Goal: Task Accomplishment & Management: Manage account settings

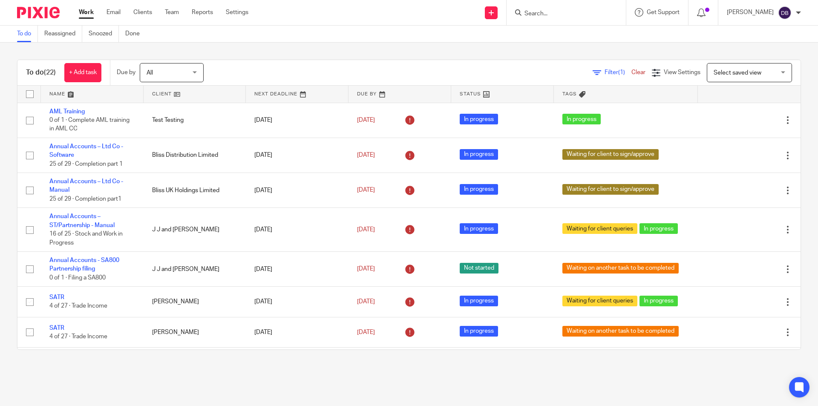
click at [540, 13] on input "Search" at bounding box center [562, 14] width 77 height 8
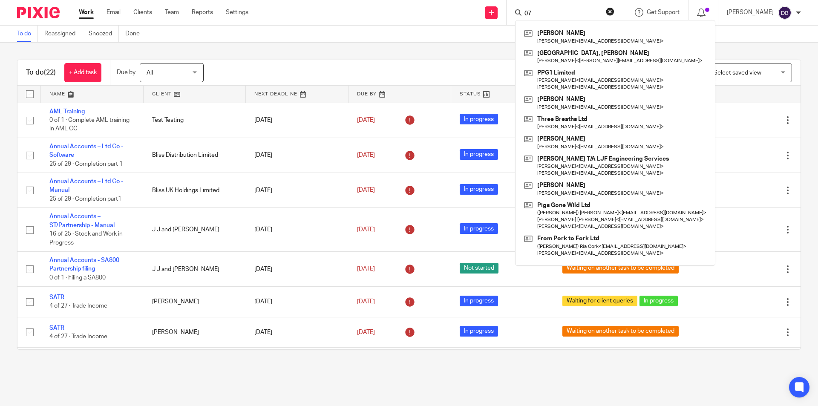
type input "0"
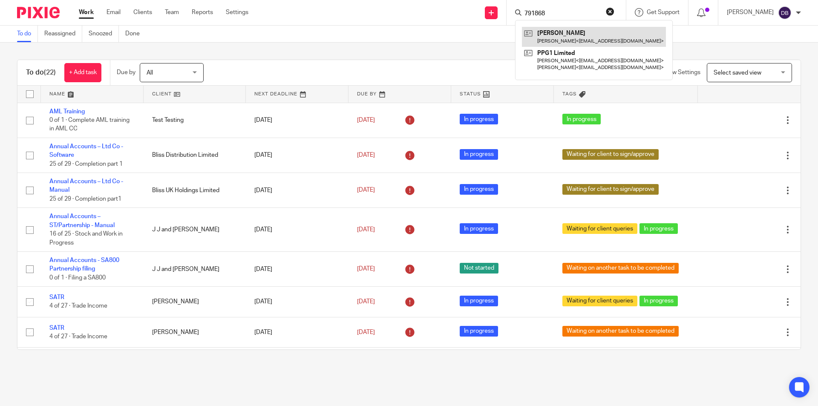
type input "791868"
click at [381, 12] on div "Send new email Create task Add client Request signature 791868 Boukhchem, Sophi…" at bounding box center [539, 12] width 557 height 25
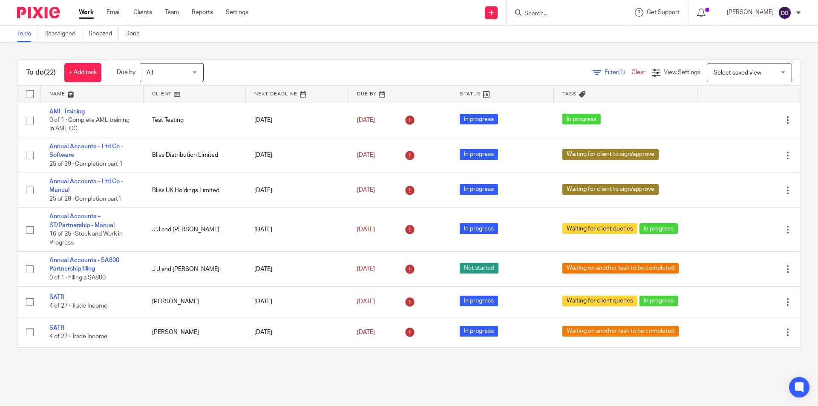
click at [88, 12] on link "Work" at bounding box center [86, 12] width 15 height 9
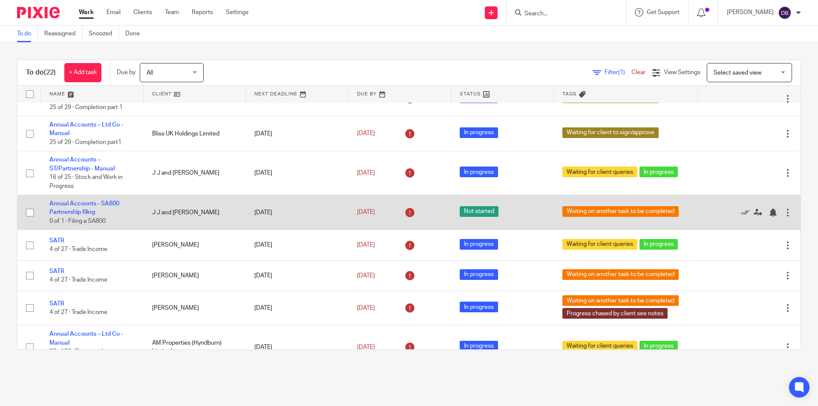
scroll to position [85, 0]
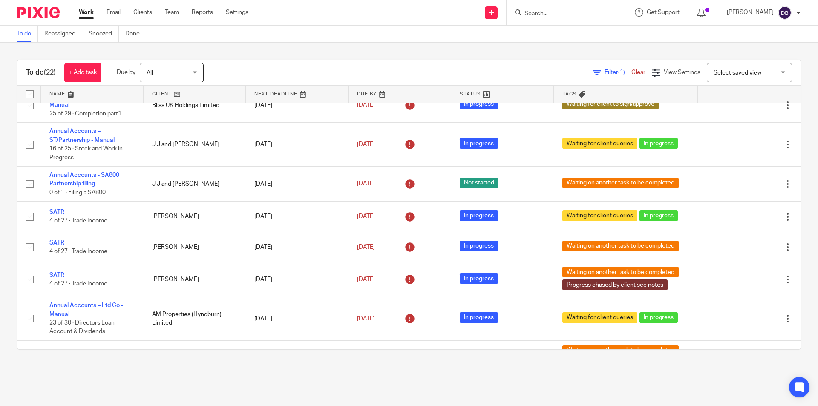
click at [88, 8] on div "Work Email Clients Team Reports Settings Work Email Clients Team Reports Settin…" at bounding box center [165, 12] width 191 height 25
click at [88, 14] on link "Work" at bounding box center [86, 12] width 15 height 9
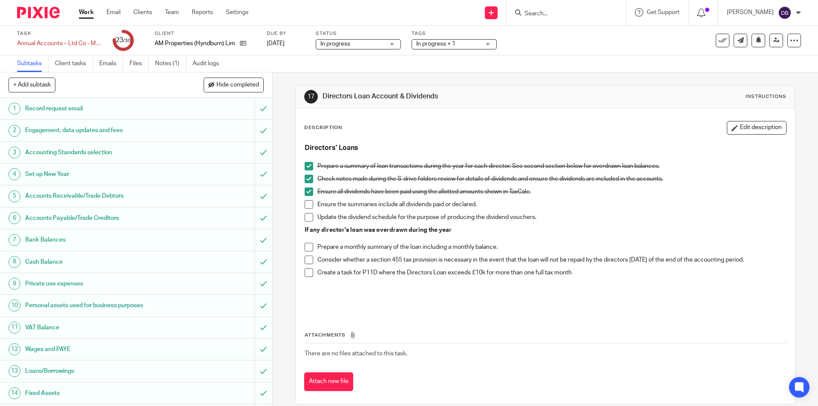
click at [308, 204] on span at bounding box center [309, 204] width 9 height 9
click at [305, 216] on span at bounding box center [309, 217] width 9 height 9
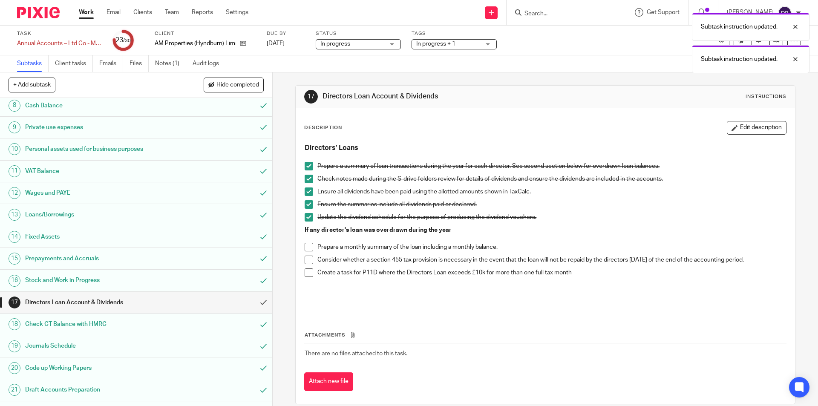
scroll to position [242, 0]
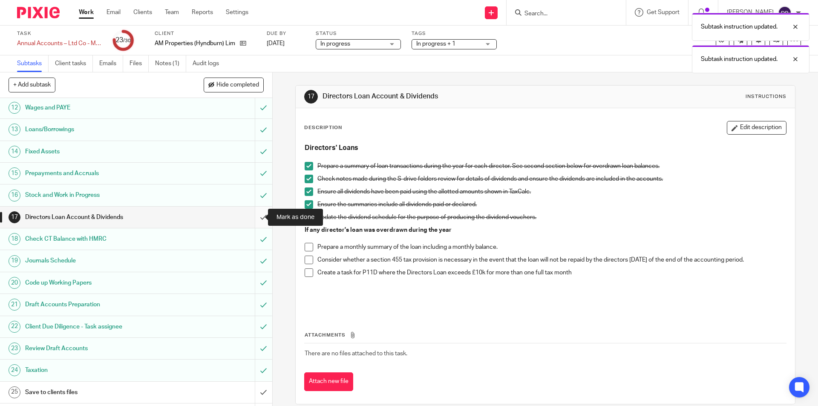
click at [253, 217] on input "submit" at bounding box center [136, 217] width 272 height 21
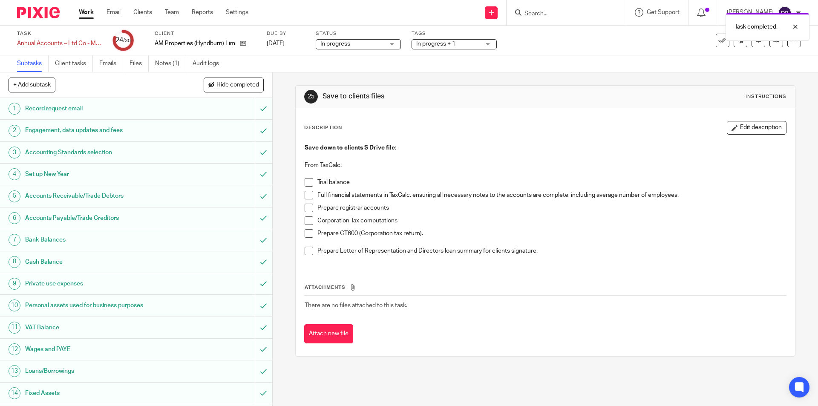
click at [305, 182] on span at bounding box center [309, 182] width 9 height 9
click at [305, 195] on span at bounding box center [309, 195] width 9 height 9
click at [305, 207] on span at bounding box center [309, 208] width 9 height 9
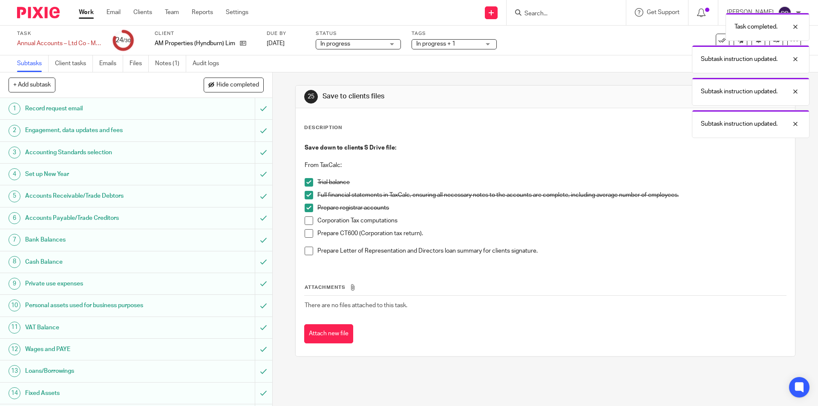
click at [305, 222] on span at bounding box center [309, 220] width 9 height 9
click at [307, 230] on span at bounding box center [309, 233] width 9 height 9
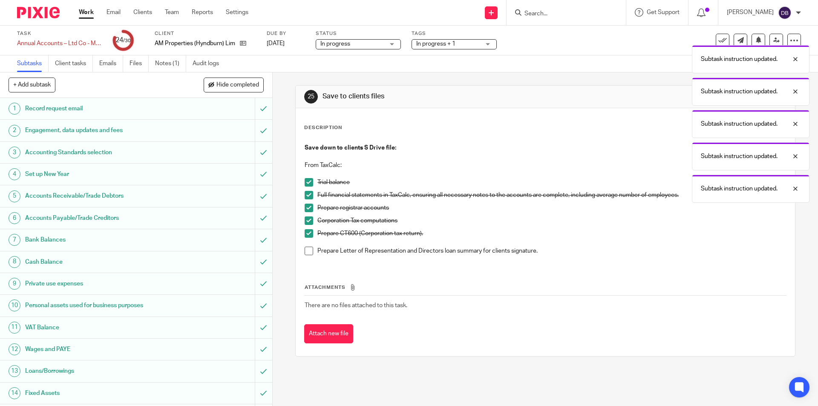
click at [306, 252] on span at bounding box center [309, 251] width 9 height 9
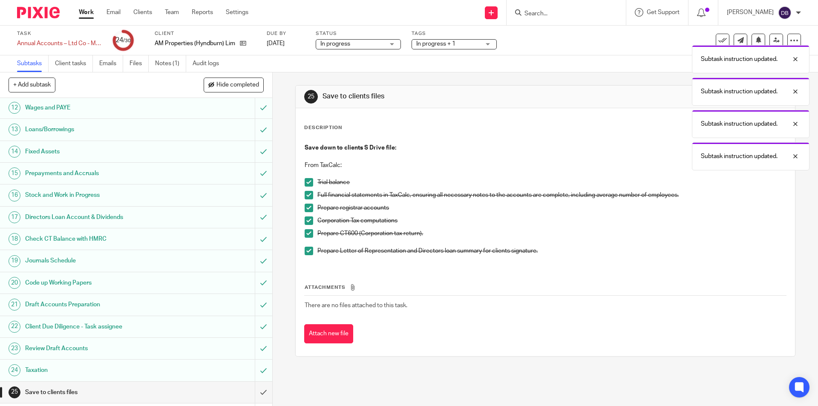
scroll to position [312, 0]
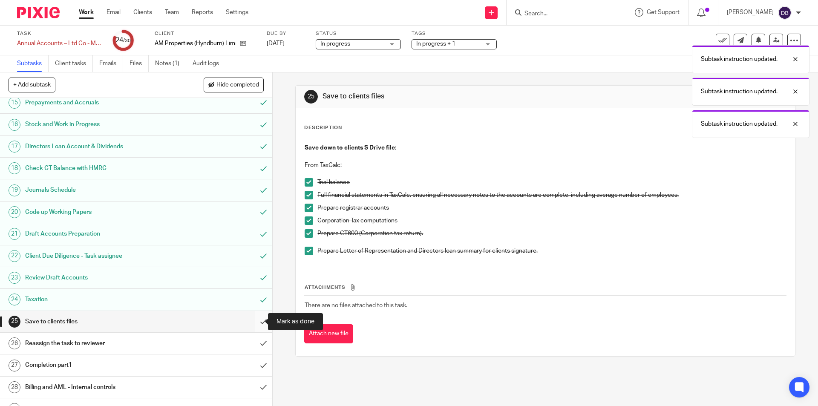
click at [255, 321] on input "submit" at bounding box center [136, 321] width 272 height 21
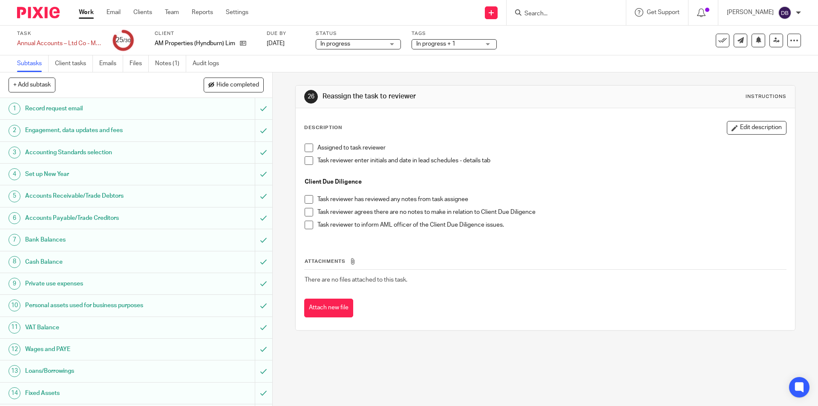
click at [447, 44] on span "In progress + 1" at bounding box center [435, 44] width 39 height 6
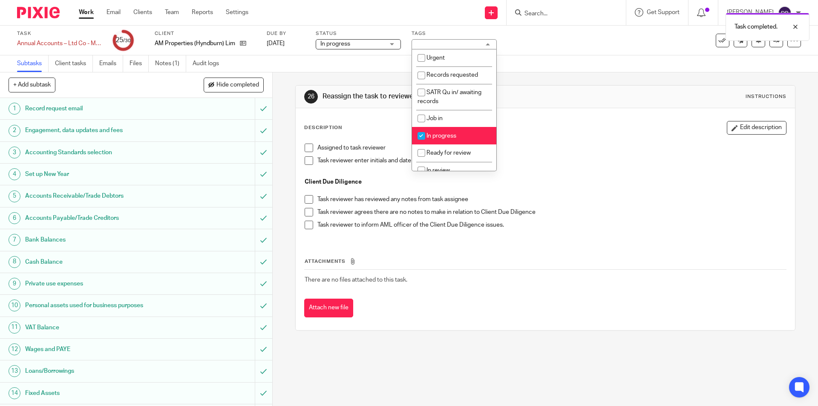
click at [438, 134] on span "In progress" at bounding box center [441, 136] width 30 height 6
checkbox input "false"
click at [440, 150] on span "Ready for review" at bounding box center [448, 153] width 44 height 6
checkbox input "true"
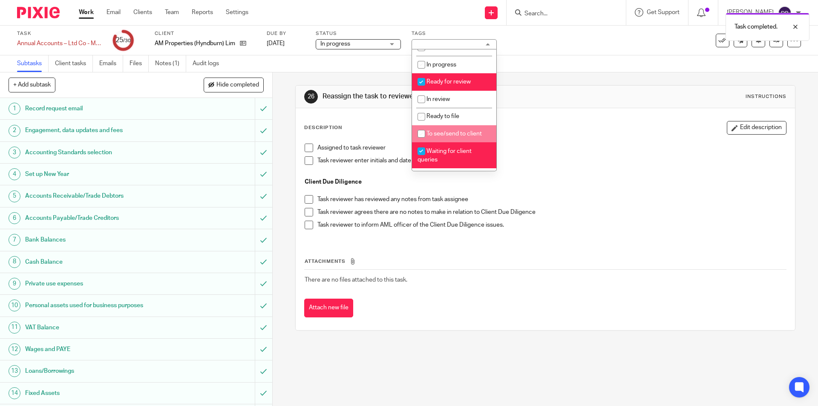
scroll to position [85, 0]
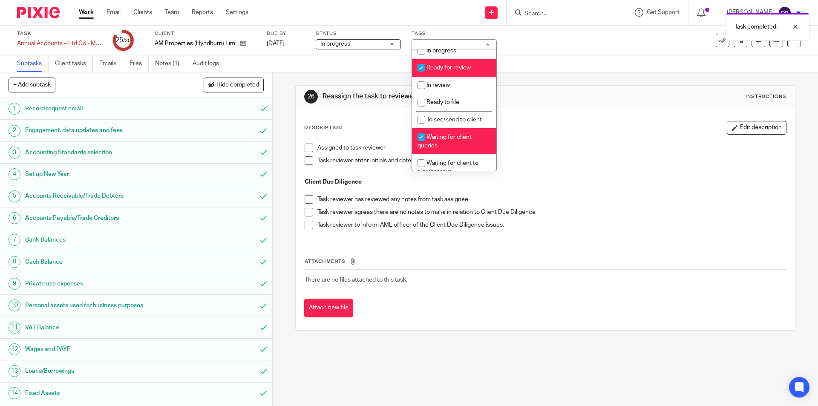
click at [438, 138] on span "Waiting for client queries" at bounding box center [445, 141] width 54 height 15
checkbox input "false"
click at [280, 179] on div "26 Reassign the task to reviewer Instructions Description Edit description Assi…" at bounding box center [545, 239] width 545 height 334
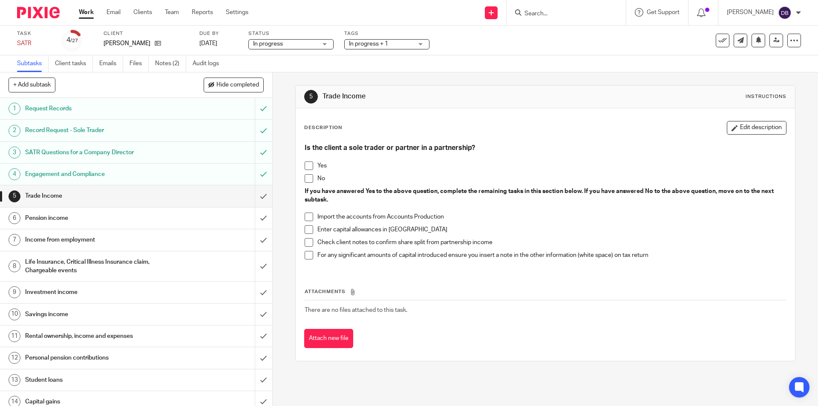
click at [305, 164] on span at bounding box center [309, 165] width 9 height 9
click at [749, 127] on button "Edit description" at bounding box center [757, 128] width 60 height 14
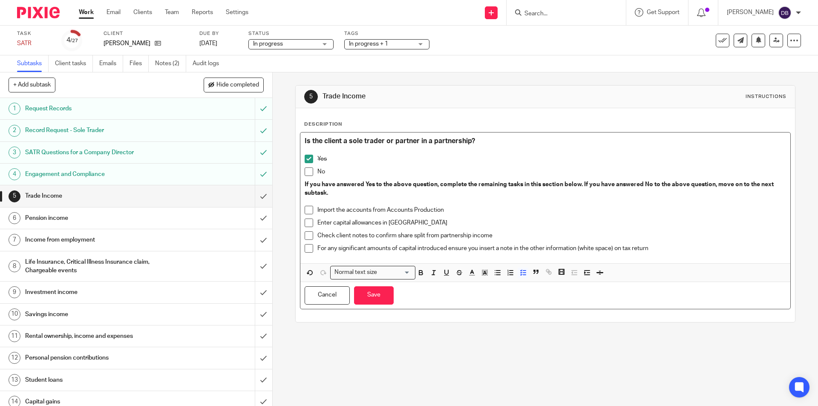
click at [332, 210] on p "Import the accounts from Accounts Production" at bounding box center [551, 210] width 468 height 9
click at [454, 211] on p "Import the accounts from Accounts Production" at bounding box center [551, 210] width 468 height 9
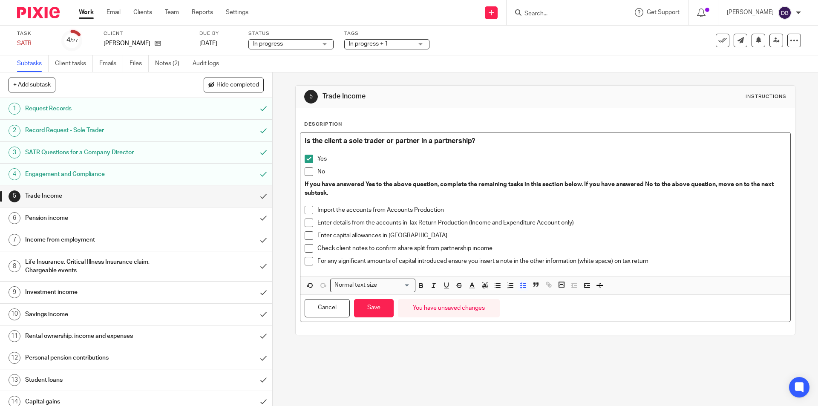
click at [308, 222] on span at bounding box center [309, 223] width 9 height 9
drag, startPoint x: 425, startPoint y: 236, endPoint x: 434, endPoint y: 227, distance: 12.1
click at [425, 235] on p "Enter capital allowances in TaxCalc" at bounding box center [551, 235] width 468 height 9
click at [308, 249] on span at bounding box center [309, 248] width 9 height 9
click at [368, 311] on button "Save" at bounding box center [374, 308] width 40 height 18
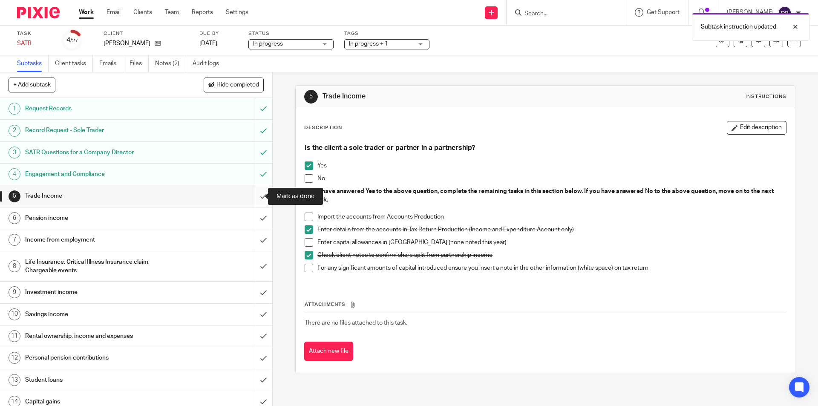
click at [256, 196] on input "submit" at bounding box center [136, 195] width 272 height 21
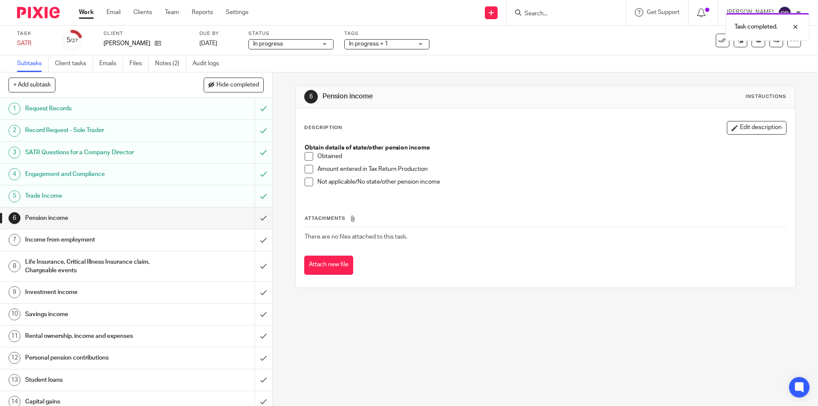
click at [311, 181] on li "Not applicable/No state/other pension income" at bounding box center [545, 184] width 481 height 13
click at [305, 181] on span at bounding box center [309, 182] width 9 height 9
click at [256, 217] on input "submit" at bounding box center [136, 217] width 272 height 21
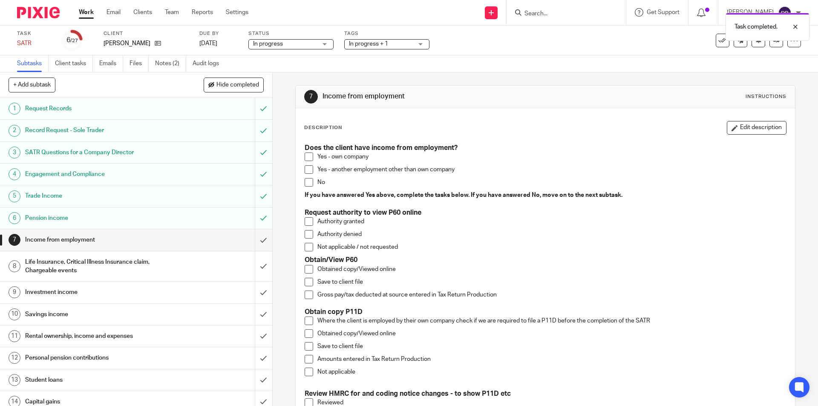
click at [305, 159] on span at bounding box center [309, 157] width 9 height 9
click at [306, 271] on span at bounding box center [309, 269] width 9 height 9
click at [305, 282] on span at bounding box center [309, 282] width 9 height 9
click at [308, 295] on span at bounding box center [309, 295] width 9 height 9
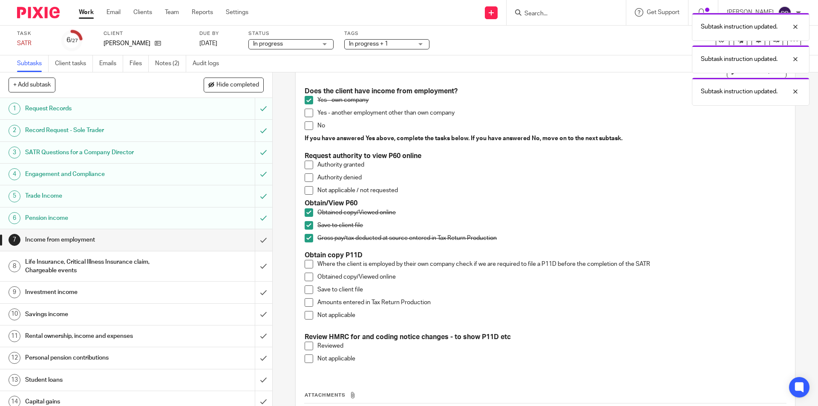
scroll to position [114, 0]
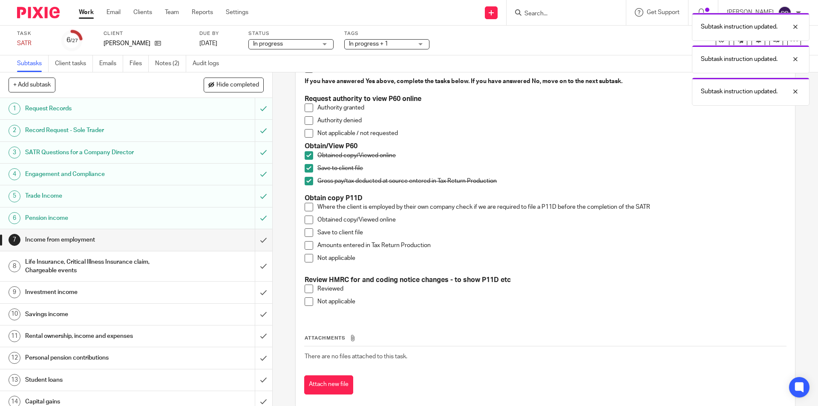
click at [305, 300] on span at bounding box center [309, 301] width 9 height 9
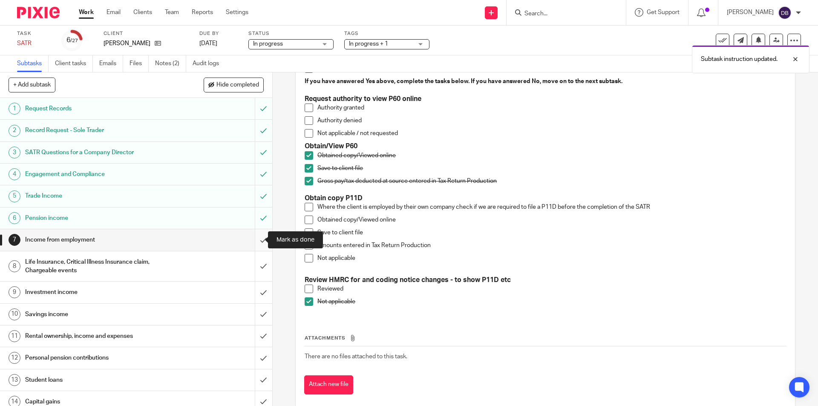
click at [252, 238] on input "submit" at bounding box center [136, 239] width 272 height 21
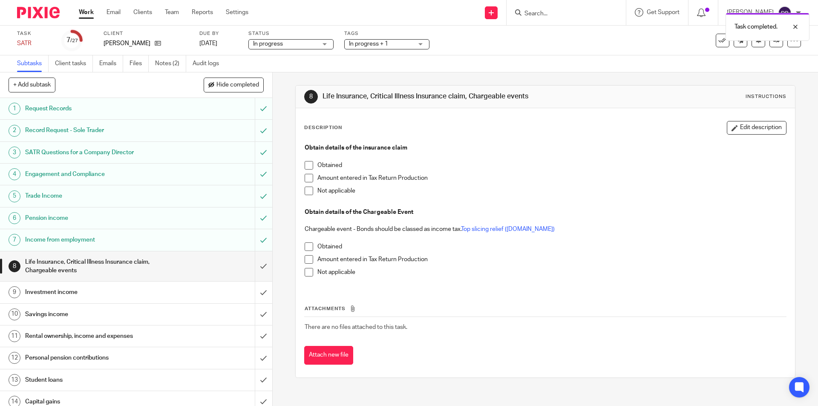
click at [306, 190] on span at bounding box center [309, 191] width 9 height 9
click at [307, 272] on span at bounding box center [309, 272] width 9 height 9
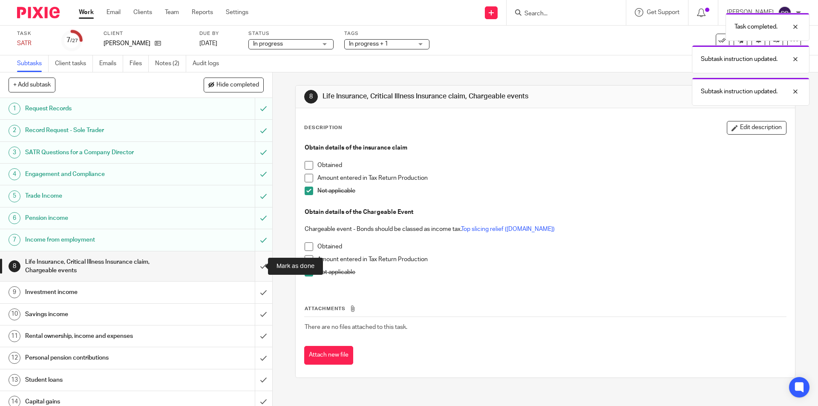
click at [252, 266] on input "submit" at bounding box center [136, 266] width 272 height 30
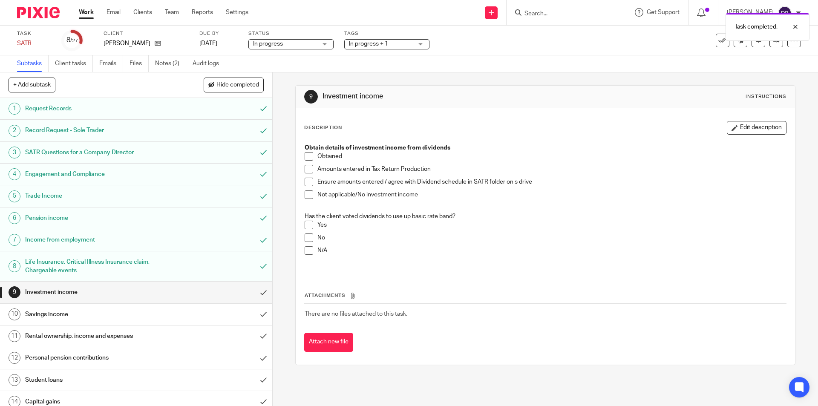
click at [308, 155] on span at bounding box center [309, 156] width 9 height 9
click at [305, 171] on span at bounding box center [309, 169] width 9 height 9
click at [306, 183] on span at bounding box center [309, 182] width 9 height 9
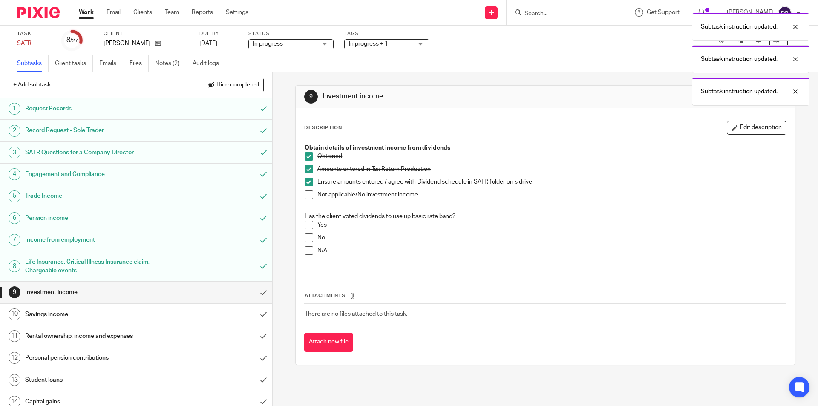
click at [305, 250] on span at bounding box center [309, 250] width 9 height 9
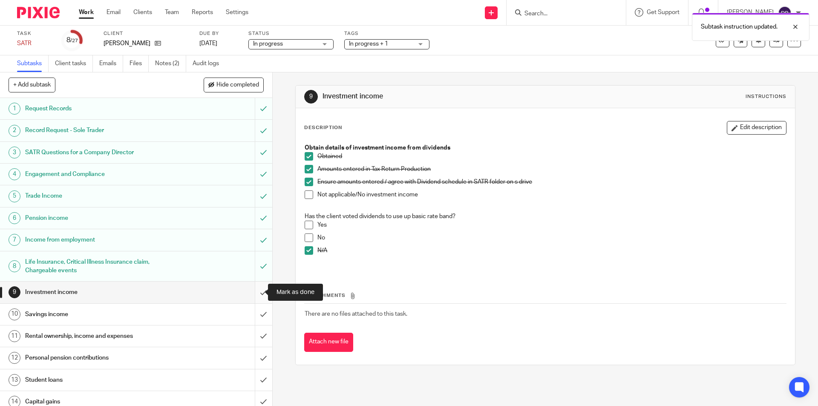
click at [253, 293] on input "submit" at bounding box center [136, 292] width 272 height 21
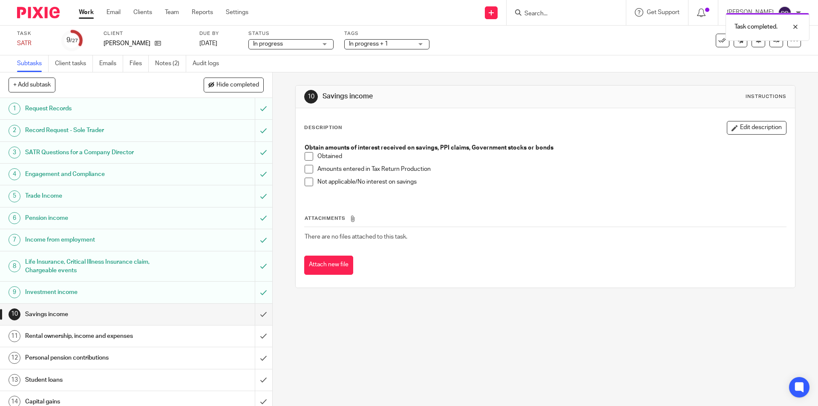
click at [306, 179] on span at bounding box center [309, 182] width 9 height 9
click at [305, 156] on span at bounding box center [309, 156] width 9 height 9
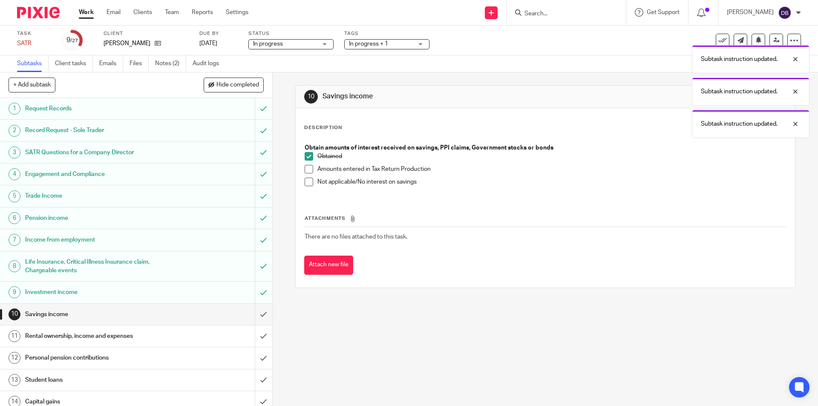
click at [305, 170] on span at bounding box center [309, 169] width 9 height 9
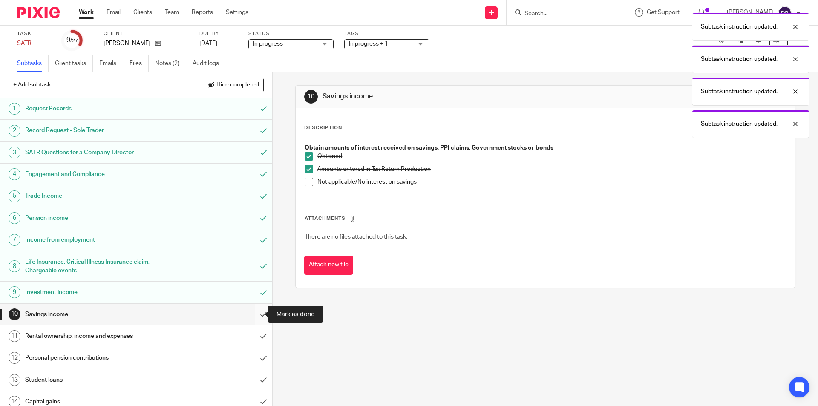
click at [251, 313] on input "submit" at bounding box center [136, 314] width 272 height 21
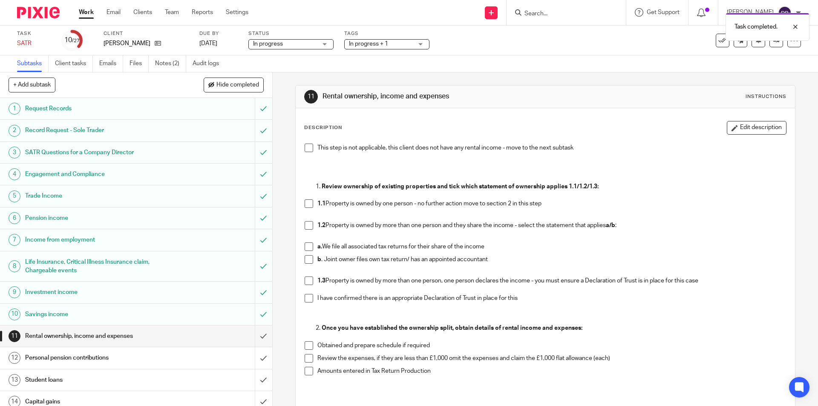
click at [305, 147] on span at bounding box center [309, 148] width 9 height 9
click at [306, 204] on span at bounding box center [309, 203] width 9 height 9
click at [306, 224] on span at bounding box center [309, 225] width 9 height 9
click at [306, 248] on span at bounding box center [309, 246] width 9 height 9
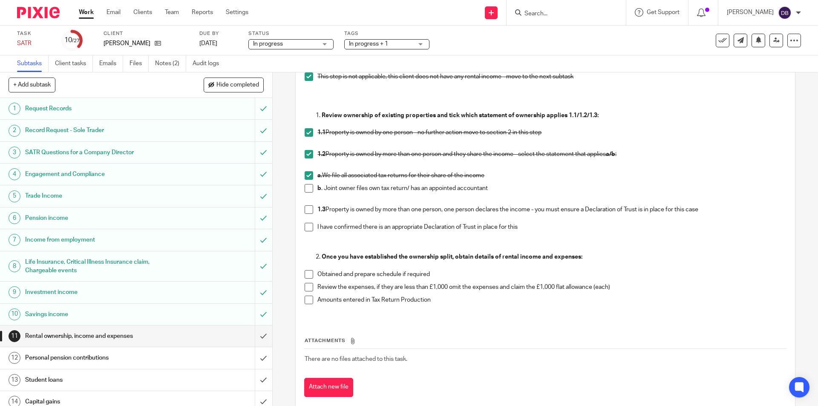
scroll to position [88, 0]
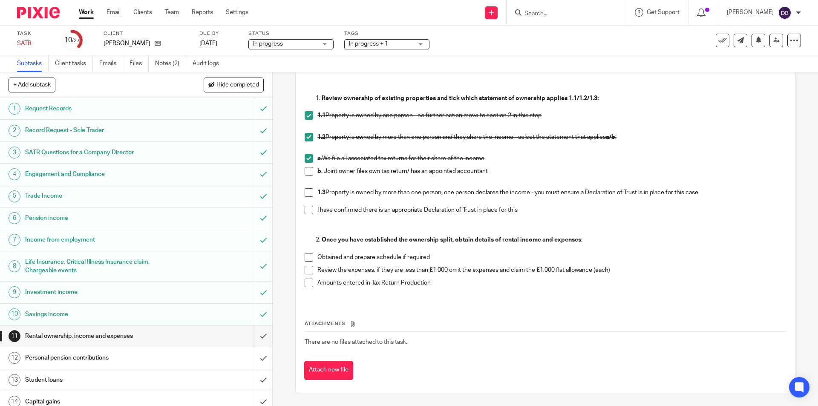
click at [305, 256] on span at bounding box center [309, 257] width 9 height 9
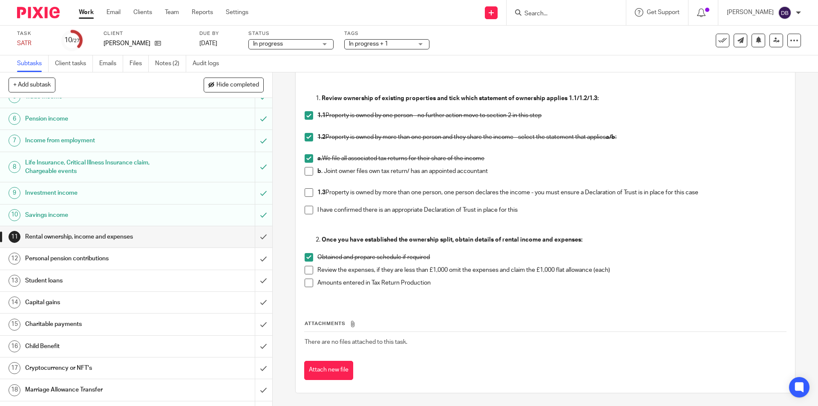
scroll to position [114, 0]
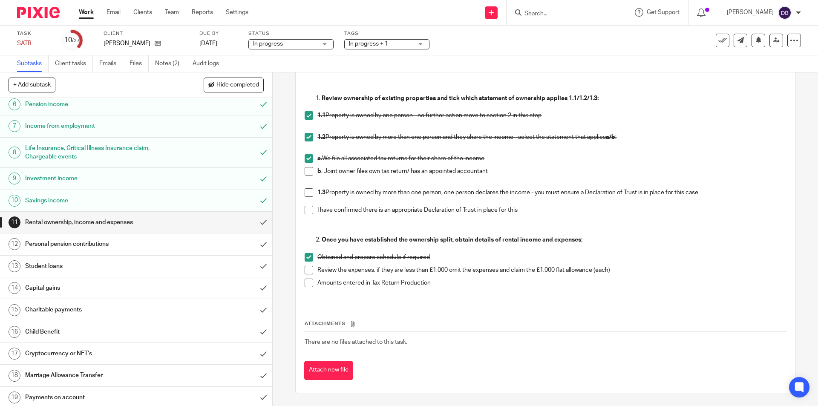
click at [219, 242] on div "Personal pension contributions" at bounding box center [135, 244] width 221 height 13
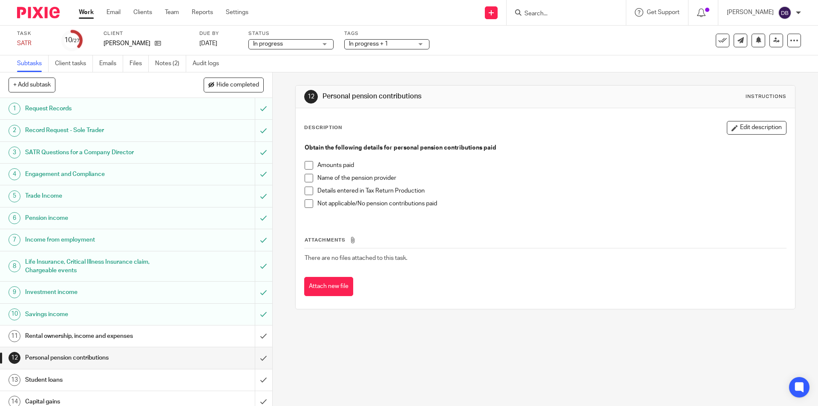
click at [305, 203] on span at bounding box center [309, 203] width 9 height 9
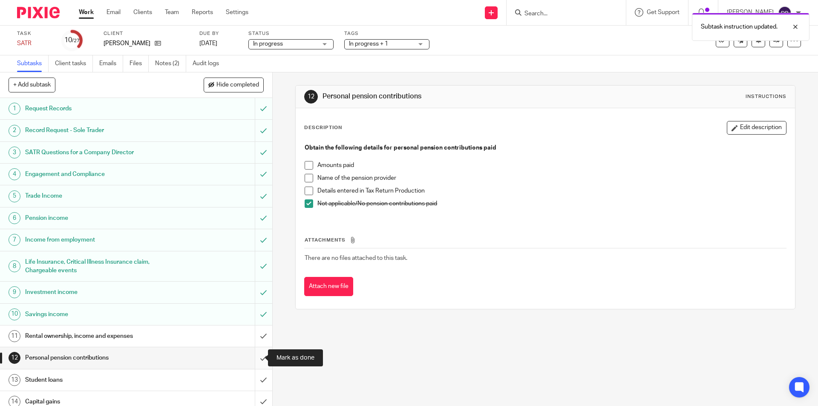
click at [254, 357] on input "submit" at bounding box center [136, 357] width 272 height 21
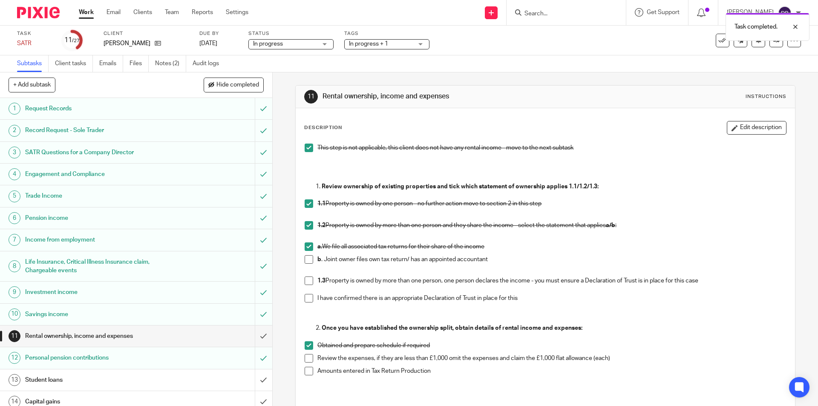
click at [207, 340] on div "Rental ownership, income and expenses" at bounding box center [135, 336] width 221 height 13
click at [306, 370] on span at bounding box center [309, 371] width 9 height 9
click at [253, 335] on input "submit" at bounding box center [136, 335] width 272 height 21
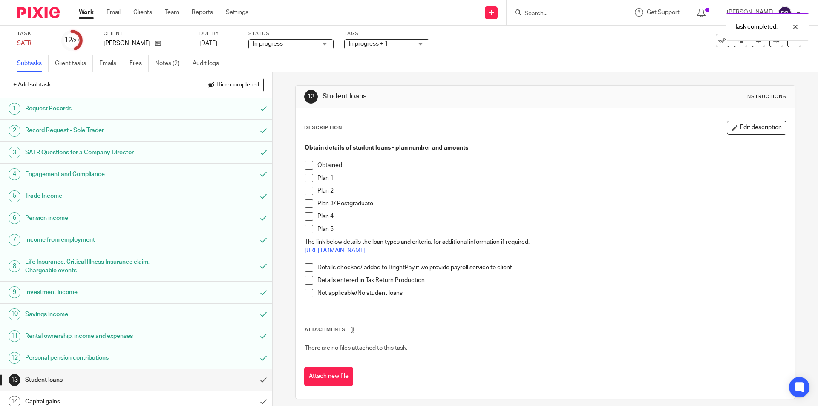
click at [305, 292] on span at bounding box center [309, 293] width 9 height 9
click at [254, 383] on input "submit" at bounding box center [136, 379] width 272 height 21
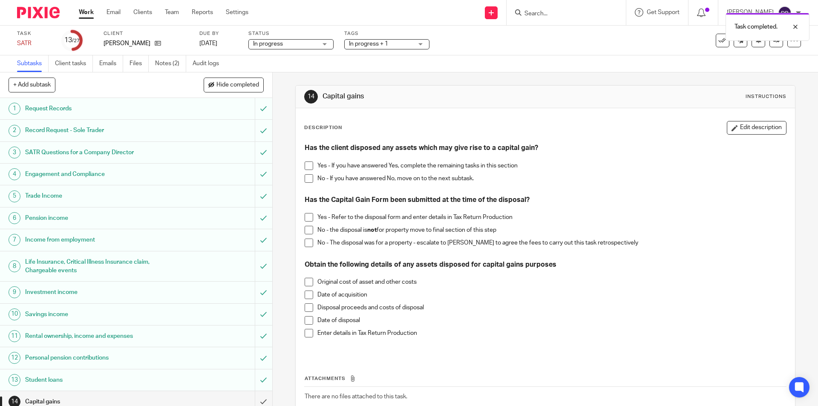
click at [307, 179] on span at bounding box center [309, 178] width 9 height 9
click at [253, 398] on input "submit" at bounding box center [135, 401] width 270 height 21
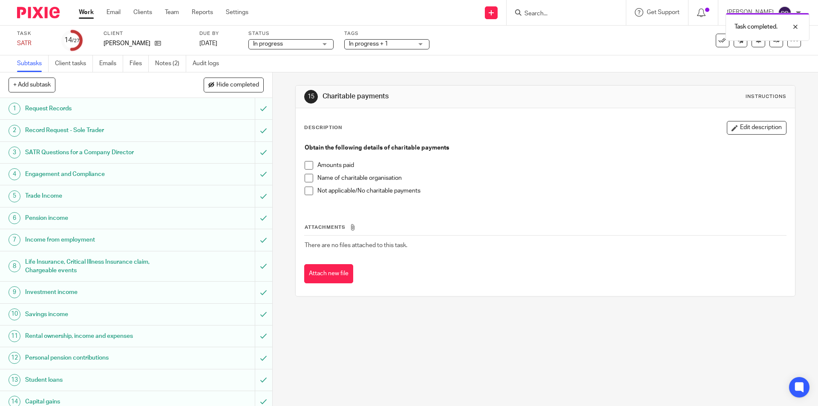
click at [307, 191] on span at bounding box center [309, 191] width 9 height 9
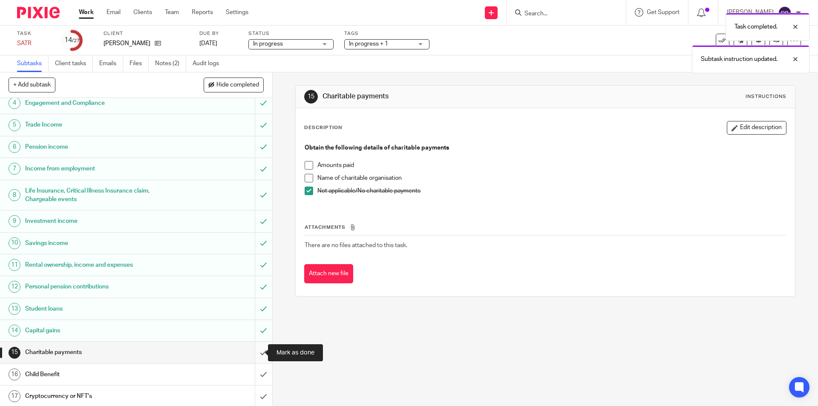
click at [256, 349] on input "submit" at bounding box center [136, 352] width 272 height 21
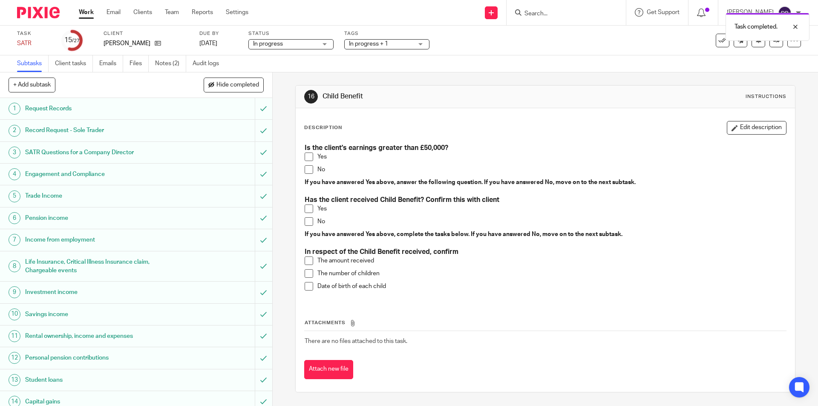
click at [305, 170] on span at bounding box center [309, 169] width 9 height 9
click at [305, 219] on span at bounding box center [309, 221] width 9 height 9
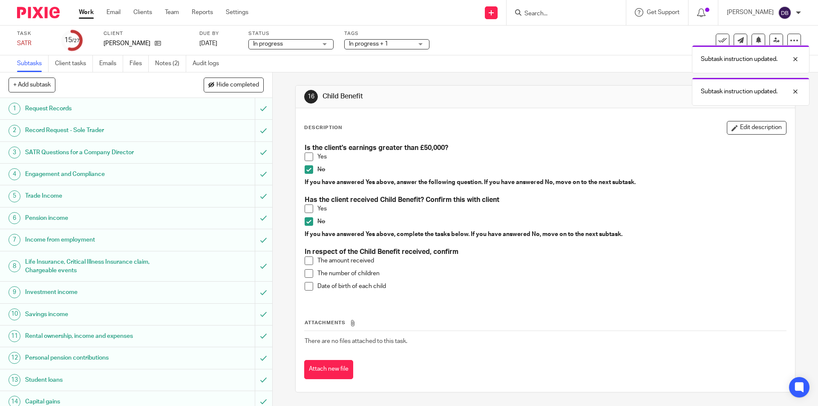
click at [309, 221] on span at bounding box center [309, 221] width 9 height 9
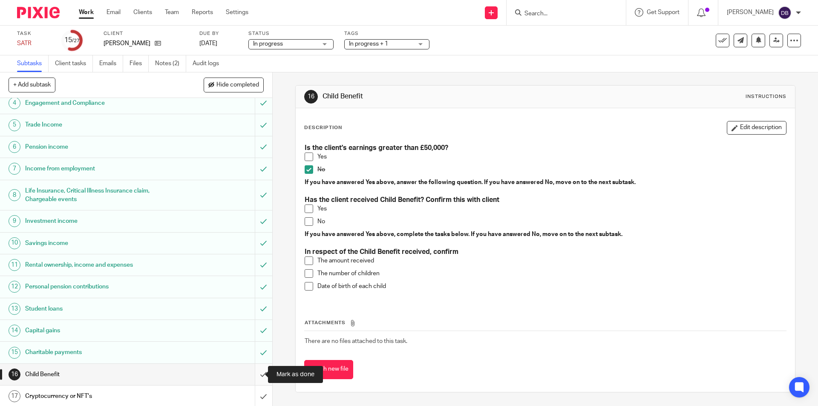
click at [251, 377] on input "submit" at bounding box center [136, 374] width 272 height 21
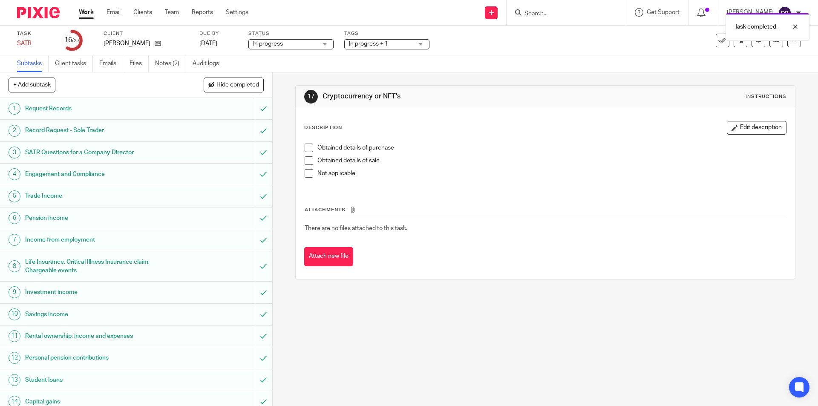
click at [307, 175] on span at bounding box center [309, 173] width 9 height 9
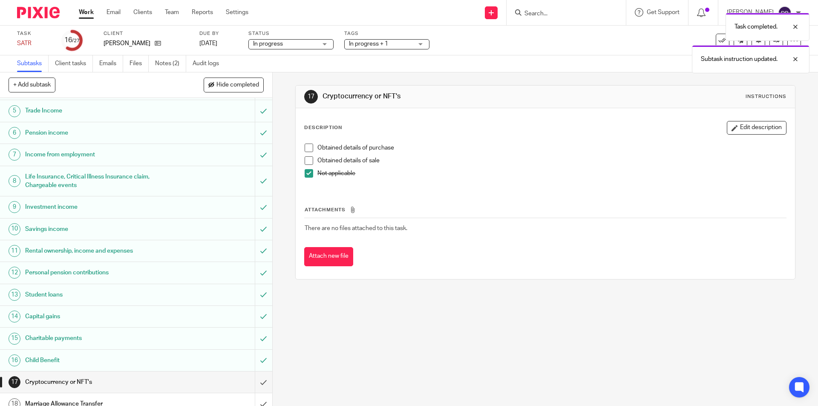
scroll to position [128, 0]
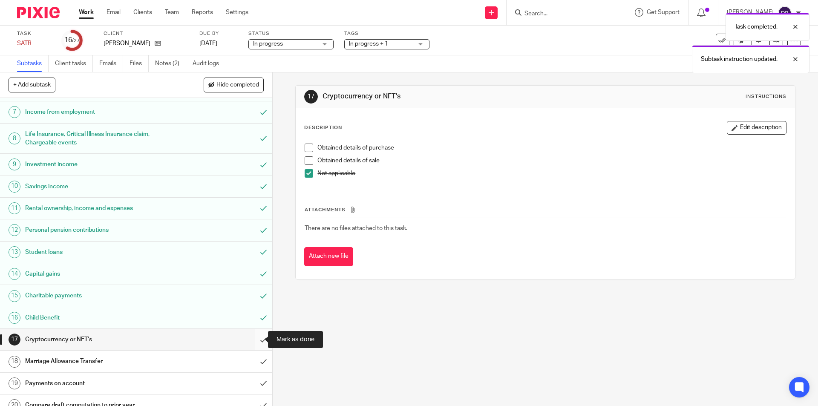
click at [257, 339] on input "submit" at bounding box center [136, 339] width 272 height 21
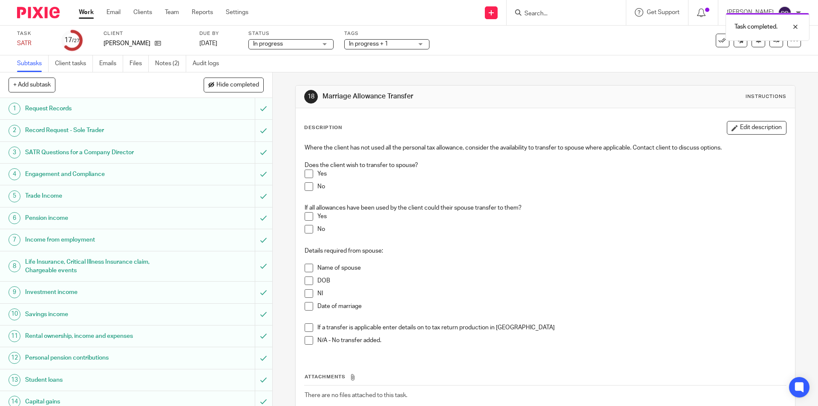
click at [307, 186] on span at bounding box center [309, 186] width 9 height 9
click at [305, 228] on span at bounding box center [309, 229] width 9 height 9
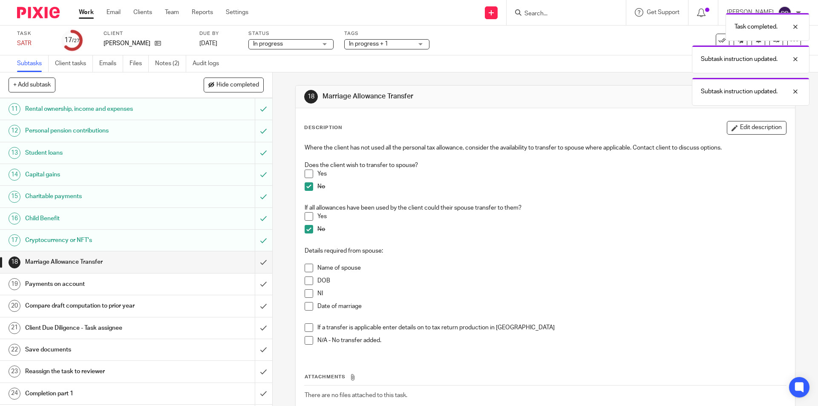
scroll to position [242, 0]
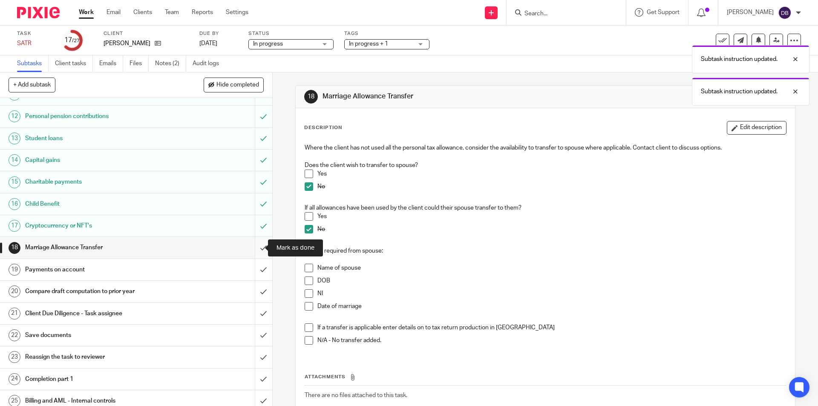
click at [251, 246] on input "submit" at bounding box center [136, 247] width 272 height 21
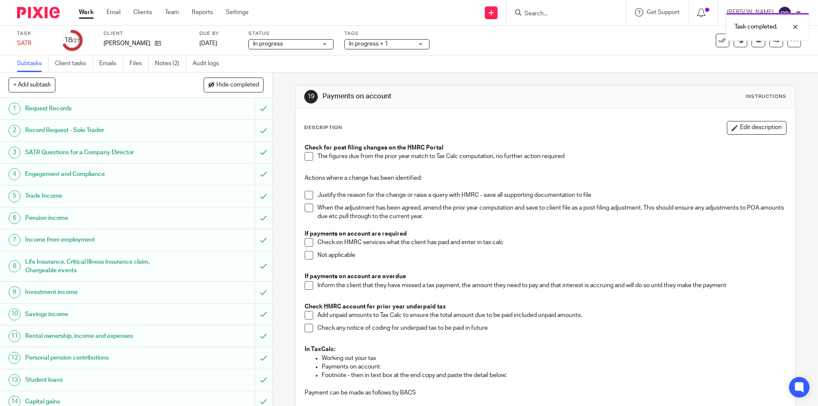
click at [307, 155] on span at bounding box center [309, 156] width 9 height 9
click at [307, 241] on span at bounding box center [309, 242] width 9 height 9
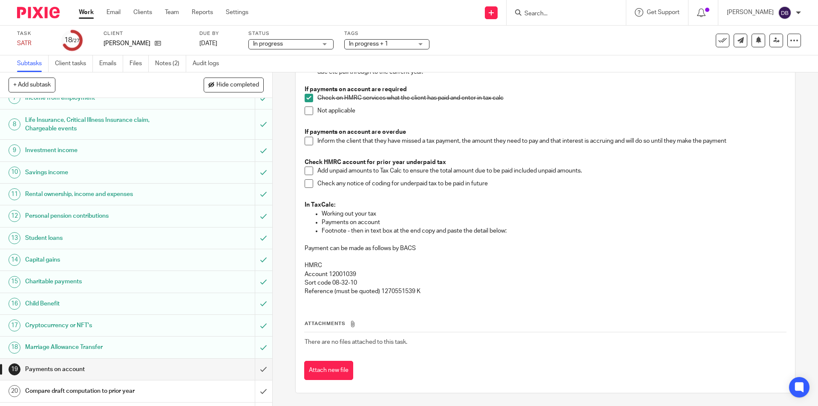
scroll to position [199, 0]
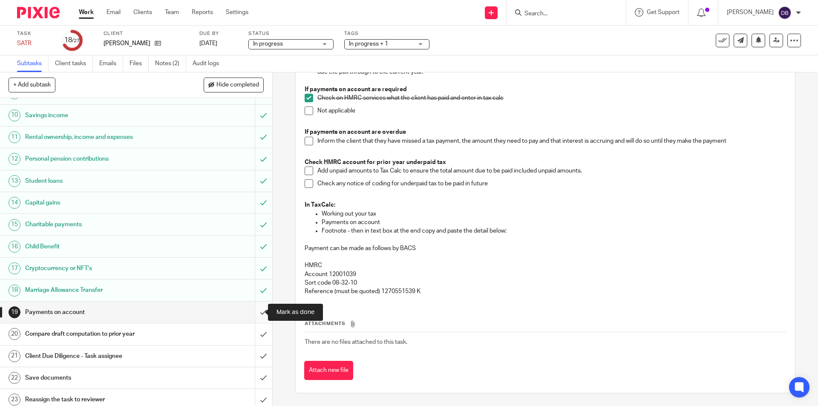
click at [254, 308] on input "submit" at bounding box center [136, 312] width 272 height 21
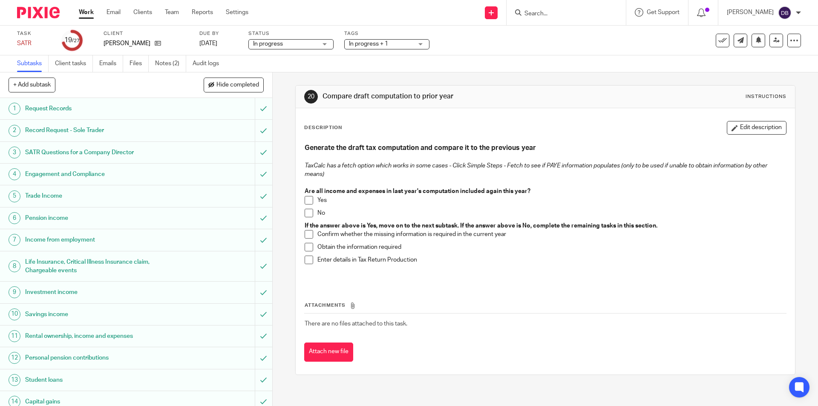
click at [307, 199] on span at bounding box center [309, 200] width 9 height 9
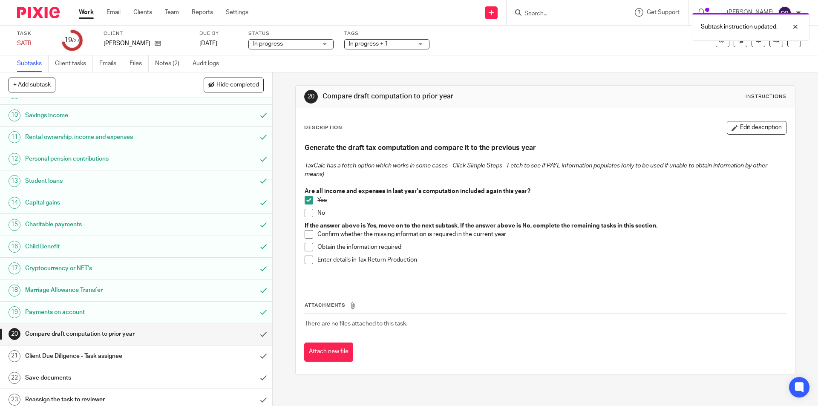
scroll to position [291, 0]
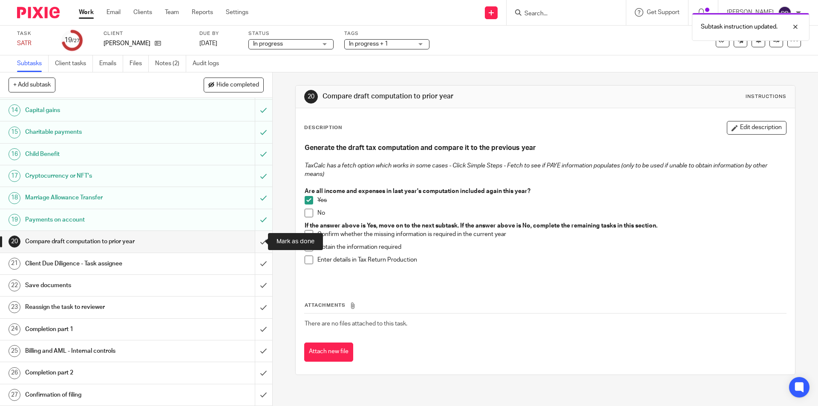
click at [253, 243] on input "submit" at bounding box center [136, 241] width 272 height 21
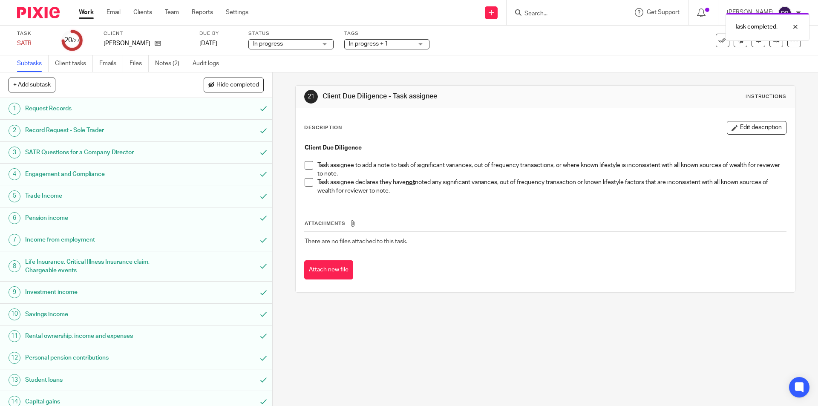
click at [308, 183] on span at bounding box center [309, 182] width 9 height 9
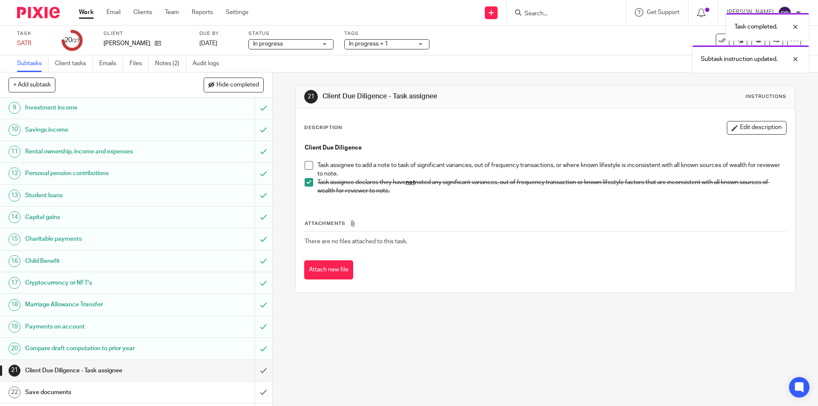
scroll to position [256, 0]
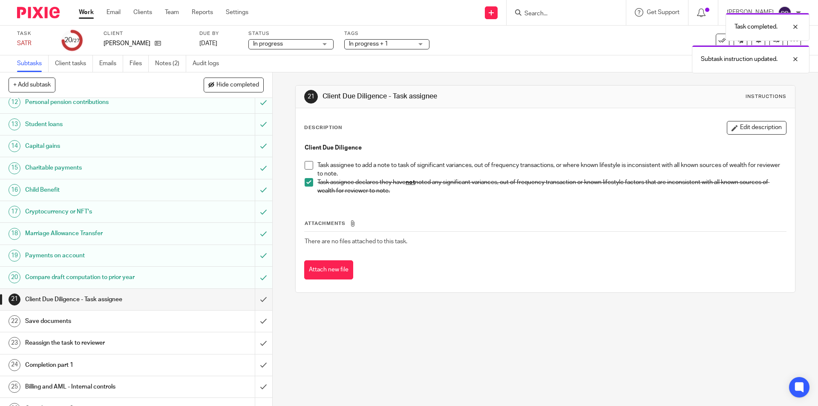
click at [409, 42] on div "Task completed. Subtask instruction updated." at bounding box center [609, 41] width 400 height 65
click at [406, 42] on span "In progress + 1" at bounding box center [381, 44] width 64 height 9
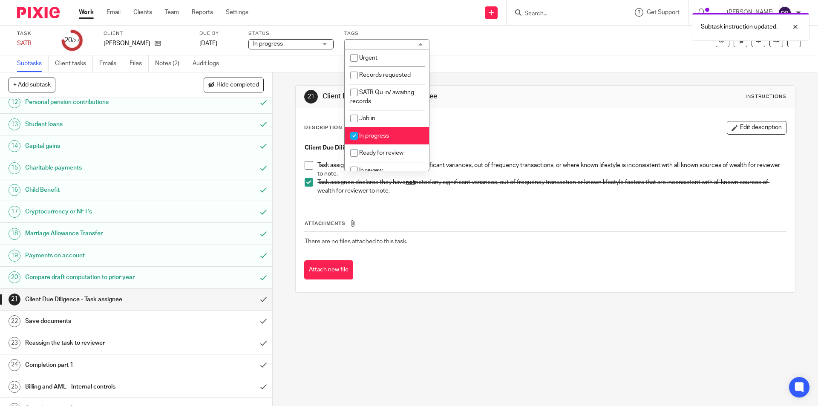
click at [378, 132] on li "In progress" at bounding box center [387, 135] width 84 height 17
checkbox input "false"
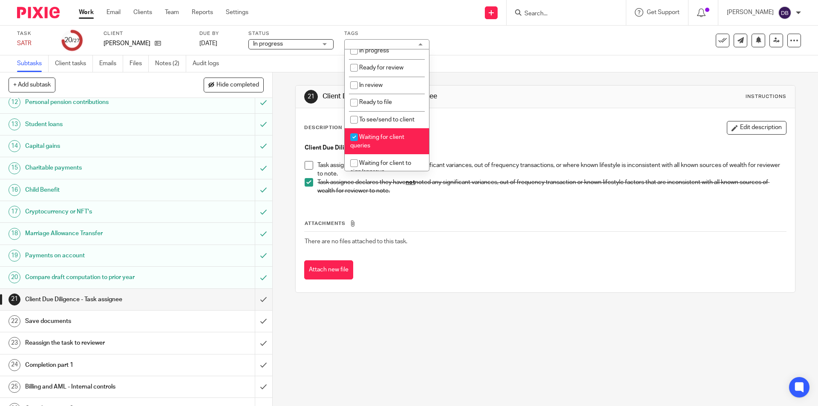
scroll to position [142, 0]
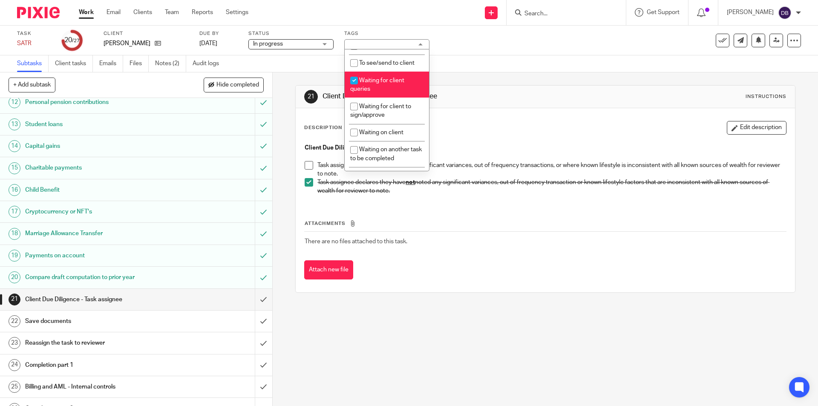
click at [380, 80] on span "Waiting for client queries" at bounding box center [377, 85] width 54 height 15
checkbox input "false"
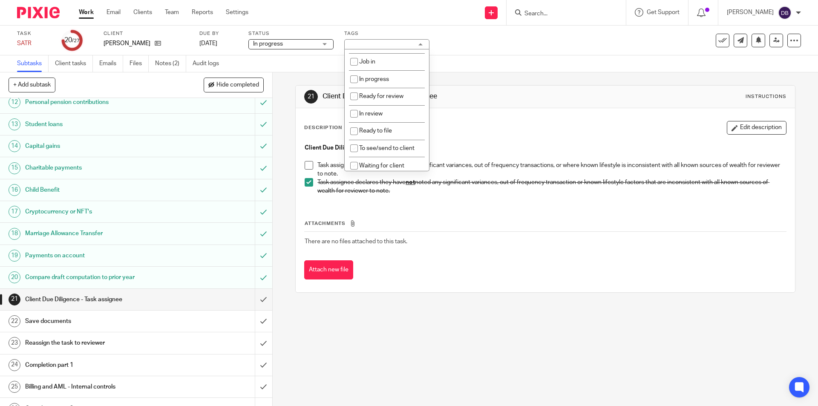
scroll to position [29, 0]
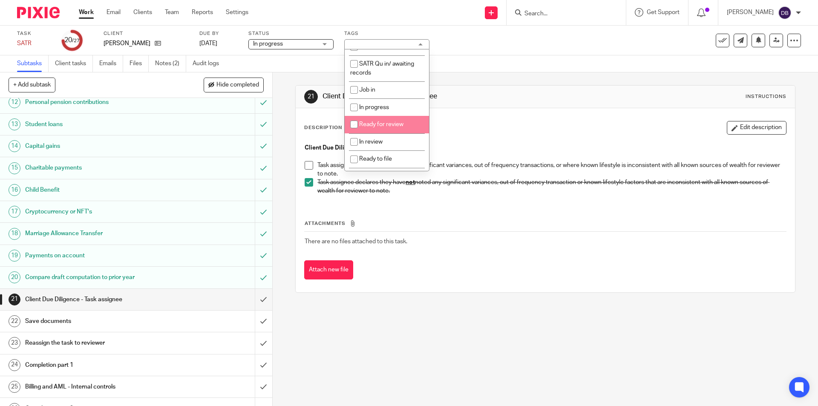
click at [369, 120] on li "Ready for review" at bounding box center [387, 124] width 84 height 17
checkbox input "true"
click at [289, 180] on div "21 Client Due Diligence - Task assignee Instructions Description Edit descripti…" at bounding box center [545, 239] width 545 height 334
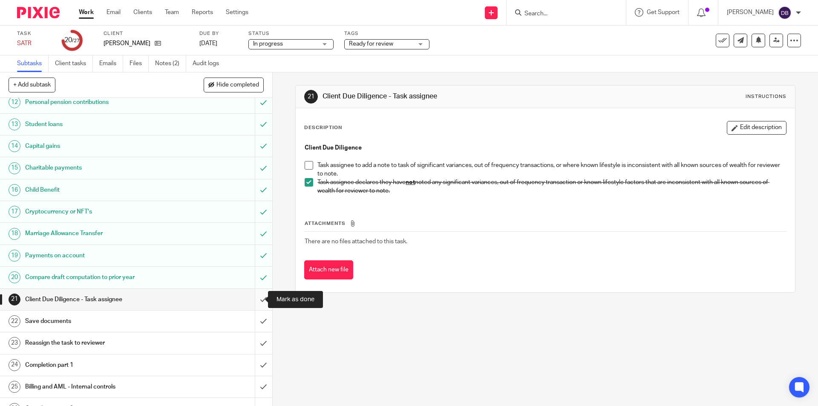
click at [252, 299] on input "submit" at bounding box center [136, 299] width 272 height 21
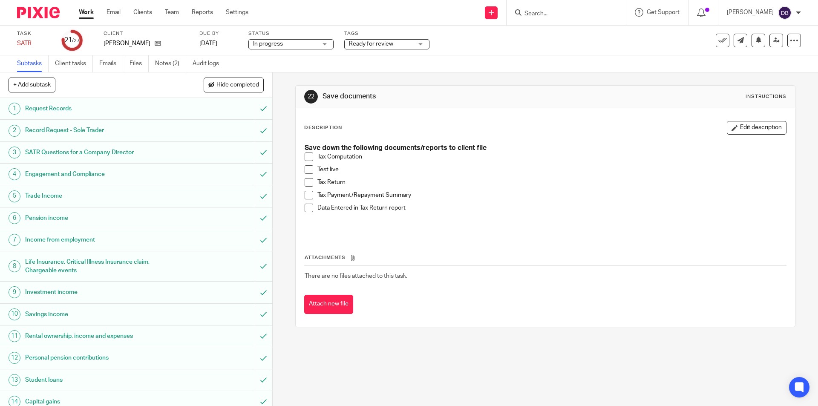
click at [307, 156] on span at bounding box center [309, 157] width 9 height 9
click at [307, 171] on span at bounding box center [309, 169] width 9 height 9
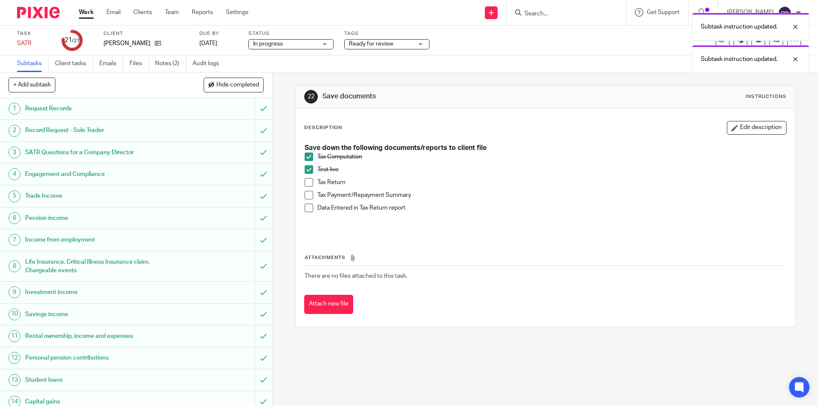
click at [306, 184] on span at bounding box center [309, 182] width 9 height 9
click at [306, 196] on span at bounding box center [309, 195] width 9 height 9
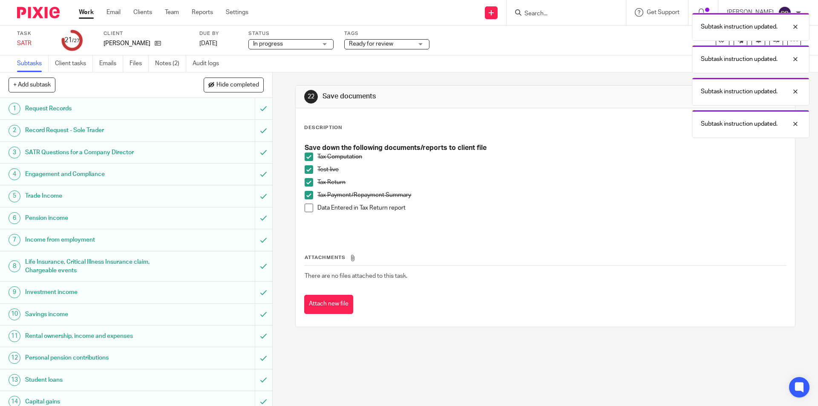
click at [306, 207] on span at bounding box center [309, 208] width 9 height 9
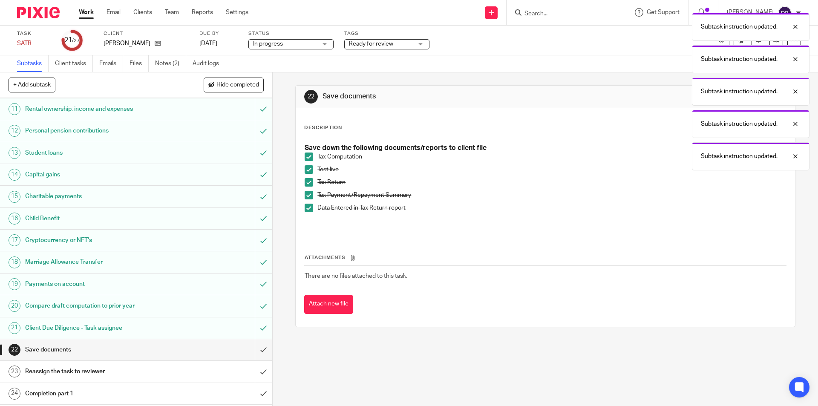
scroll to position [270, 0]
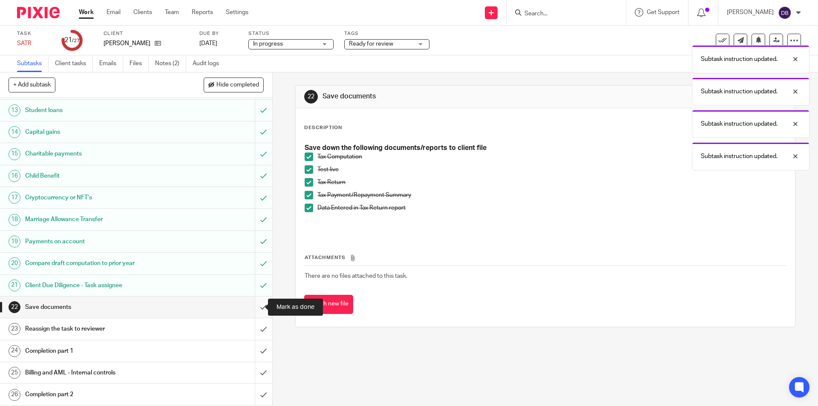
click at [254, 307] on input "submit" at bounding box center [136, 307] width 272 height 21
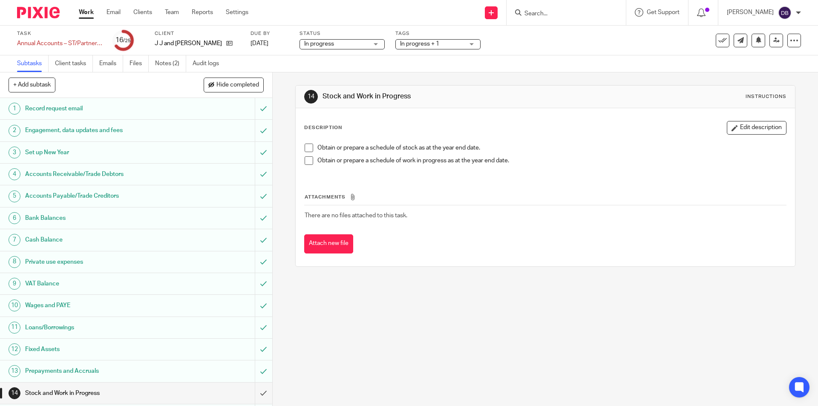
click at [305, 147] on span at bounding box center [309, 148] width 9 height 9
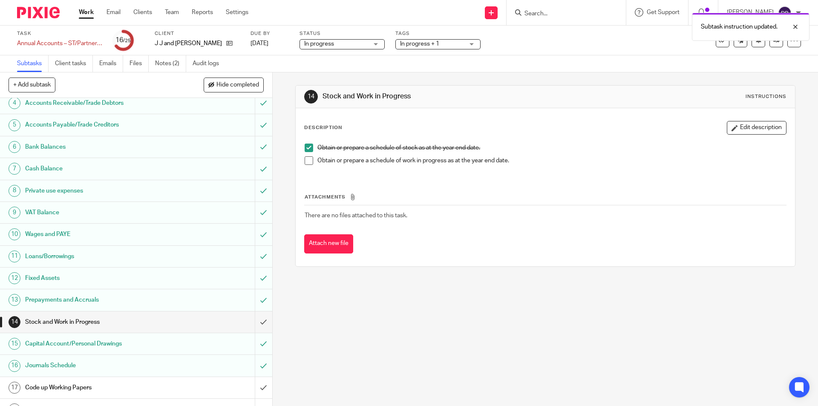
scroll to position [99, 0]
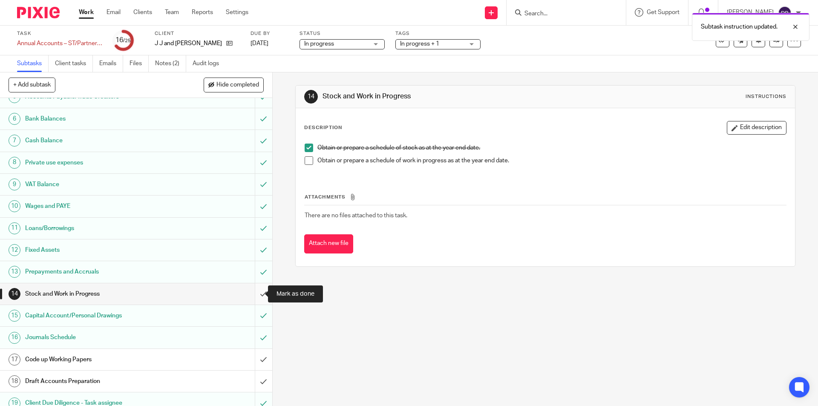
click at [256, 292] on input "submit" at bounding box center [136, 293] width 272 height 21
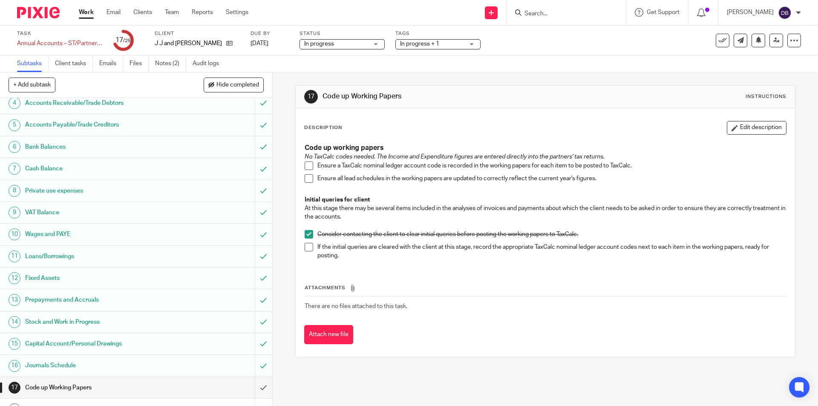
scroll to position [142, 0]
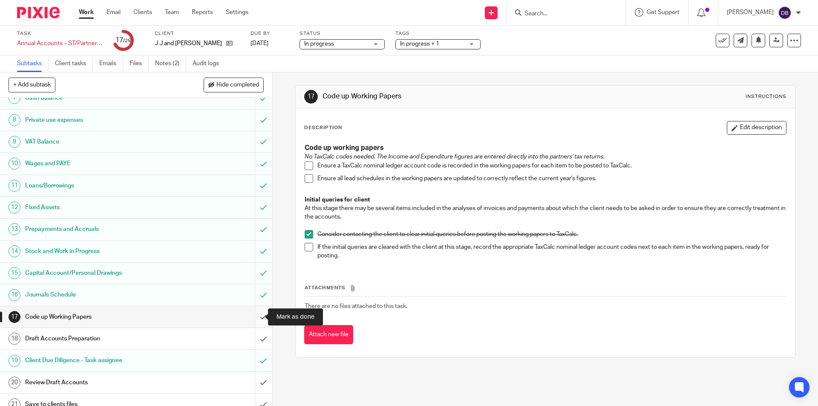
click at [254, 313] on input "submit" at bounding box center [136, 316] width 272 height 21
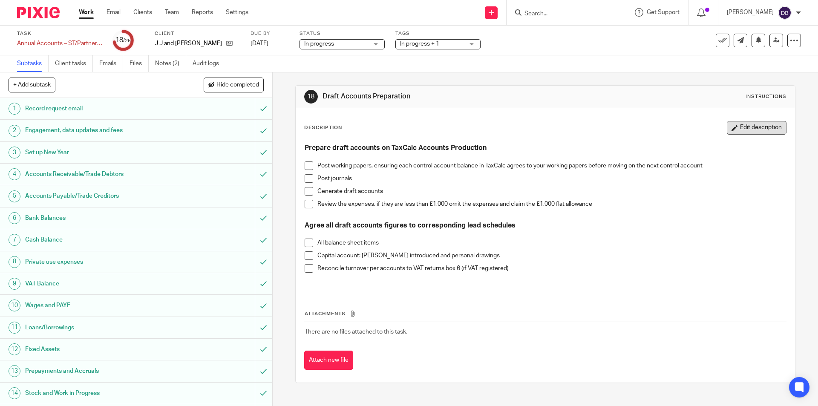
click at [751, 127] on button "Edit description" at bounding box center [757, 128] width 60 height 14
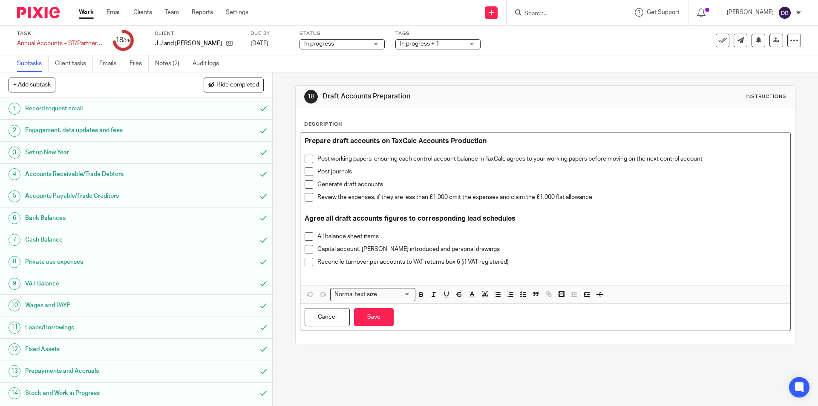
click at [346, 150] on p at bounding box center [545, 150] width 481 height 9
click at [307, 200] on span at bounding box center [309, 197] width 9 height 9
click at [306, 197] on span at bounding box center [309, 197] width 9 height 9
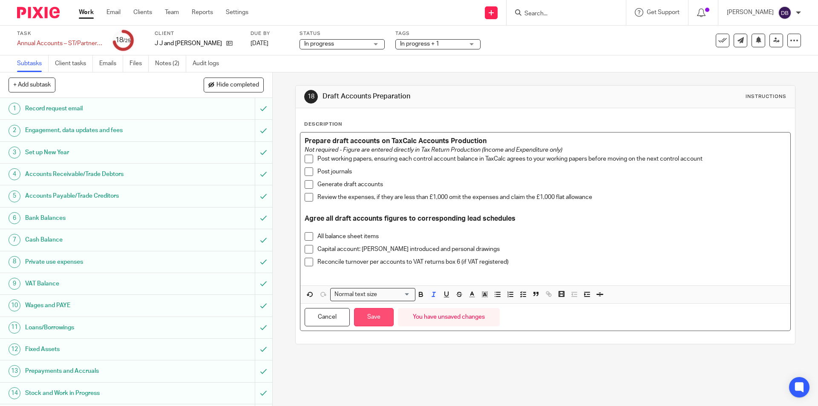
click at [371, 317] on button "Save" at bounding box center [374, 317] width 40 height 18
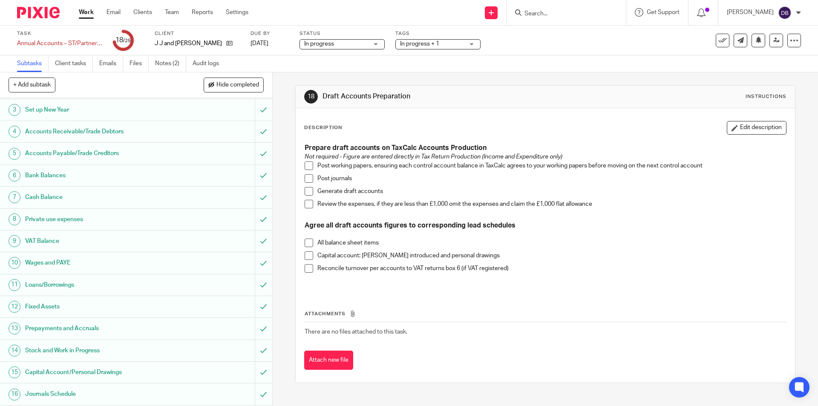
scroll to position [57, 0]
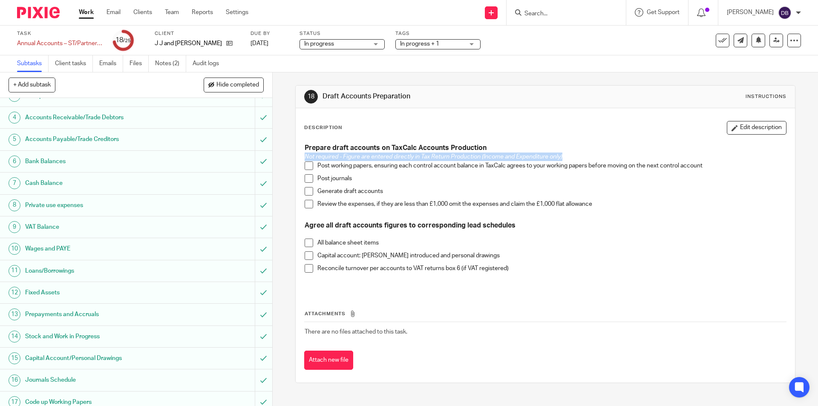
drag, startPoint x: 565, startPoint y: 154, endPoint x: 302, endPoint y: 156, distance: 262.9
click at [305, 156] on p "Not required - Figure are entered directly in Tax Return Production (Income and…" at bounding box center [545, 157] width 481 height 9
copy em "Not required - Figure are entered directly in Tax Return Production (Income and…"
click at [300, 144] on div "Prepare draft accounts on TaxCalc Accounts Production Not required - Figure are…" at bounding box center [545, 215] width 490 height 153
click at [305, 146] on strong "Prepare draft accounts on TaxCalc Accounts Production" at bounding box center [396, 147] width 182 height 7
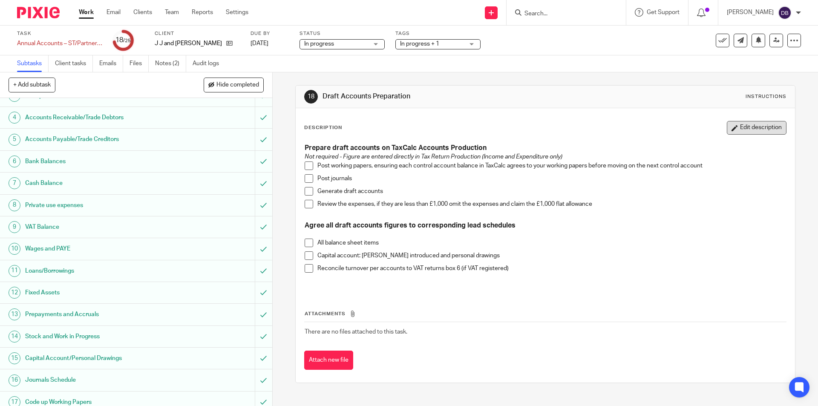
click at [737, 124] on button "Edit description" at bounding box center [757, 128] width 60 height 14
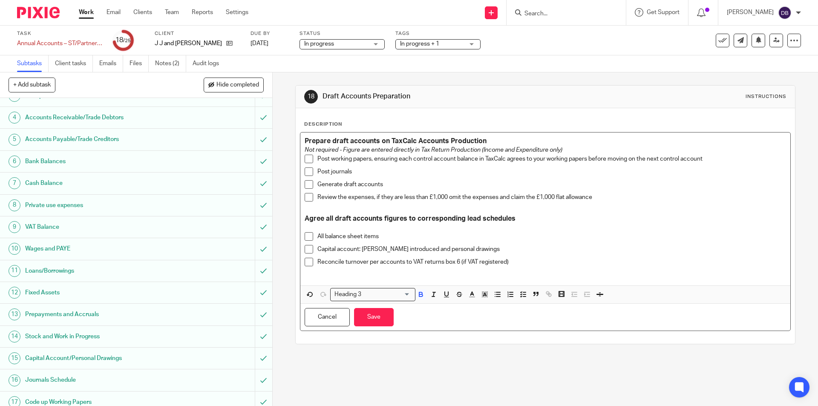
drag, startPoint x: 576, startPoint y: 142, endPoint x: 492, endPoint y: 145, distance: 84.4
click at [492, 145] on h3 "Prepare draft accounts on TaxCalc Accounts Production" at bounding box center [545, 141] width 481 height 9
drag, startPoint x: 567, startPoint y: 148, endPoint x: 299, endPoint y: 150, distance: 267.6
click at [300, 150] on div "Prepare draft accounts on TaxCalc Accounts Production Not required - Figure are…" at bounding box center [545, 208] width 490 height 153
copy em "Not required - Figure are entered directly in Tax Return Production (Income and…"
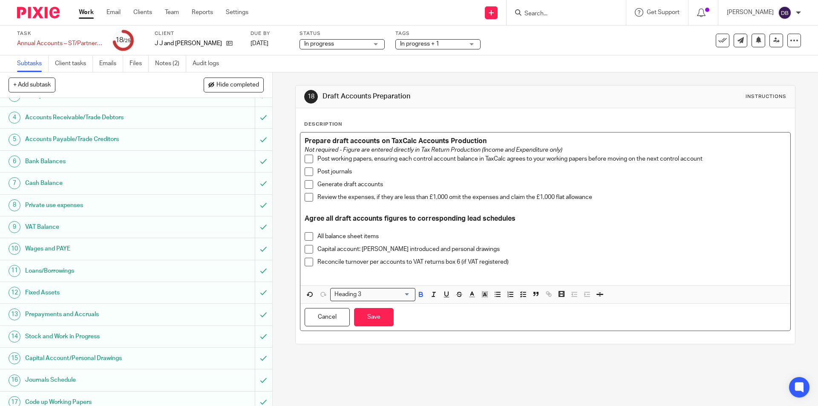
click at [301, 139] on div "Prepare draft accounts on TaxCalc Accounts Production Not required - Figure are…" at bounding box center [545, 208] width 490 height 153
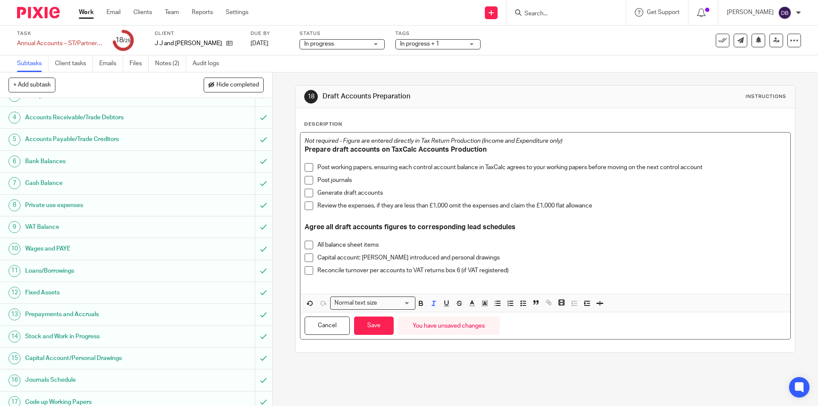
click at [568, 140] on p "Not required - Figure are entered directly in Tax Return Production (Income and…" at bounding box center [545, 141] width 481 height 9
click at [301, 148] on div "Not required - Figure are entered directly in Tax Return Production (Income and…" at bounding box center [545, 212] width 490 height 161
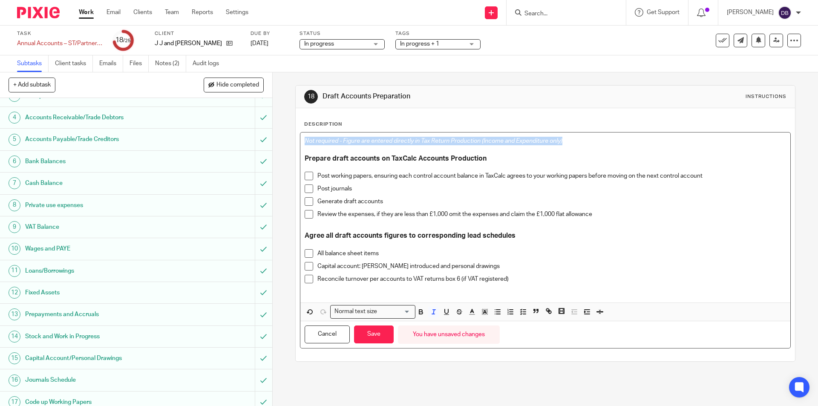
drag, startPoint x: 302, startPoint y: 138, endPoint x: 575, endPoint y: 138, distance: 273.1
click at [575, 138] on div "Not required - Figure are entered directly in Tax Return Production (Income and…" at bounding box center [545, 217] width 490 height 170
click at [305, 141] on em "Not required - Figure are entered directly in Tax Return Production (Income and…" at bounding box center [442, 141] width 275 height 6
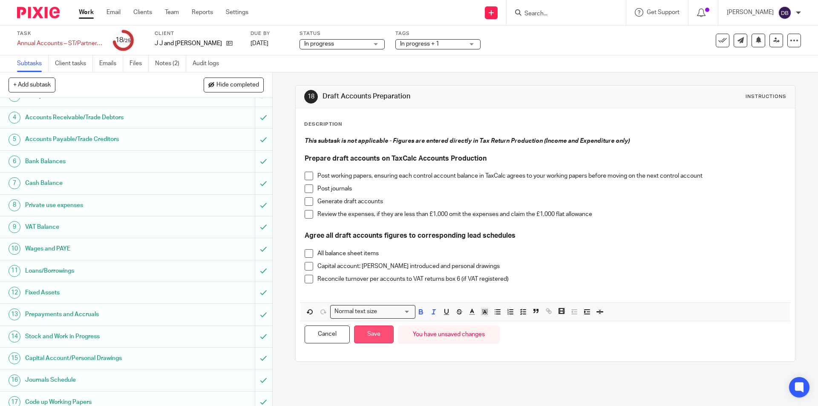
click at [374, 336] on button "Save" at bounding box center [374, 334] width 40 height 18
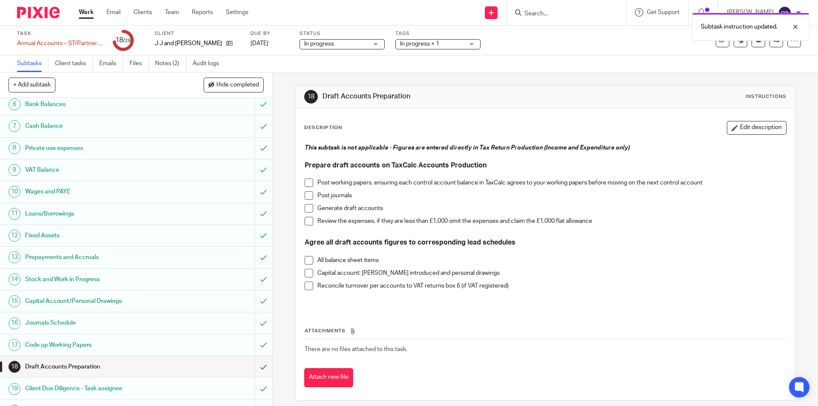
scroll to position [156, 0]
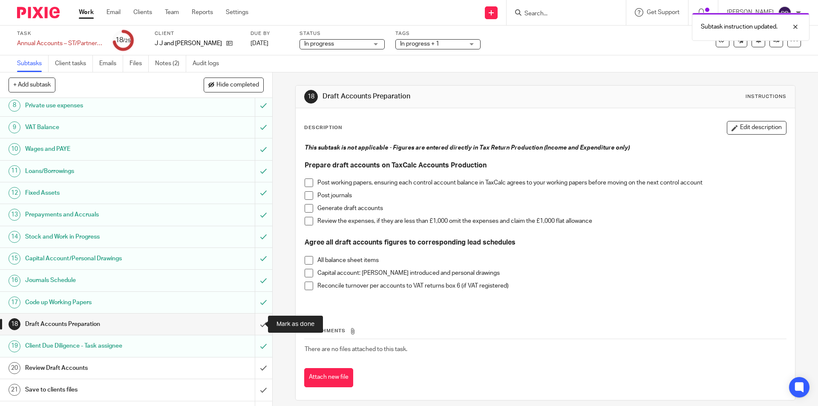
click at [251, 323] on input "submit" at bounding box center [136, 324] width 272 height 21
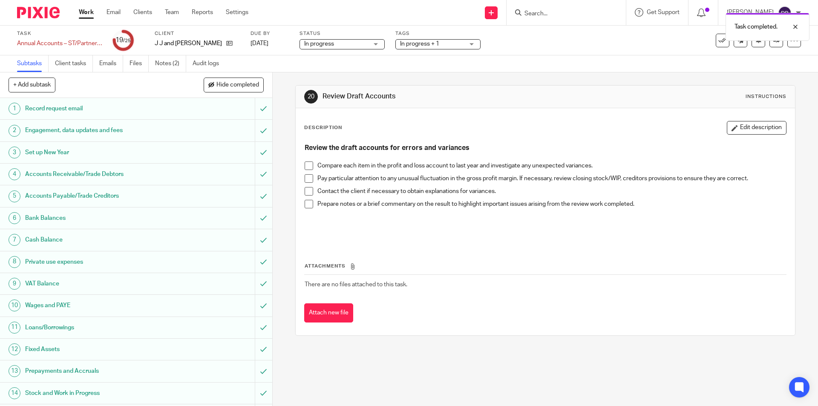
click at [306, 166] on span at bounding box center [309, 165] width 9 height 9
click at [306, 178] on span at bounding box center [309, 178] width 9 height 9
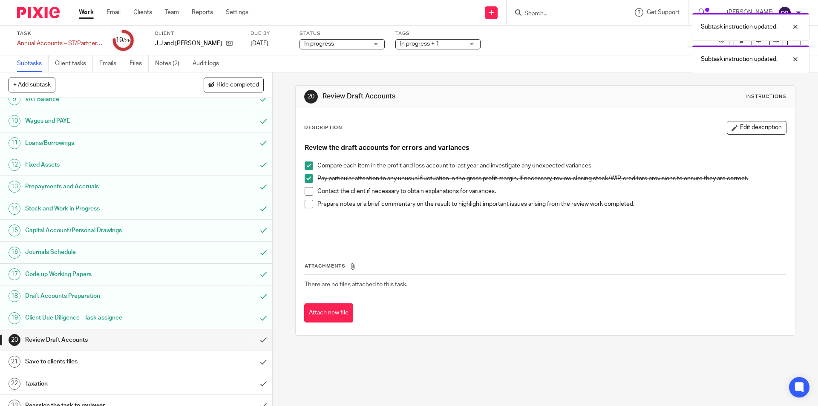
scroll to position [239, 0]
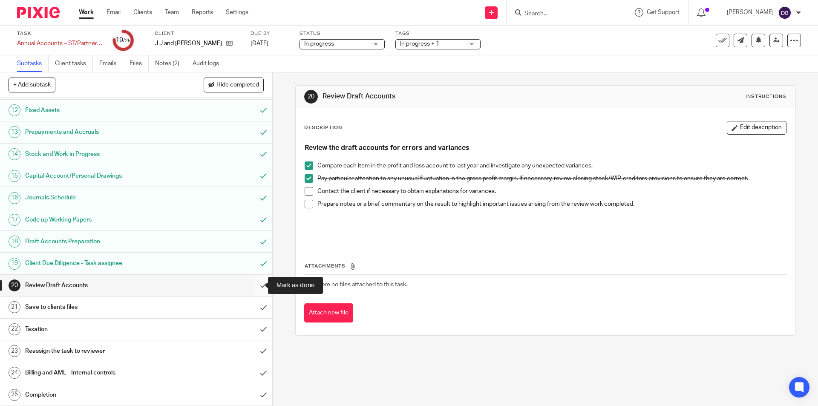
click at [256, 284] on input "submit" at bounding box center [136, 285] width 272 height 21
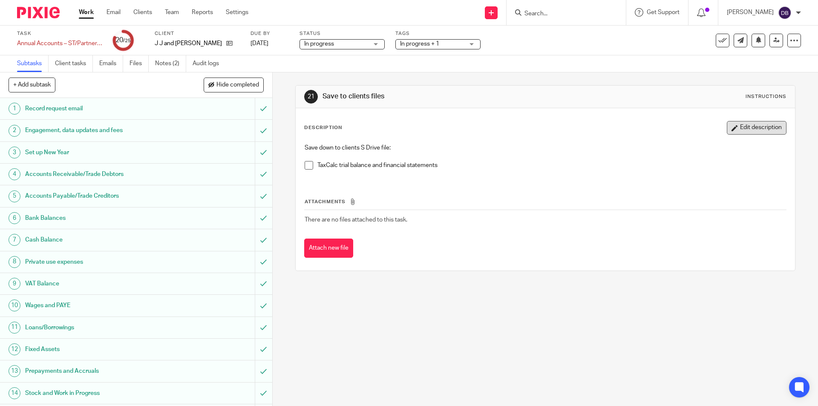
click at [744, 130] on button "Edit description" at bounding box center [757, 128] width 60 height 14
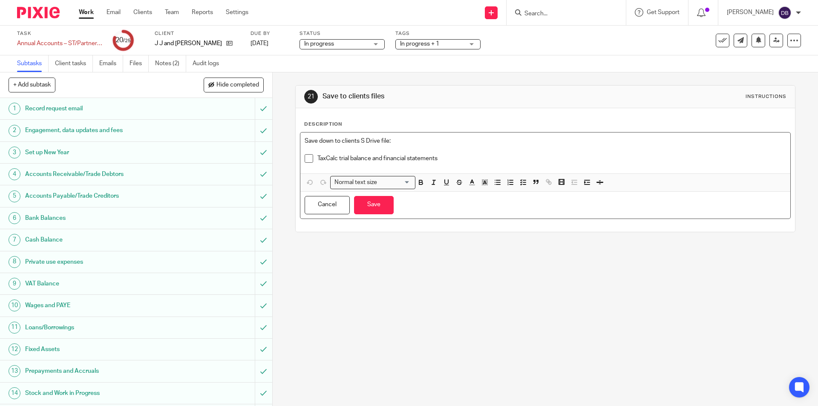
click at [302, 136] on div "Save down to clients S Drive file: TaxCalc trial balance and financial statemen…" at bounding box center [545, 152] width 490 height 41
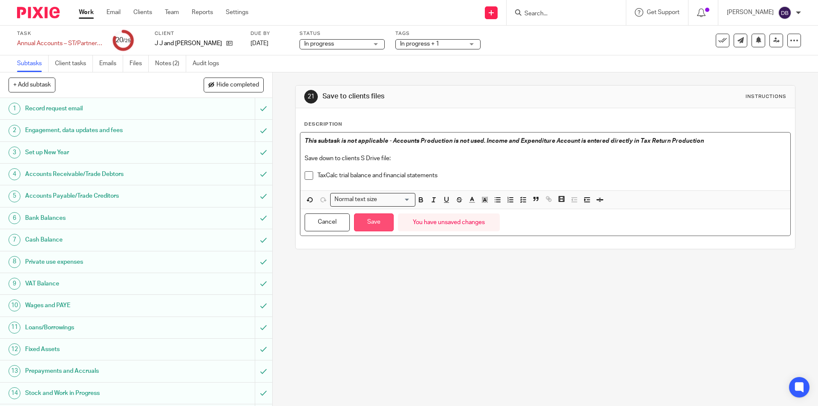
click at [366, 221] on button "Save" at bounding box center [374, 222] width 40 height 18
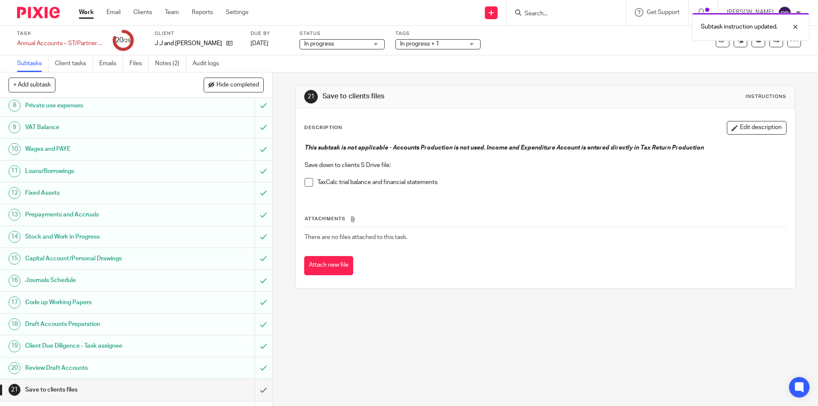
scroll to position [239, 0]
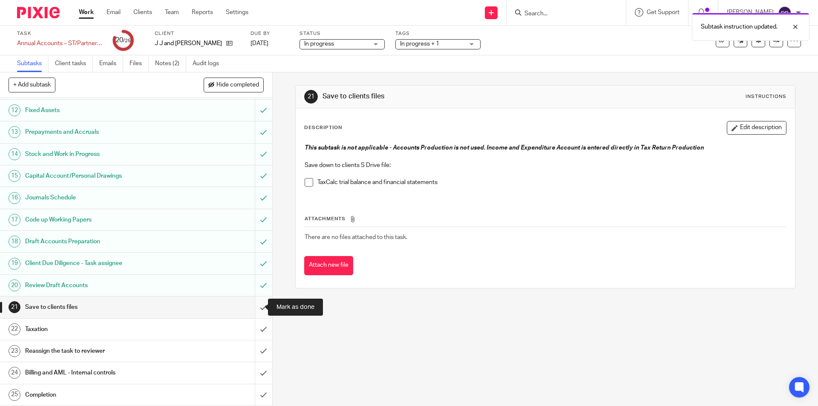
click at [254, 307] on input "submit" at bounding box center [136, 307] width 272 height 21
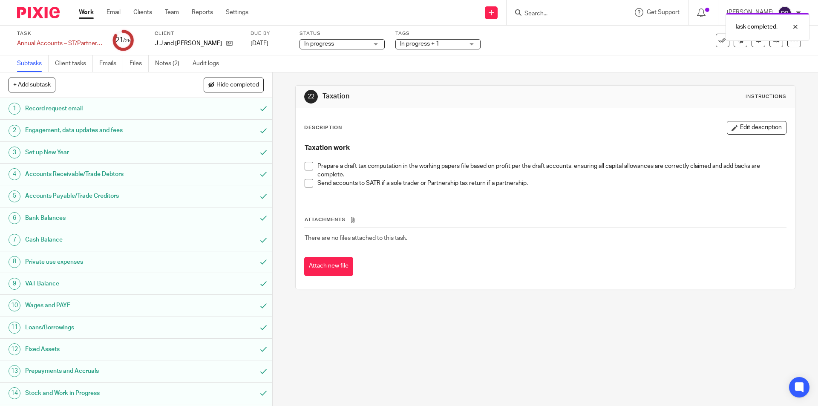
click at [306, 164] on span at bounding box center [309, 166] width 9 height 9
click at [309, 185] on span at bounding box center [309, 183] width 9 height 9
click at [307, 181] on span at bounding box center [309, 183] width 9 height 9
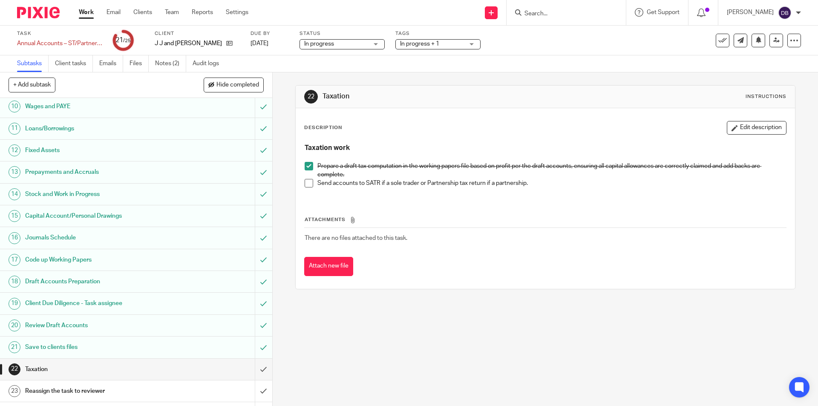
scroll to position [239, 0]
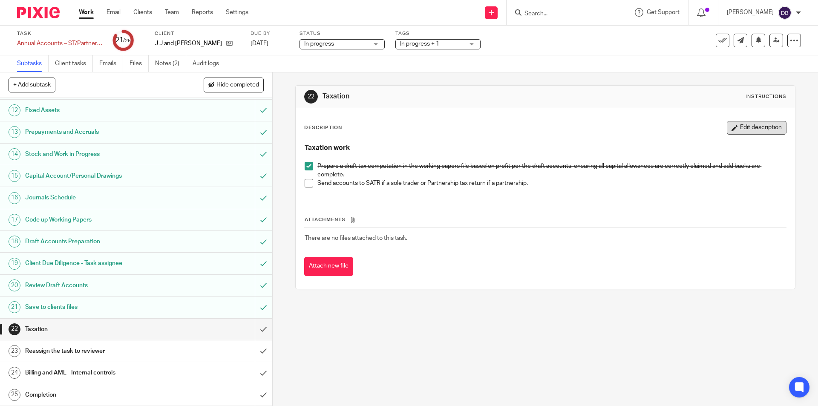
click at [734, 123] on button "Edit description" at bounding box center [757, 128] width 60 height 14
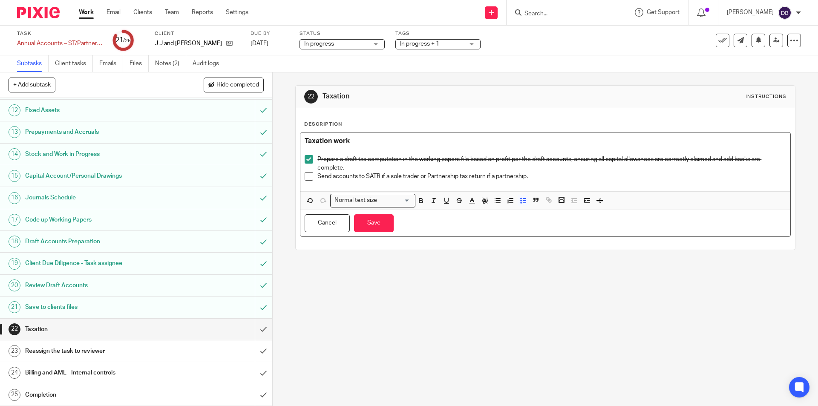
click at [541, 176] on p "Send accounts to SATR if a sole trader or Partnership tax return if a partnersh…" at bounding box center [551, 176] width 468 height 9
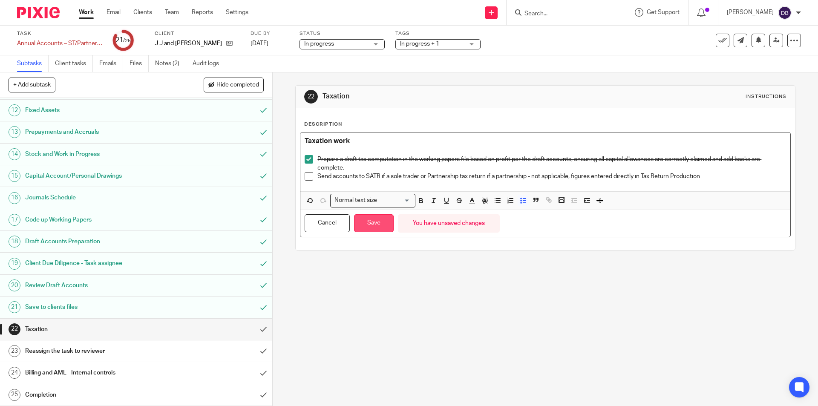
click at [374, 222] on button "Save" at bounding box center [374, 223] width 40 height 18
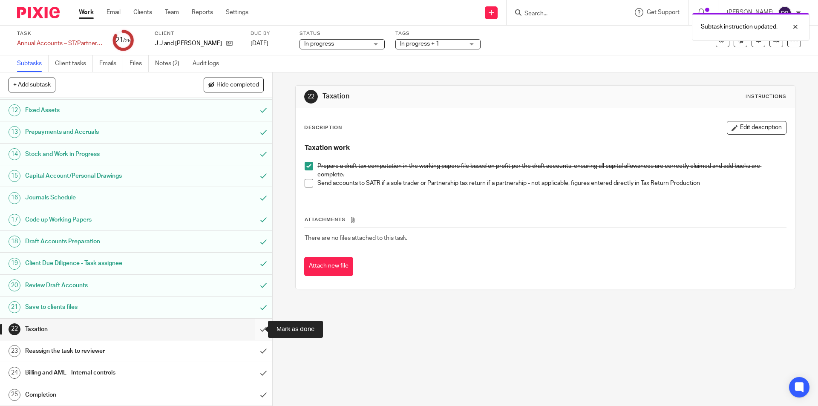
click at [252, 329] on input "submit" at bounding box center [136, 329] width 272 height 21
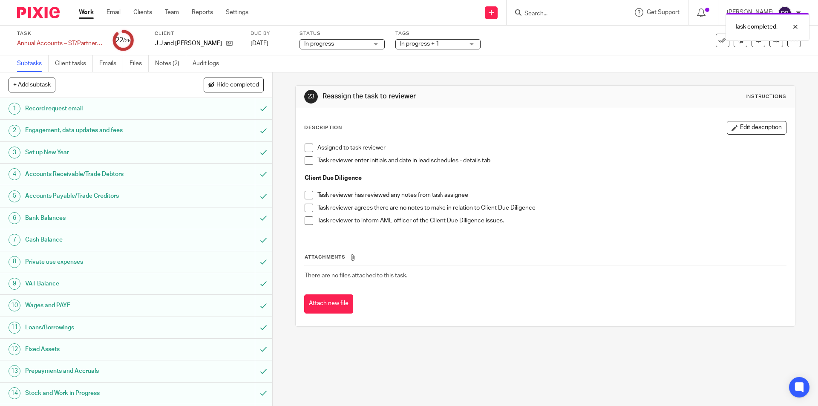
click at [448, 49] on div "In progress + 1" at bounding box center [437, 44] width 85 height 10
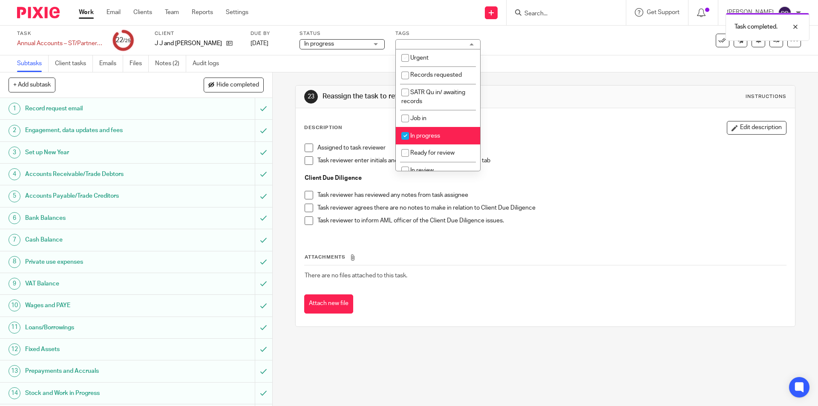
click at [436, 132] on li "In progress" at bounding box center [438, 135] width 84 height 17
checkbox input "false"
click at [428, 147] on li "Ready for review" at bounding box center [438, 152] width 84 height 17
checkbox input "true"
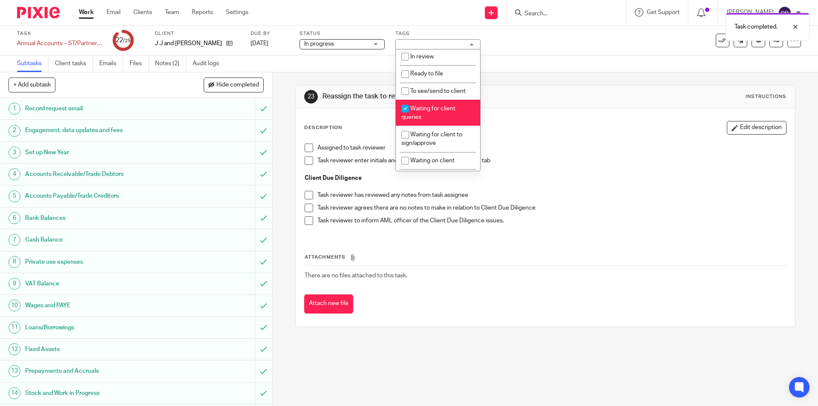
scroll to position [128, 0]
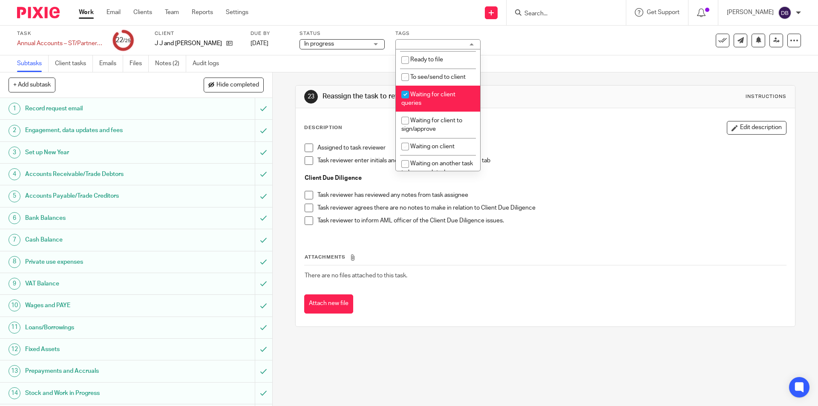
click at [433, 92] on span "Waiting for client queries" at bounding box center [428, 99] width 54 height 15
checkbox input "false"
click at [285, 169] on div "23 Reassign the task to reviewer Instructions Description Edit description Assi…" at bounding box center [545, 239] width 545 height 334
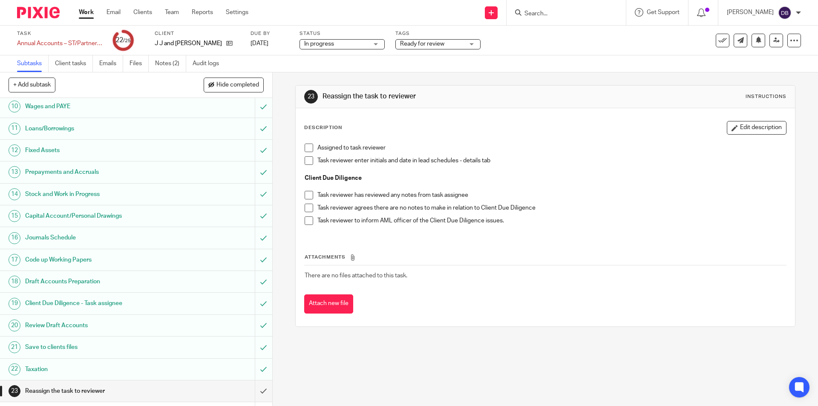
scroll to position [239, 0]
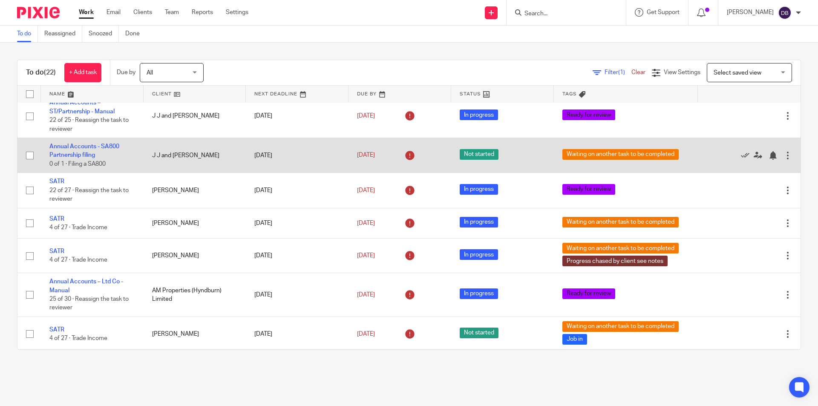
scroll to position [142, 0]
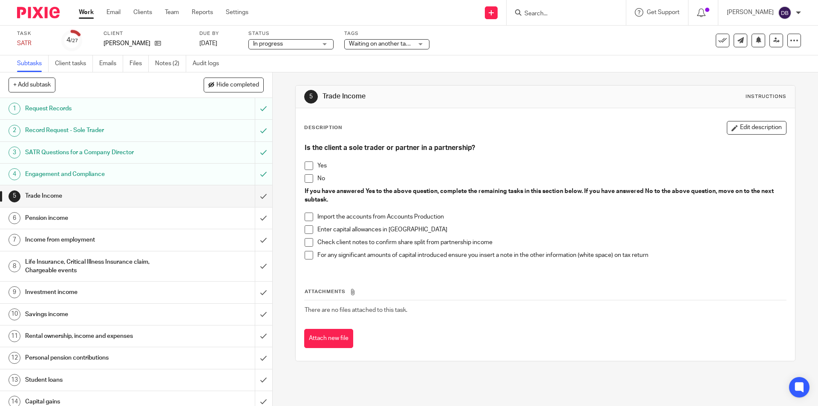
click at [306, 163] on span at bounding box center [309, 165] width 9 height 9
click at [306, 242] on span at bounding box center [309, 242] width 9 height 9
click at [764, 126] on button "Edit description" at bounding box center [757, 128] width 60 height 14
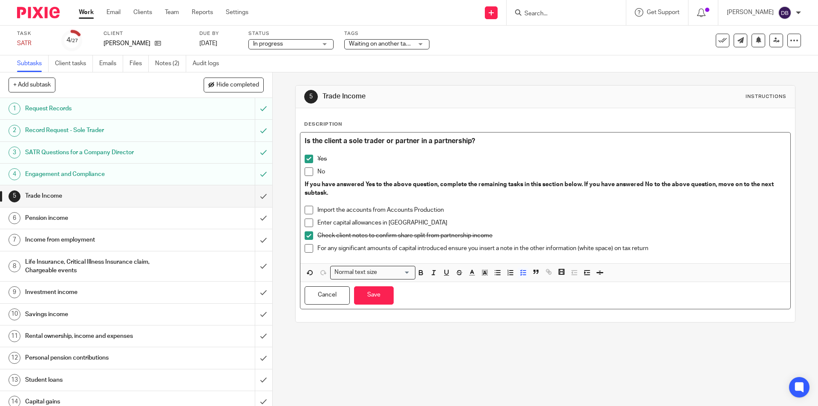
click at [475, 206] on p "Import the accounts from Accounts Production" at bounding box center [551, 210] width 468 height 9
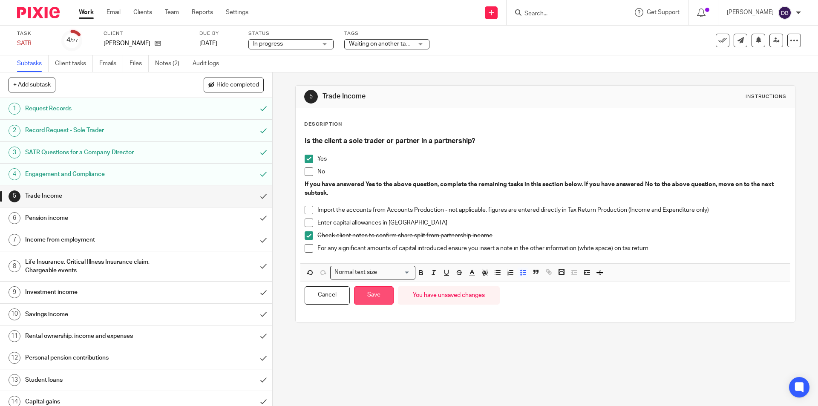
click at [369, 292] on button "Save" at bounding box center [374, 295] width 40 height 18
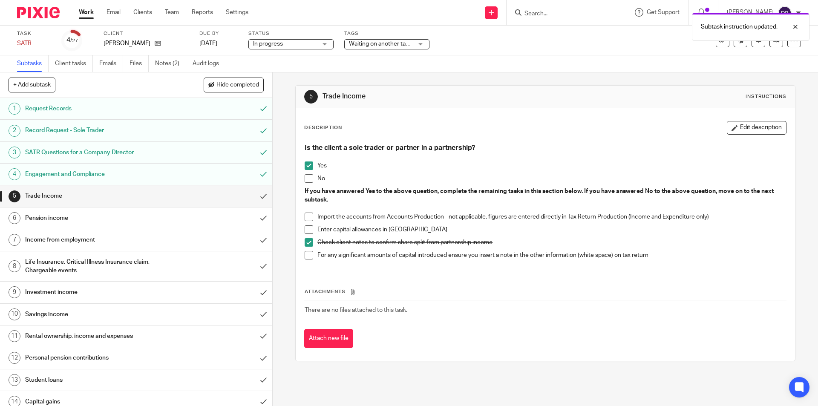
click at [308, 230] on span at bounding box center [309, 229] width 9 height 9
click at [255, 193] on input "submit" at bounding box center [136, 195] width 272 height 21
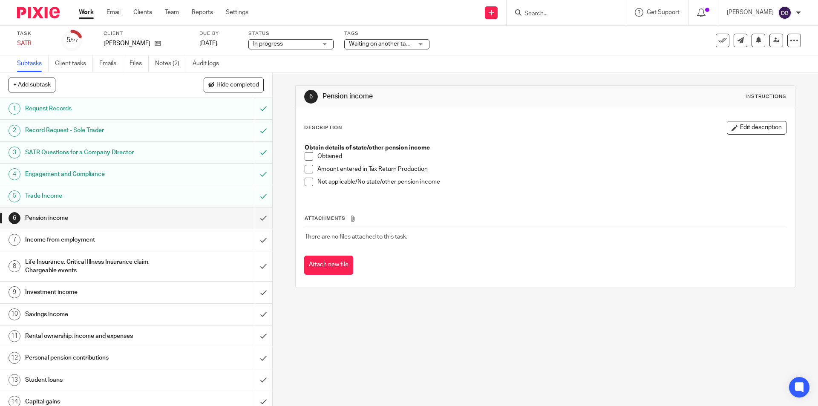
click at [305, 181] on span at bounding box center [309, 182] width 9 height 9
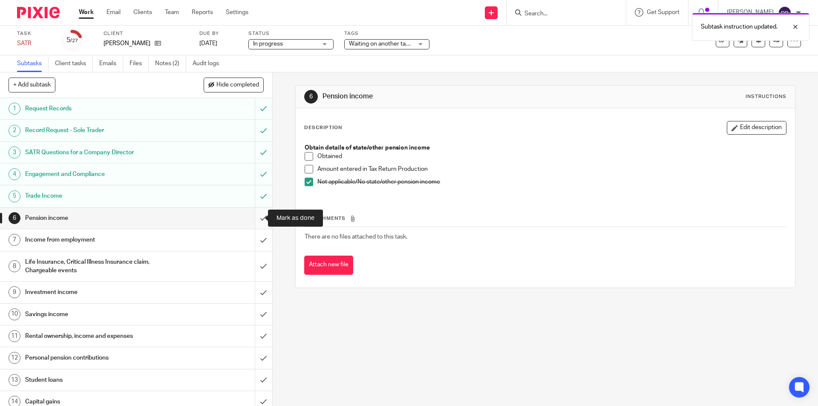
click at [254, 216] on input "submit" at bounding box center [136, 217] width 272 height 21
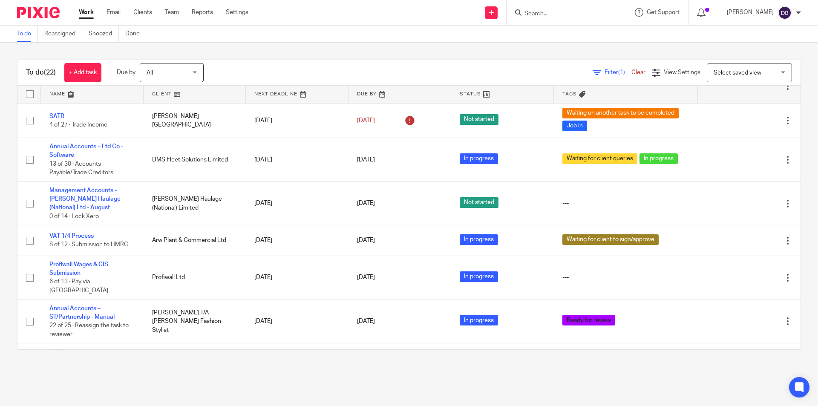
scroll to position [348, 0]
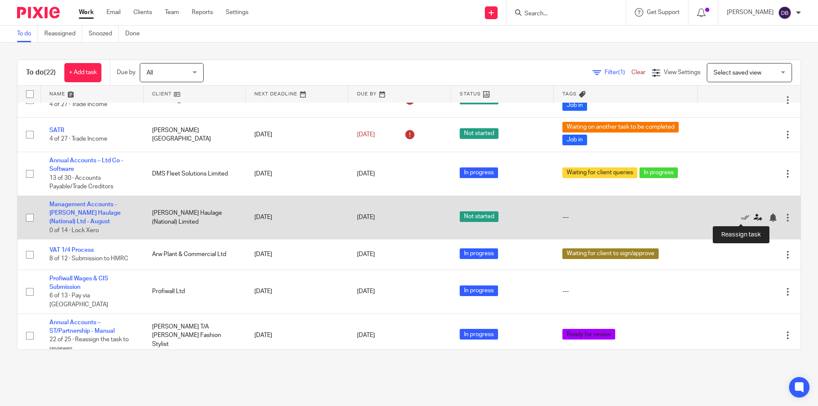
click at [754, 216] on icon at bounding box center [758, 217] width 9 height 9
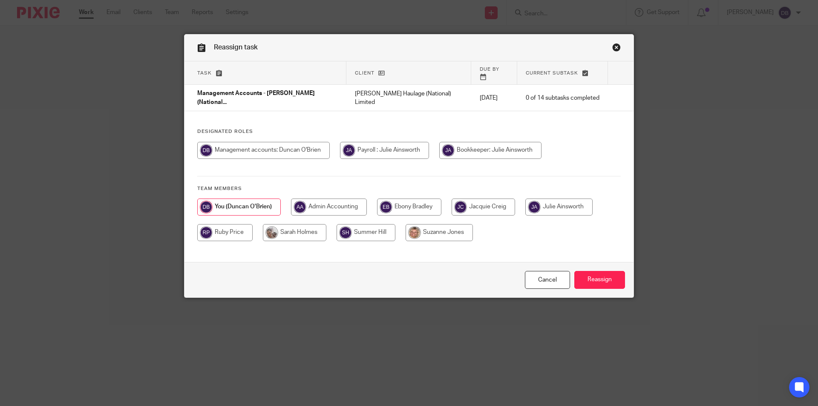
click at [230, 226] on input "radio" at bounding box center [224, 232] width 55 height 17
radio input "true"
click at [609, 278] on input "Reassign" at bounding box center [599, 280] width 51 height 18
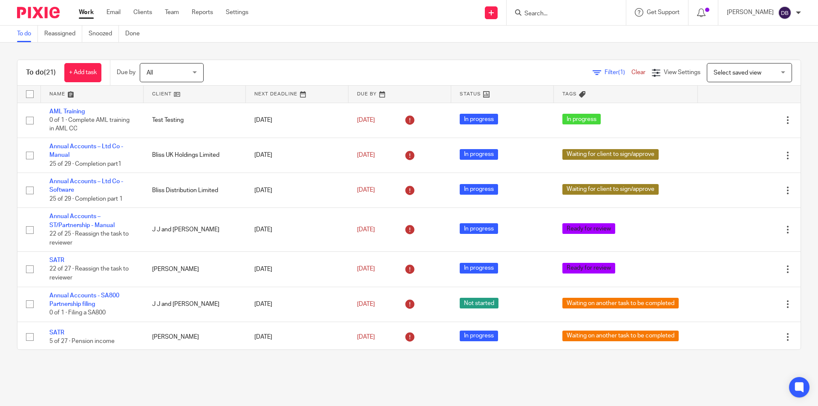
click at [84, 14] on link "Work" at bounding box center [86, 12] width 15 height 9
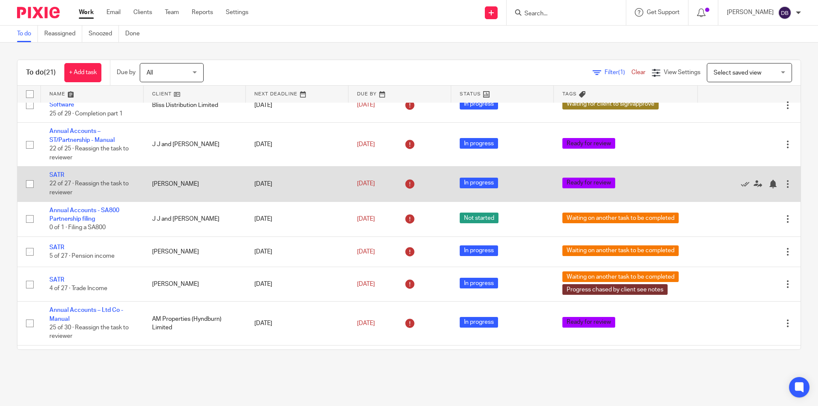
scroll to position [99, 0]
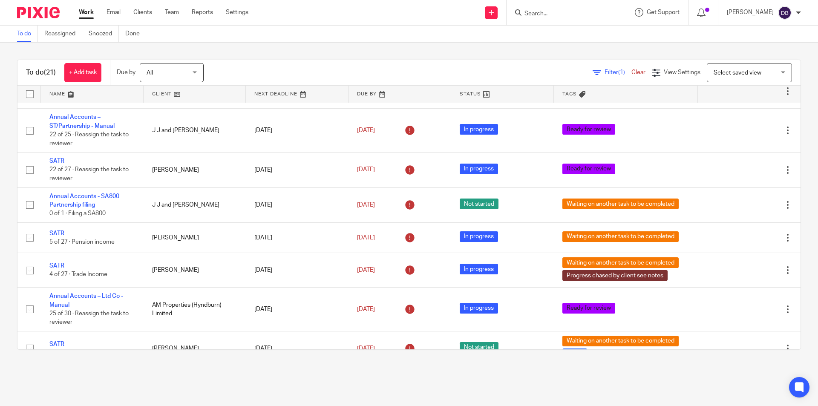
click at [90, 10] on link "Work" at bounding box center [86, 12] width 15 height 9
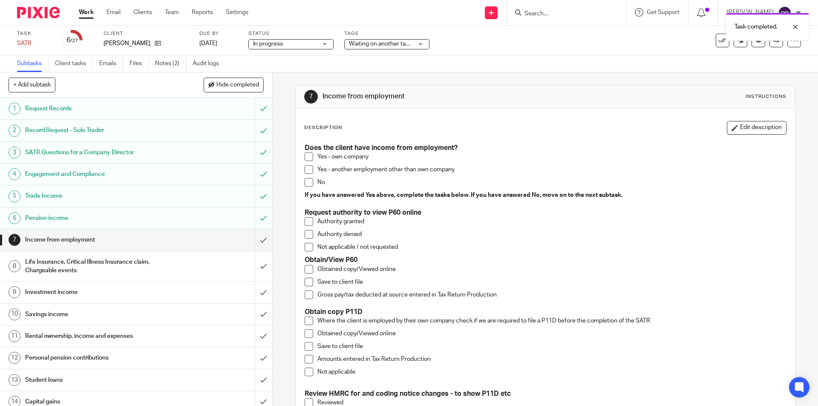
click at [309, 169] on span at bounding box center [309, 169] width 9 height 9
click at [757, 124] on button "Edit description" at bounding box center [757, 128] width 60 height 14
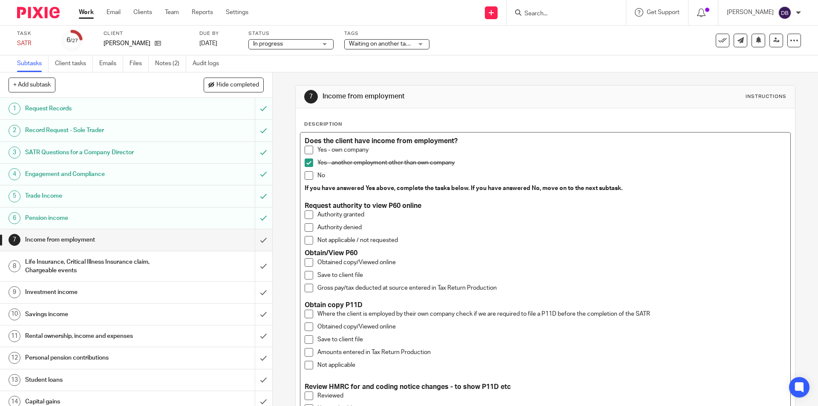
click at [370, 252] on h3 "Obtain/View P60" at bounding box center [545, 253] width 481 height 9
click at [308, 262] on span at bounding box center [309, 262] width 9 height 9
click at [308, 277] on span at bounding box center [309, 275] width 9 height 9
click at [310, 287] on span at bounding box center [309, 288] width 9 height 9
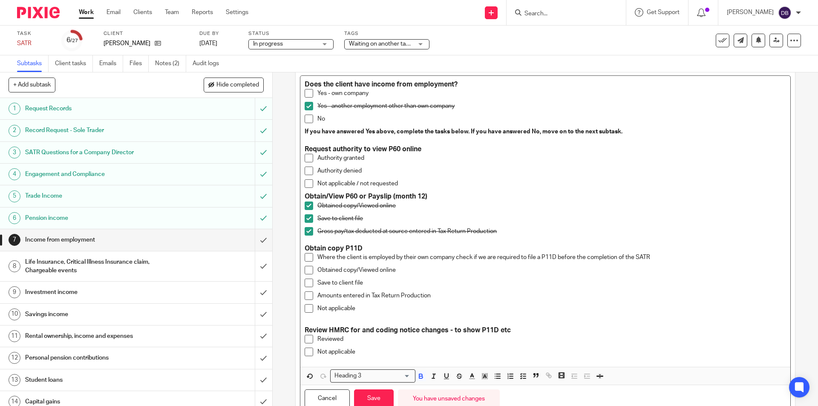
scroll to position [89, 0]
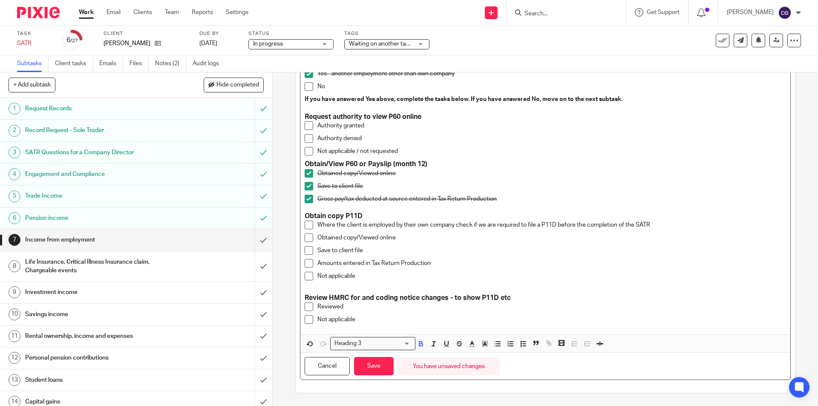
click at [308, 309] on span at bounding box center [309, 306] width 9 height 9
click at [375, 367] on button "Save" at bounding box center [374, 366] width 40 height 18
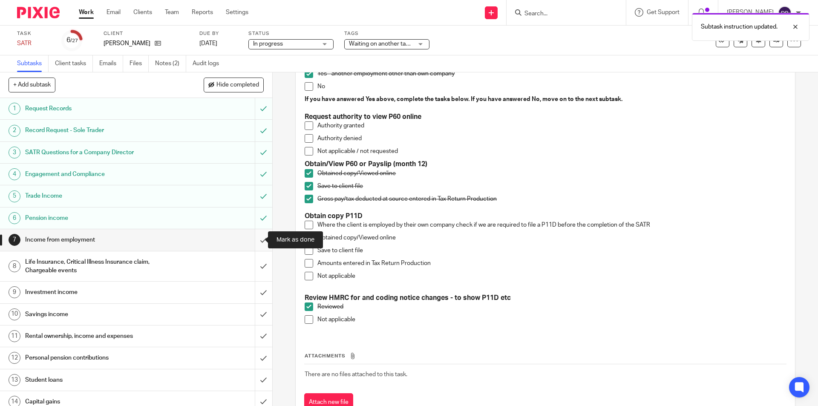
click at [254, 240] on input "submit" at bounding box center [136, 239] width 272 height 21
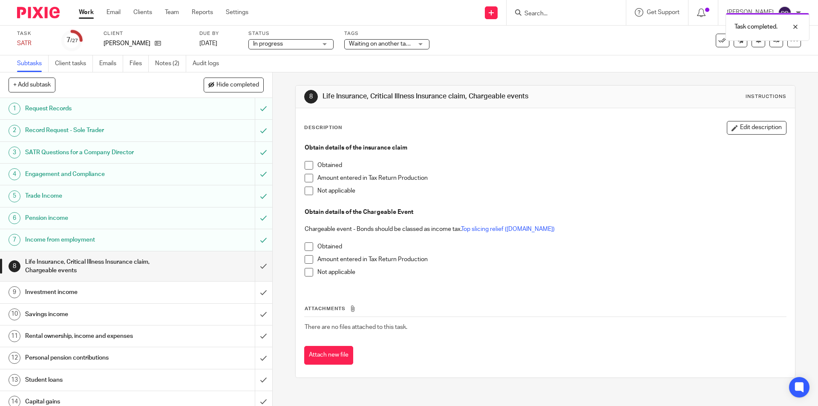
click at [396, 40] on span "Waiting on another task to be completed" at bounding box center [381, 44] width 64 height 9
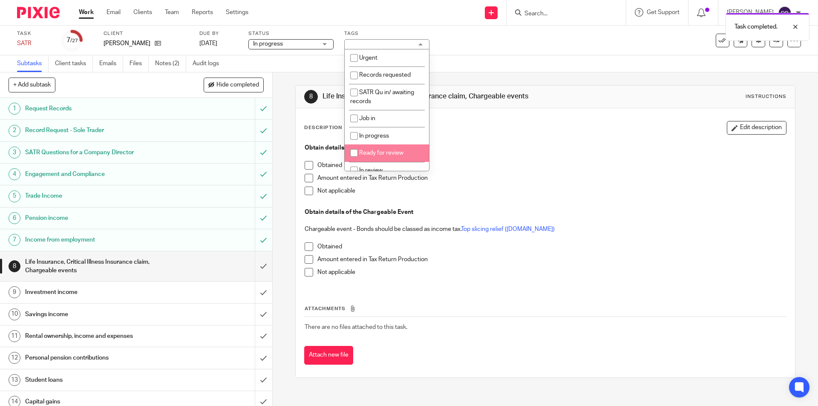
click at [372, 154] on span "Ready for review" at bounding box center [381, 153] width 44 height 6
checkbox input "true"
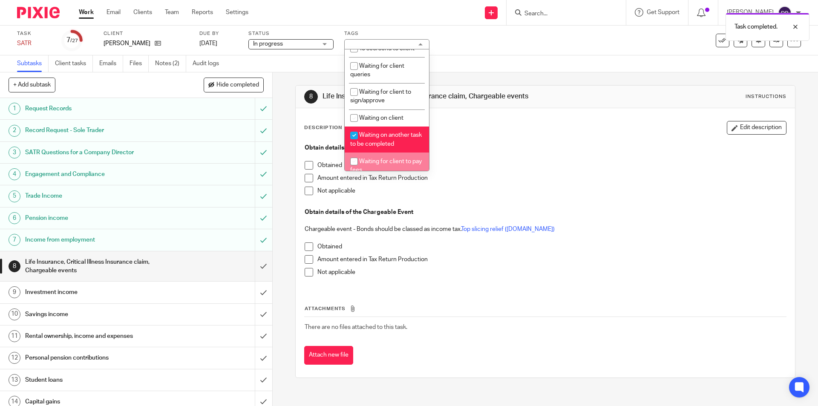
scroll to position [199, 0]
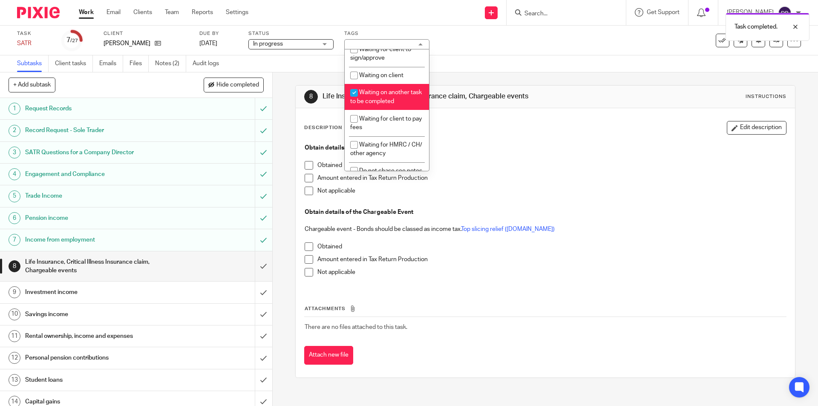
click at [382, 97] on li "Waiting on another task to be completed" at bounding box center [387, 97] width 84 height 26
checkbox input "false"
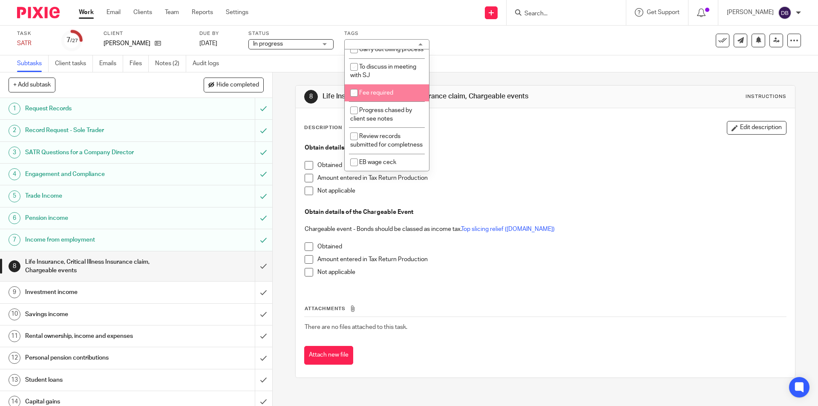
scroll to position [407, 0]
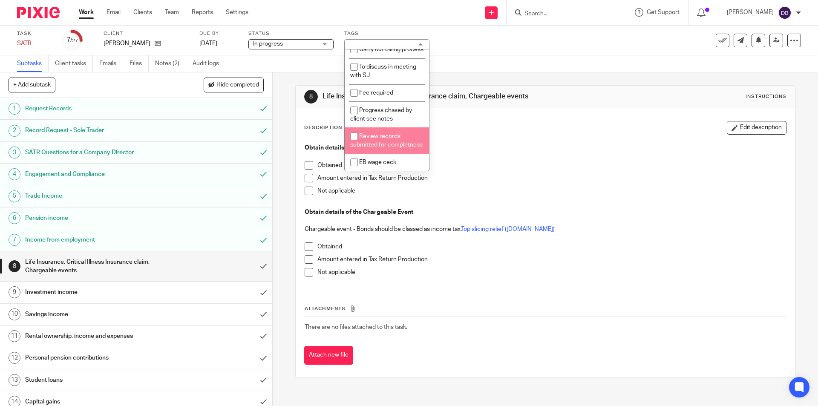
click at [282, 176] on div "8 Life Insurance, Critical Illness Insurance claim, Chargeable events Instructi…" at bounding box center [545, 239] width 545 height 334
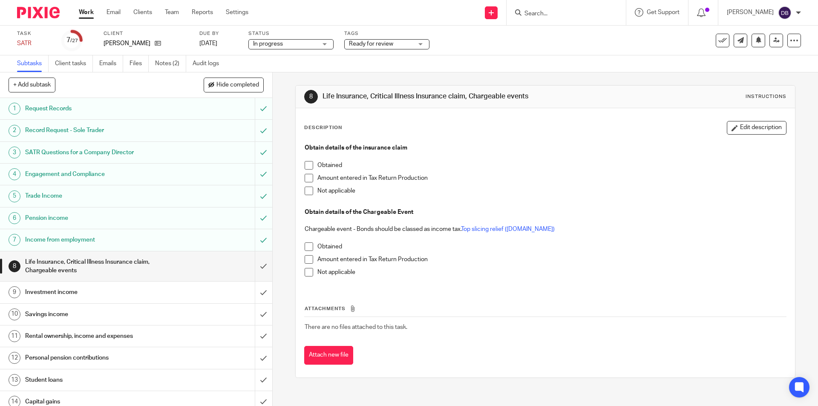
click at [306, 193] on span at bounding box center [309, 191] width 9 height 9
click at [305, 275] on span at bounding box center [309, 272] width 9 height 9
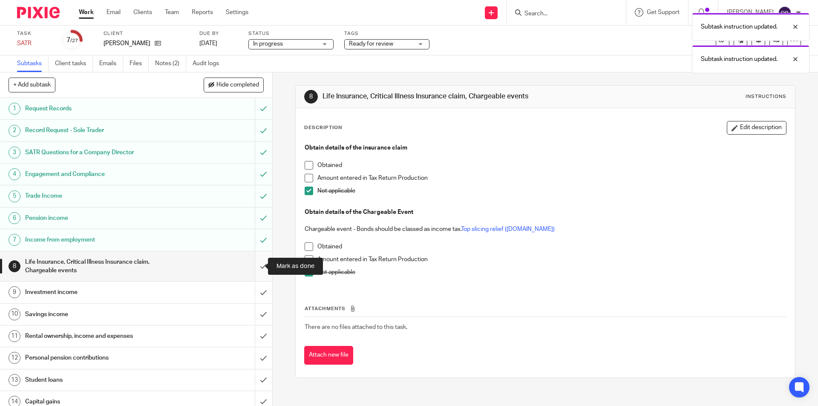
click at [253, 266] on input "submit" at bounding box center [136, 266] width 272 height 30
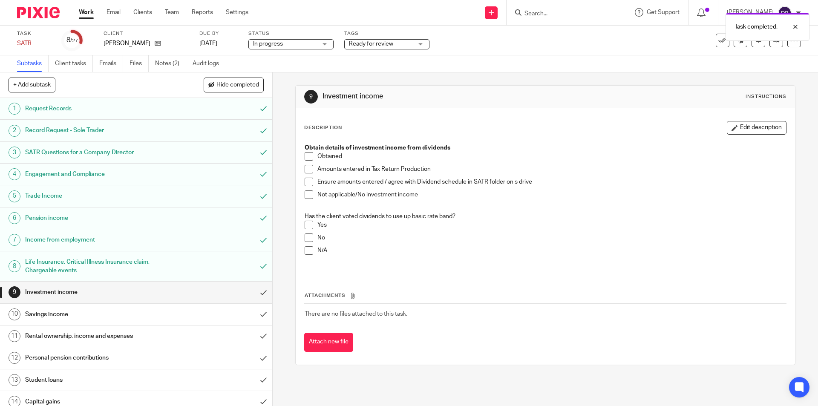
click at [305, 193] on span at bounding box center [309, 194] width 9 height 9
click at [305, 250] on span at bounding box center [309, 250] width 9 height 9
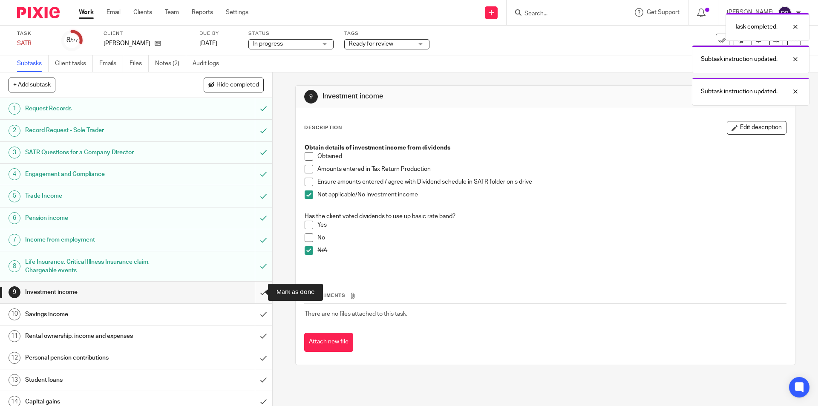
click at [253, 291] on input "submit" at bounding box center [136, 292] width 272 height 21
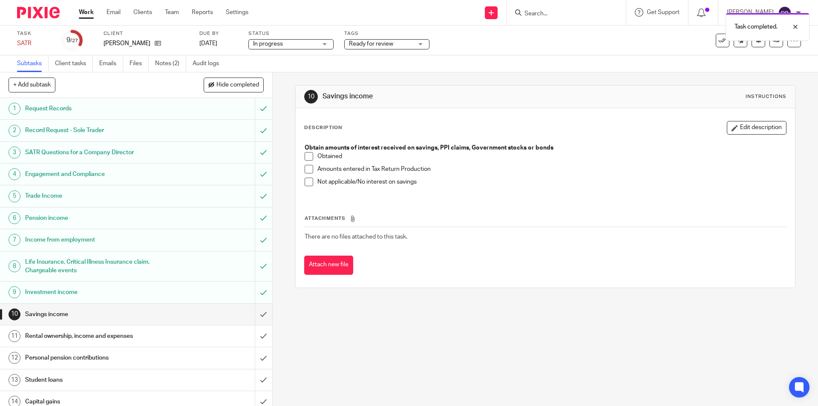
click at [308, 184] on span at bounding box center [309, 182] width 9 height 9
click at [252, 314] on input "submit" at bounding box center [136, 314] width 272 height 21
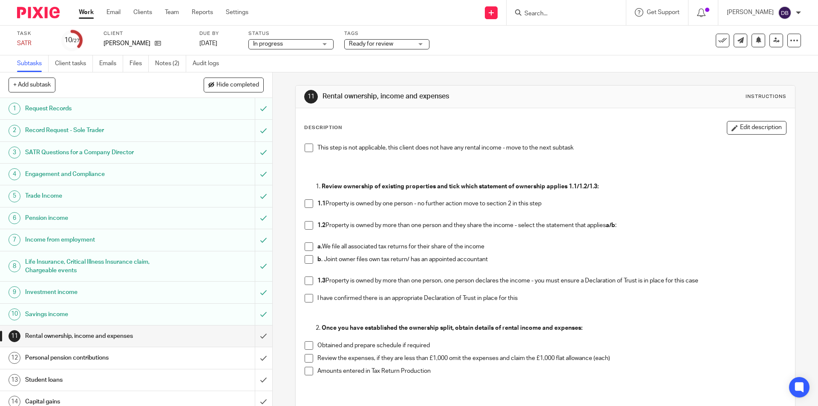
click at [305, 226] on span at bounding box center [309, 225] width 9 height 9
click at [305, 224] on span at bounding box center [309, 225] width 9 height 9
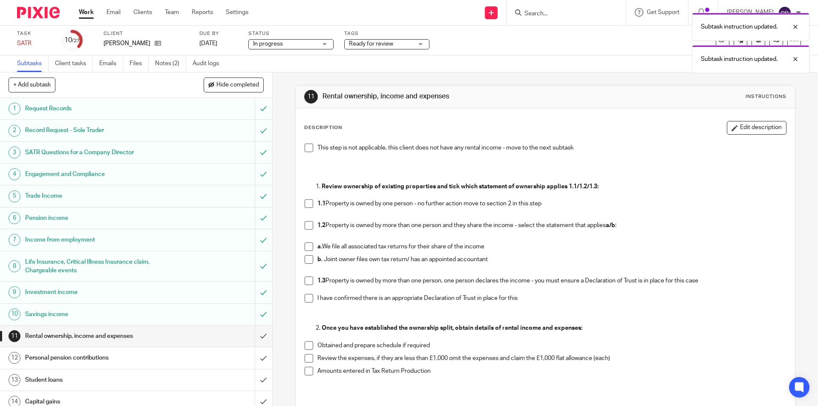
click at [305, 224] on span at bounding box center [309, 225] width 9 height 9
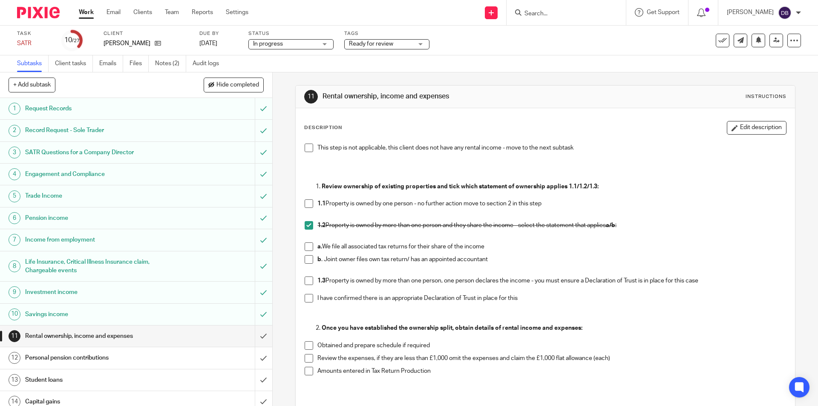
click at [307, 246] on span at bounding box center [309, 246] width 9 height 9
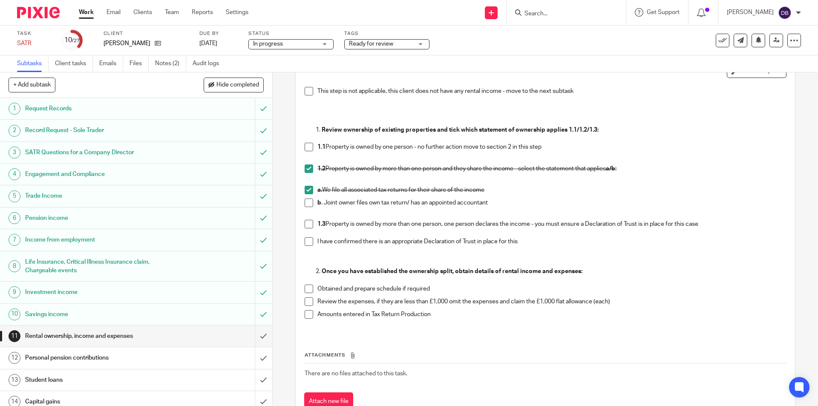
click at [308, 288] on span at bounding box center [309, 289] width 9 height 9
click at [308, 317] on span at bounding box center [309, 314] width 9 height 9
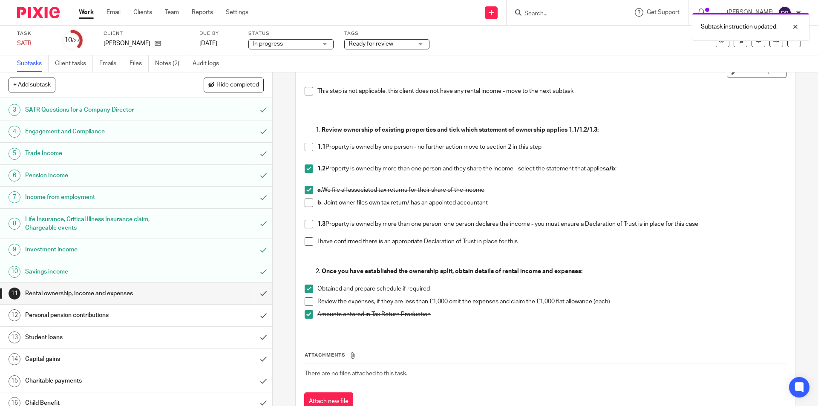
scroll to position [71, 0]
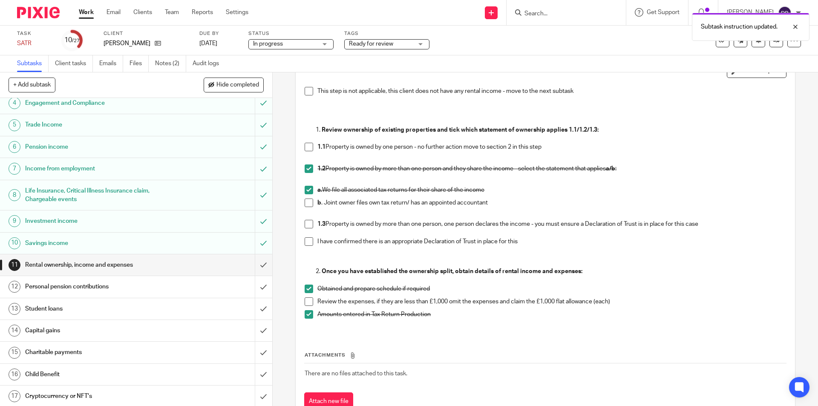
click at [158, 282] on h1 "Personal pension contributions" at bounding box center [98, 286] width 147 height 13
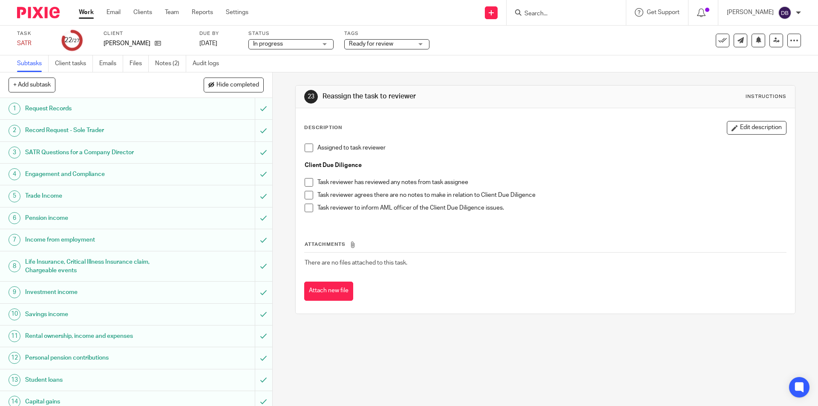
click at [144, 335] on h1 "Rental ownership, income and expenses" at bounding box center [98, 336] width 147 height 13
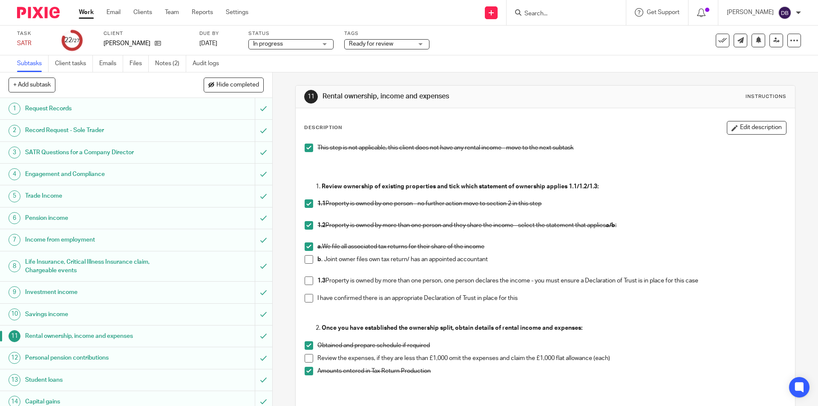
click at [306, 148] on span at bounding box center [309, 148] width 9 height 9
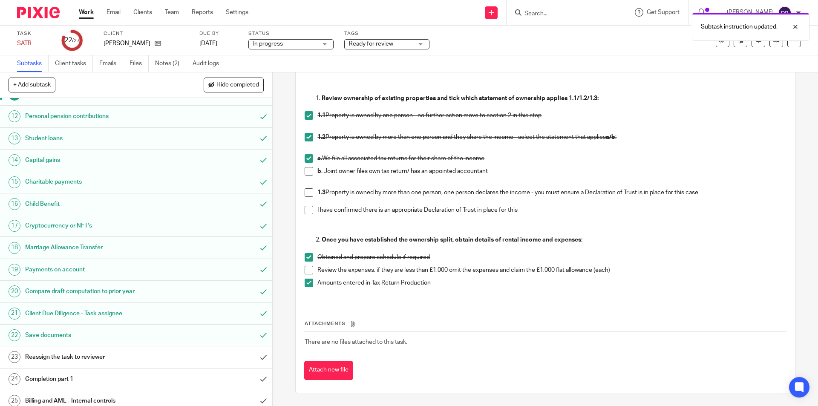
scroll to position [291, 0]
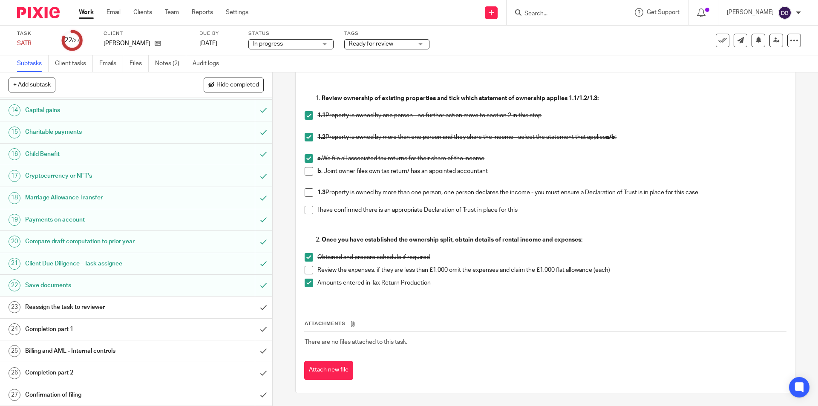
click at [190, 305] on div "Reassign the task to reviewer" at bounding box center [135, 307] width 221 height 13
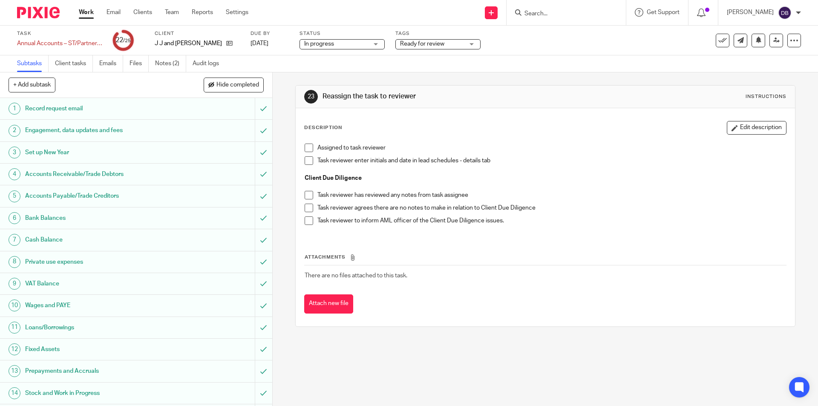
scroll to position [239, 0]
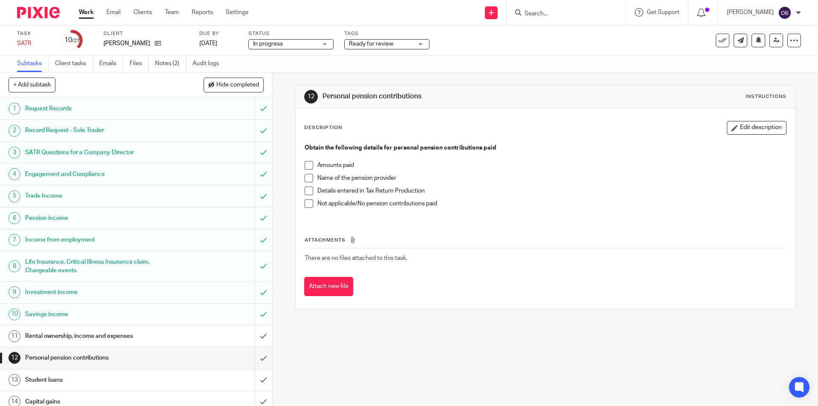
click at [306, 165] on span at bounding box center [309, 165] width 9 height 9
click at [306, 177] on span at bounding box center [309, 178] width 9 height 9
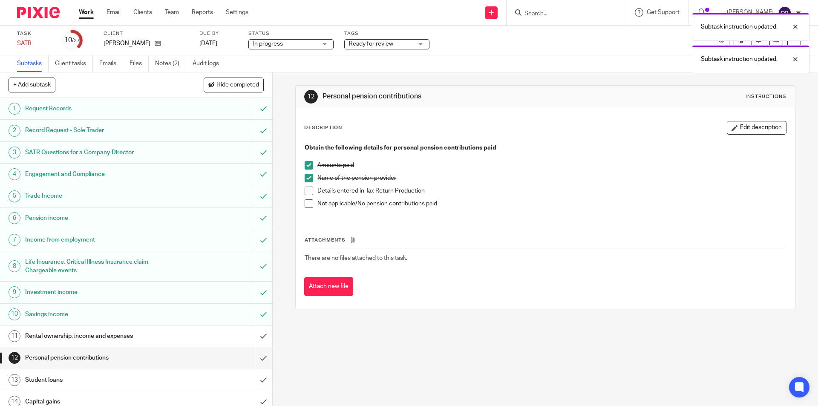
click at [307, 191] on span at bounding box center [309, 191] width 9 height 9
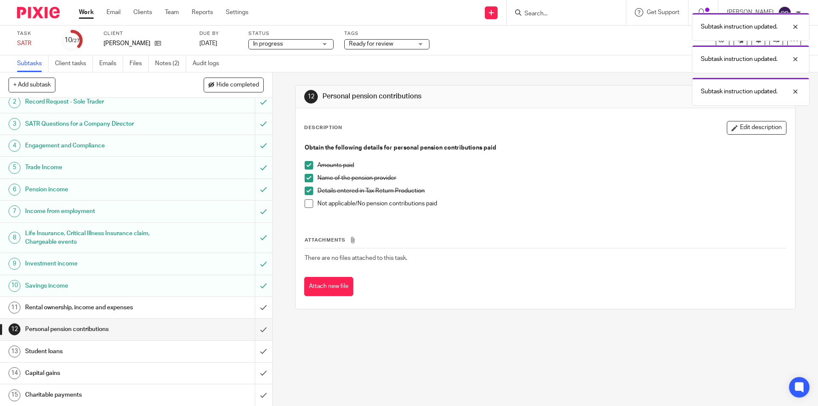
scroll to position [43, 0]
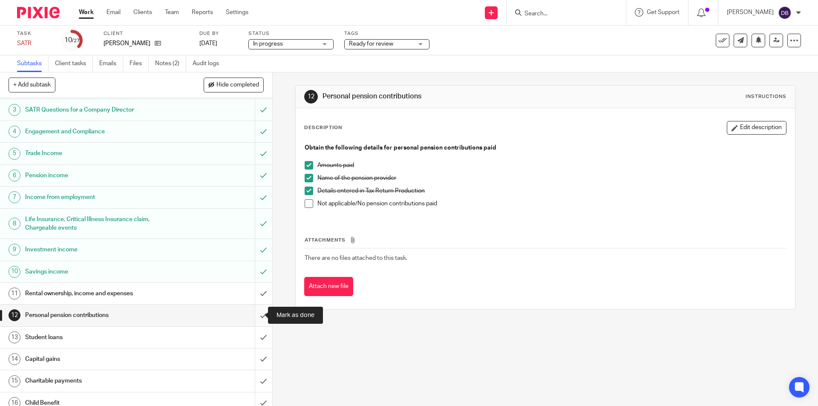
click at [255, 315] on input "submit" at bounding box center [136, 315] width 272 height 21
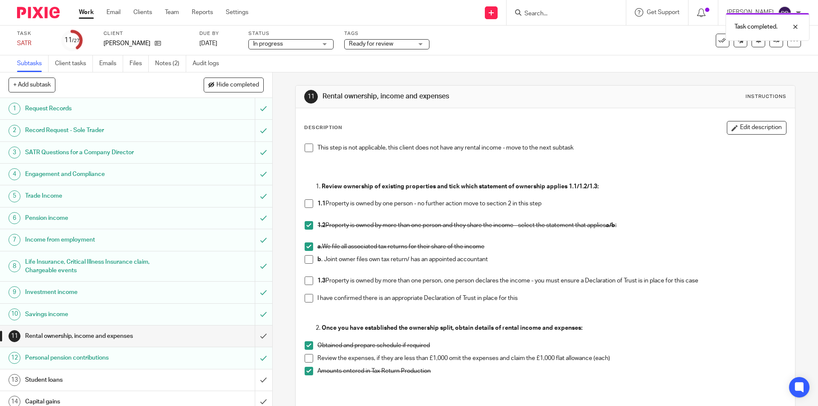
scroll to position [85, 0]
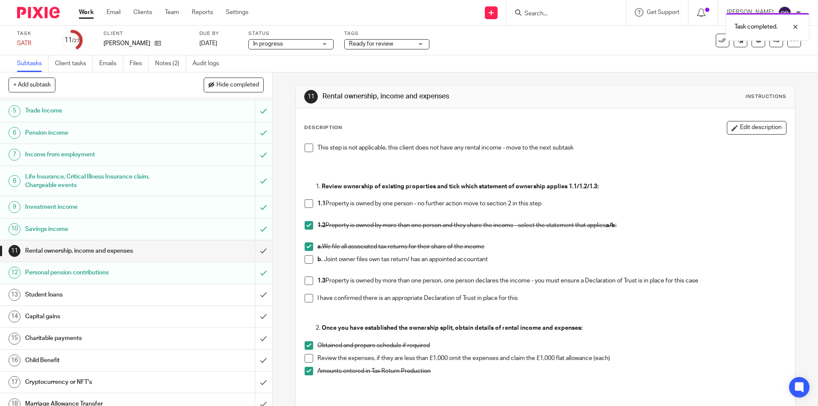
click at [204, 289] on div "Student loans" at bounding box center [135, 294] width 221 height 13
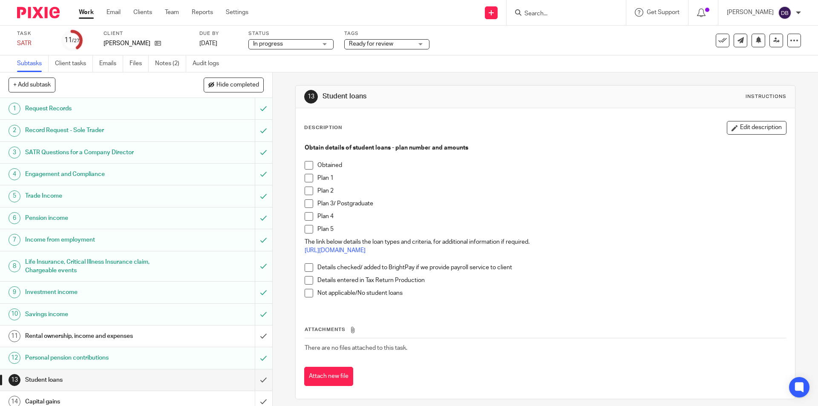
click at [307, 188] on span at bounding box center [309, 191] width 9 height 9
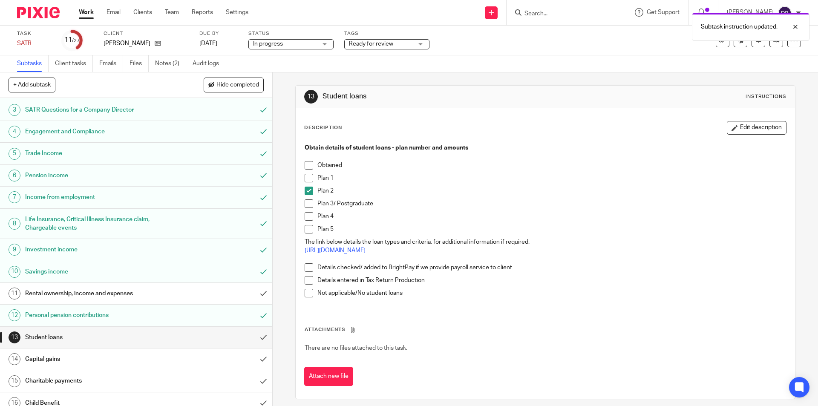
scroll to position [57, 0]
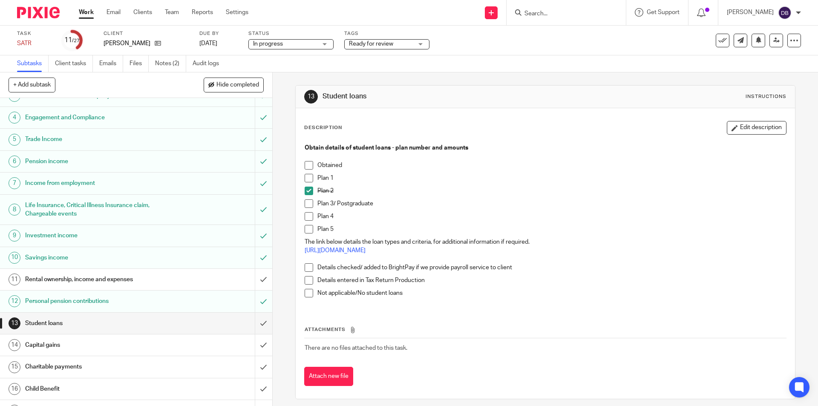
click at [308, 281] on span at bounding box center [309, 280] width 9 height 9
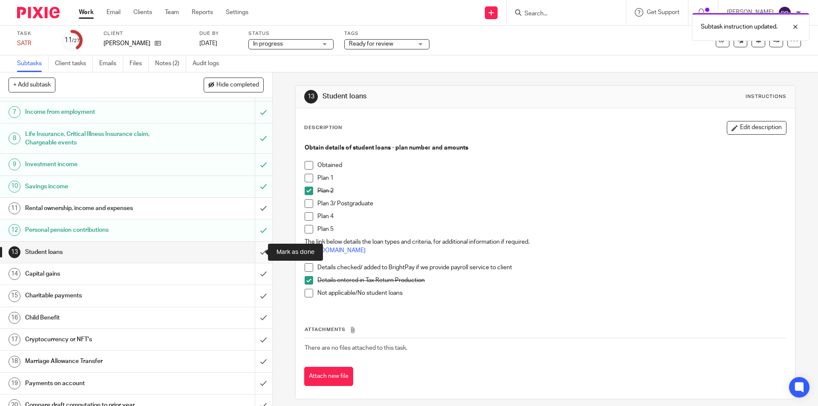
click at [253, 253] on input "submit" at bounding box center [136, 252] width 272 height 21
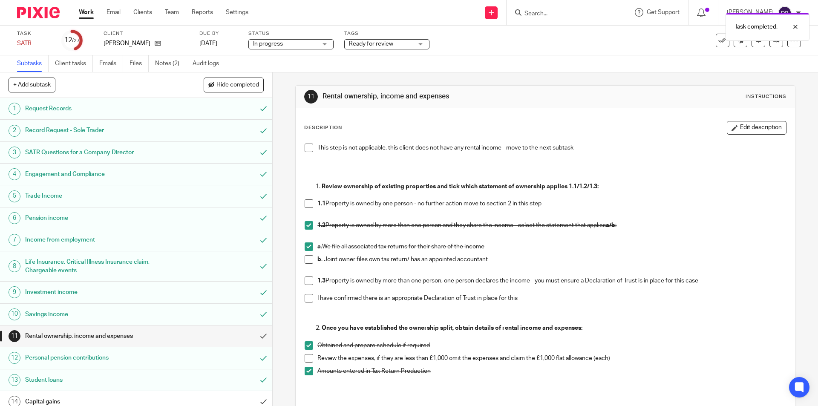
click at [216, 398] on div "Capital gains" at bounding box center [135, 401] width 221 height 13
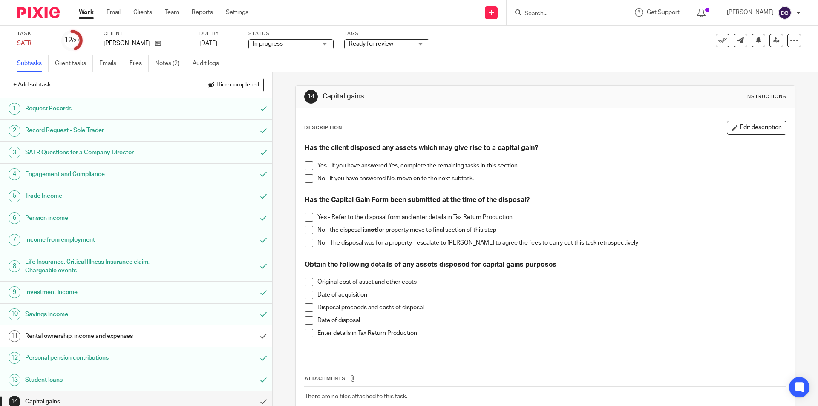
click at [305, 181] on span at bounding box center [309, 178] width 9 height 9
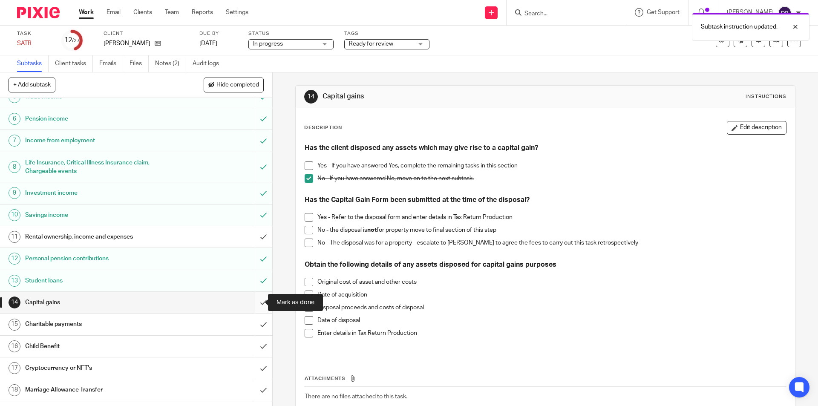
click at [252, 303] on input "submit" at bounding box center [136, 302] width 272 height 21
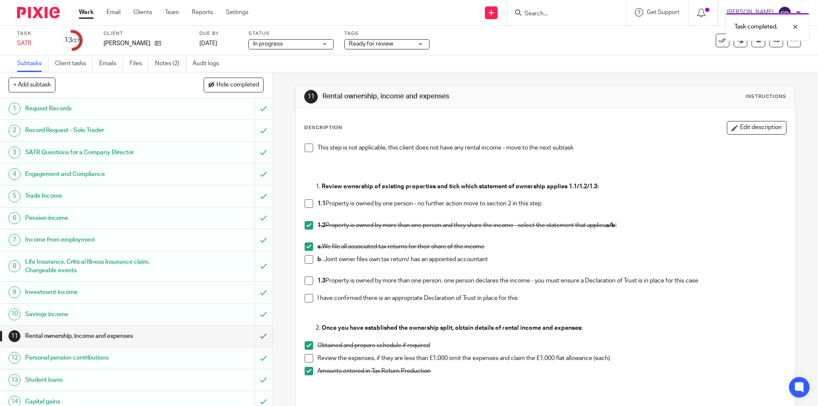
scroll to position [99, 0]
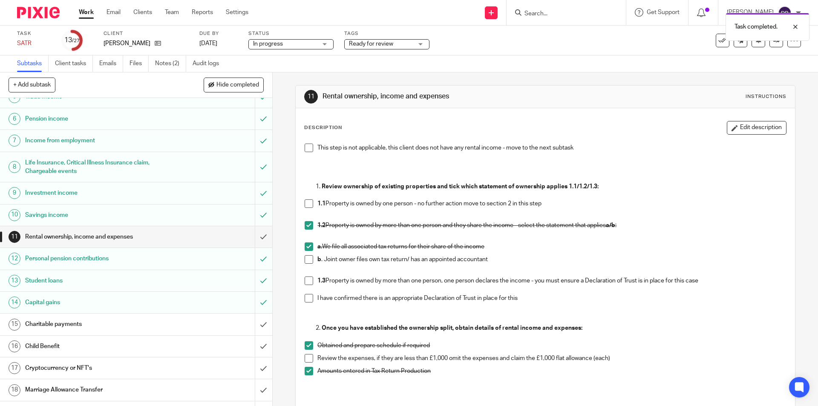
click at [180, 323] on div "Charitable payments" at bounding box center [135, 324] width 221 height 13
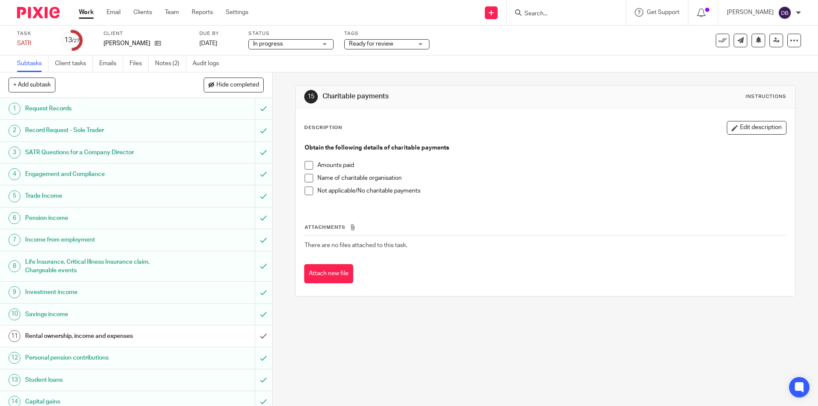
click at [305, 190] on span at bounding box center [309, 191] width 9 height 9
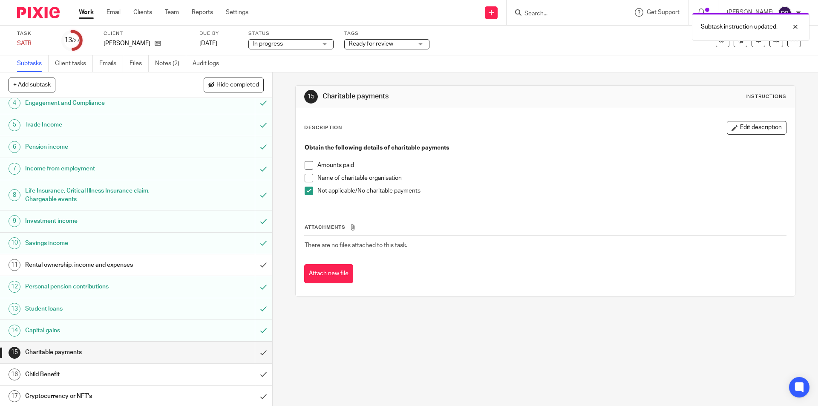
scroll to position [85, 0]
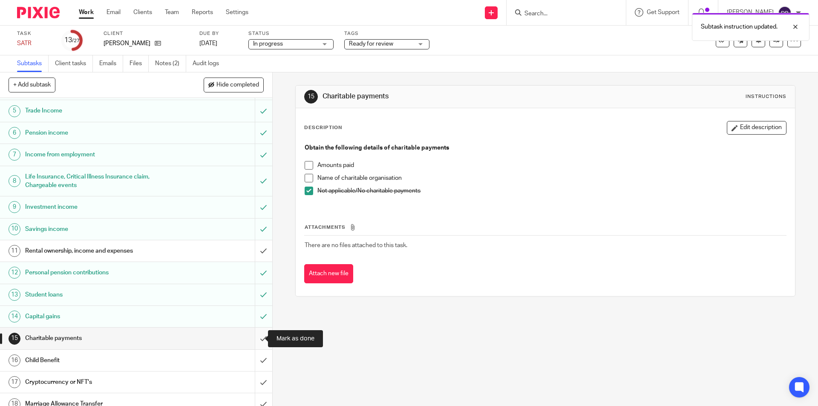
click at [254, 337] on input "submit" at bounding box center [136, 338] width 272 height 21
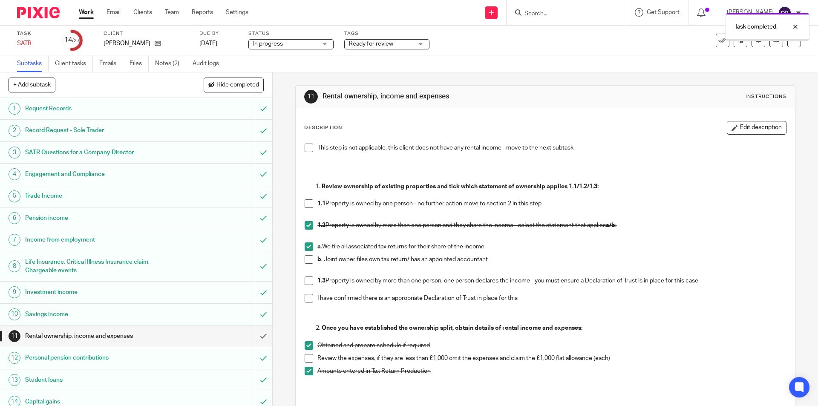
scroll to position [99, 0]
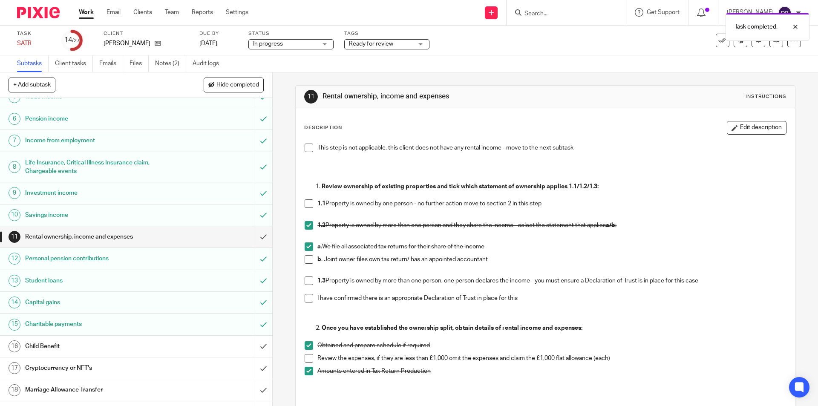
click at [196, 343] on div "Child Benefit" at bounding box center [135, 346] width 221 height 13
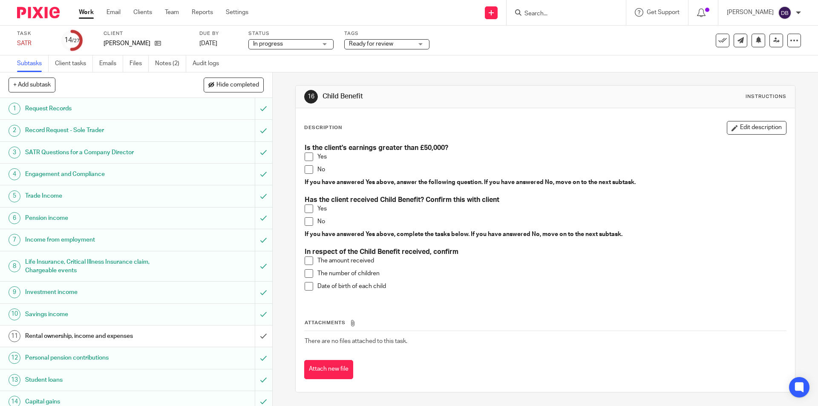
click at [305, 170] on span at bounding box center [309, 169] width 9 height 9
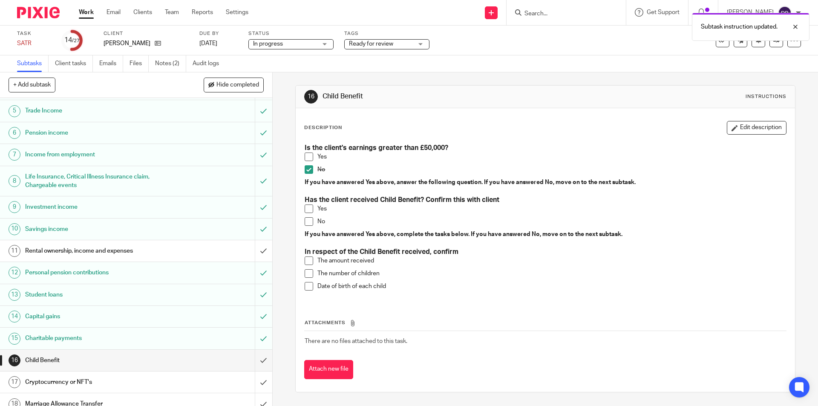
scroll to position [170, 0]
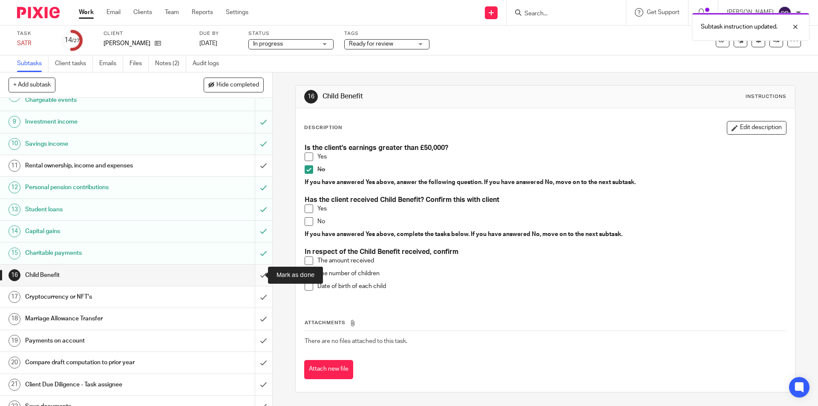
click at [254, 274] on input "submit" at bounding box center [136, 275] width 272 height 21
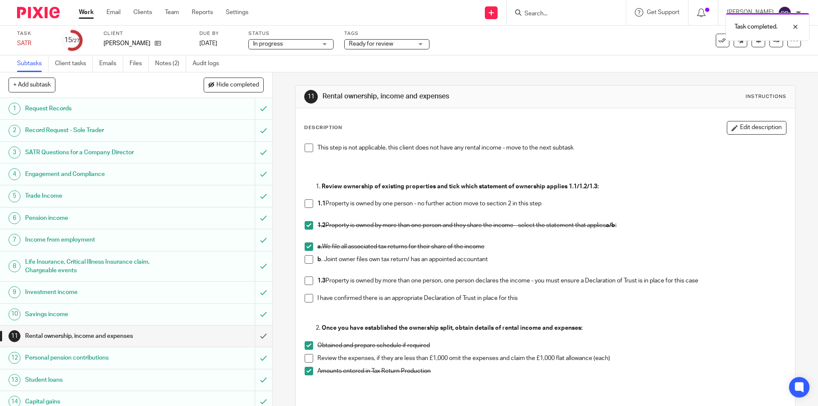
scroll to position [99, 0]
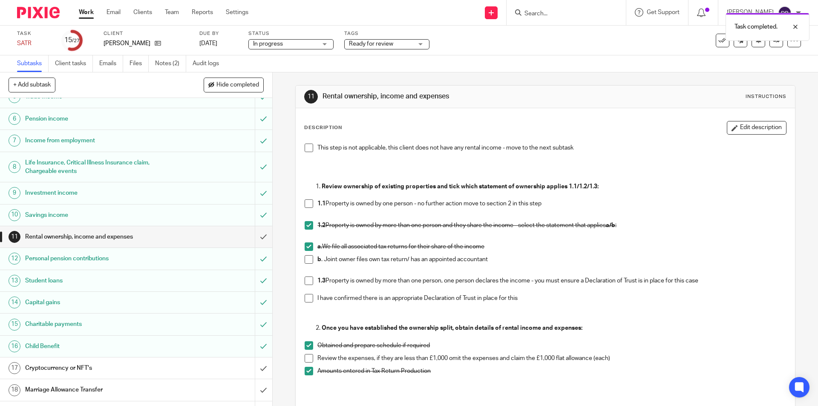
click at [232, 364] on div "Cryptocurrency or NFT's" at bounding box center [135, 368] width 221 height 13
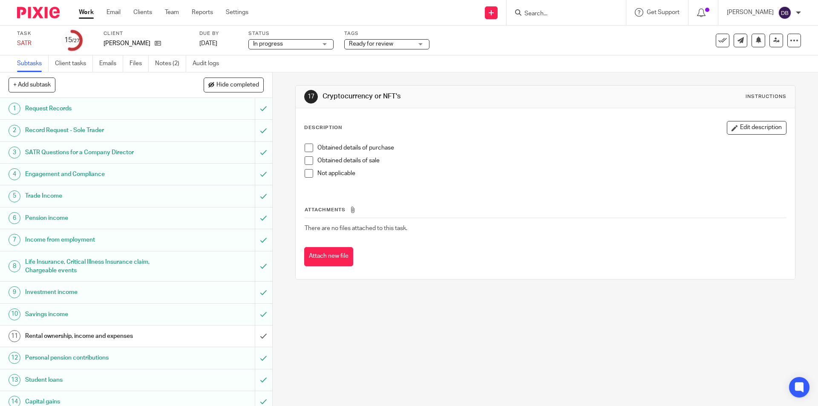
click at [308, 175] on span at bounding box center [309, 173] width 9 height 9
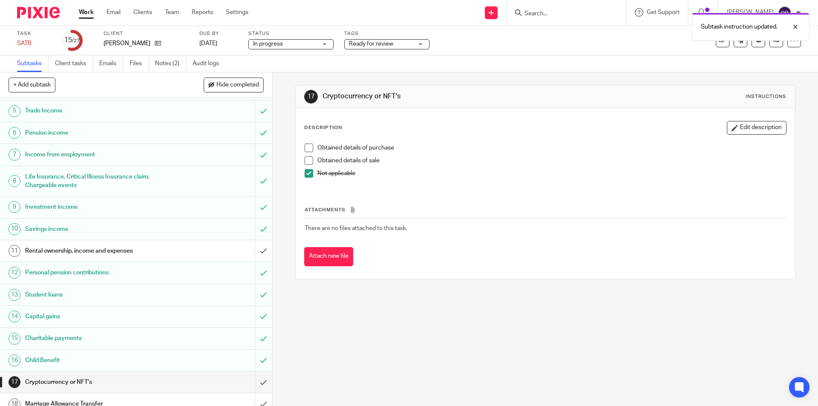
scroll to position [170, 0]
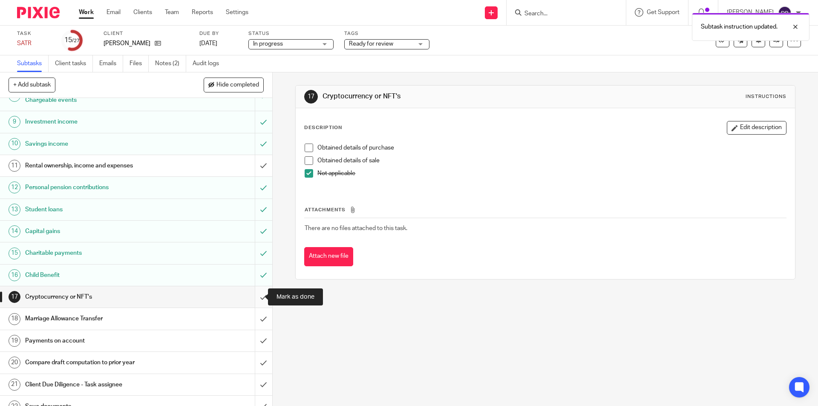
click at [256, 296] on input "submit" at bounding box center [136, 296] width 272 height 21
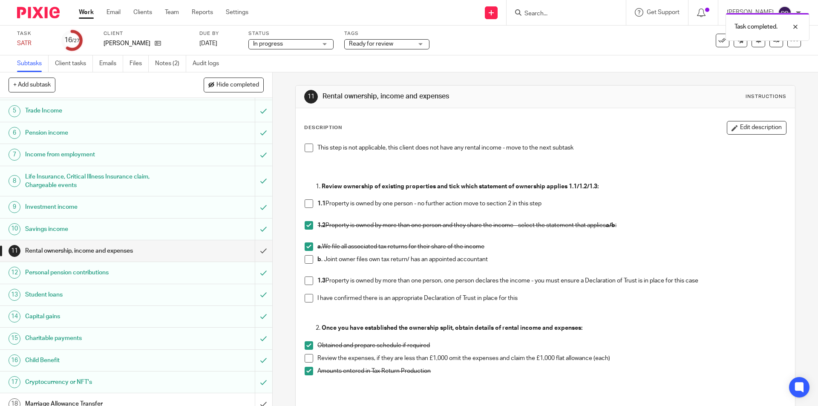
scroll to position [170, 0]
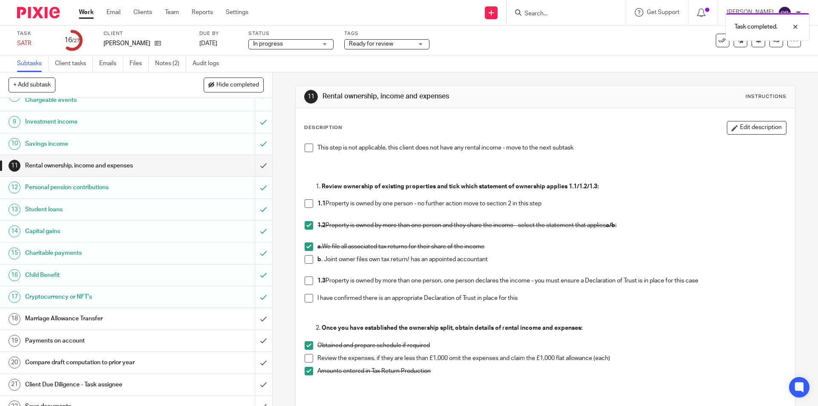
click at [199, 313] on div "Marriage Allowance Transfer" at bounding box center [135, 318] width 221 height 13
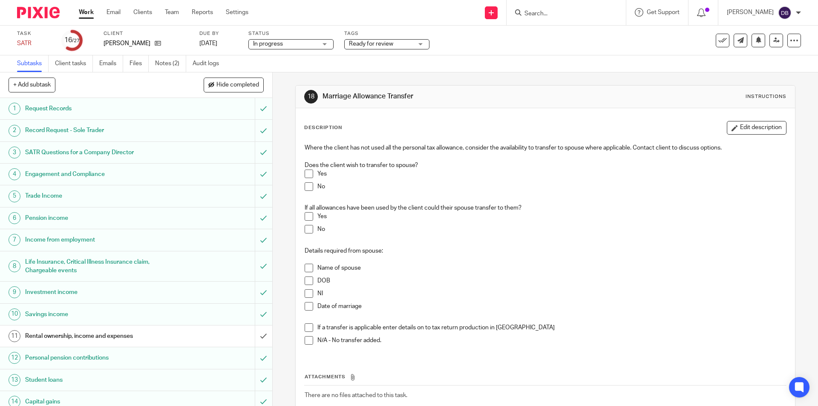
click at [305, 184] on span at bounding box center [309, 186] width 9 height 9
click at [307, 231] on span at bounding box center [309, 229] width 9 height 9
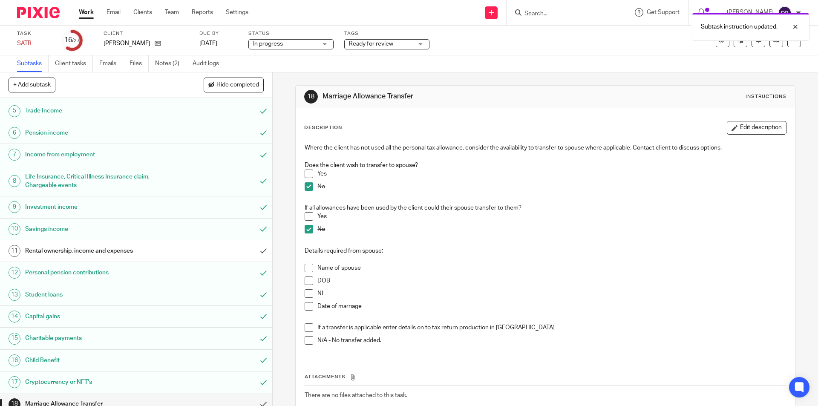
scroll to position [156, 0]
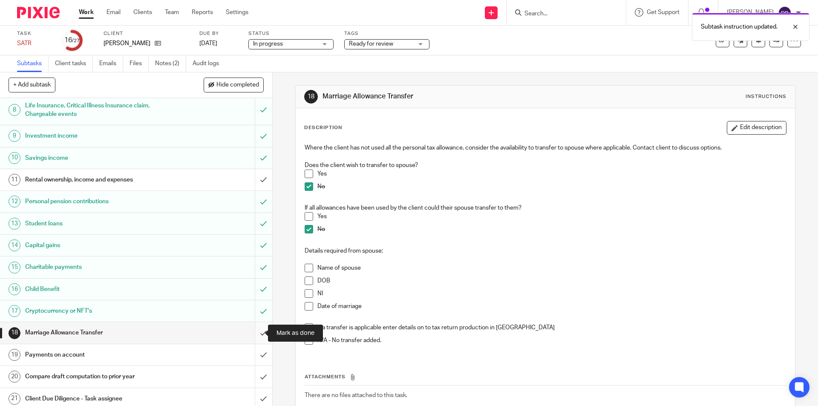
click at [252, 332] on input "submit" at bounding box center [136, 332] width 272 height 21
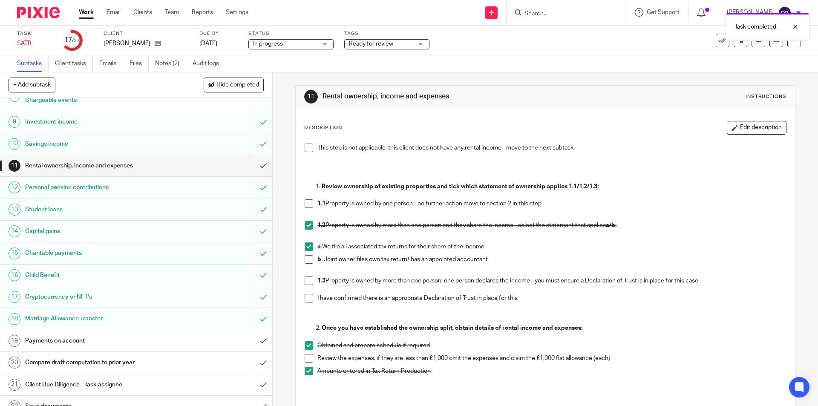
scroll to position [184, 0]
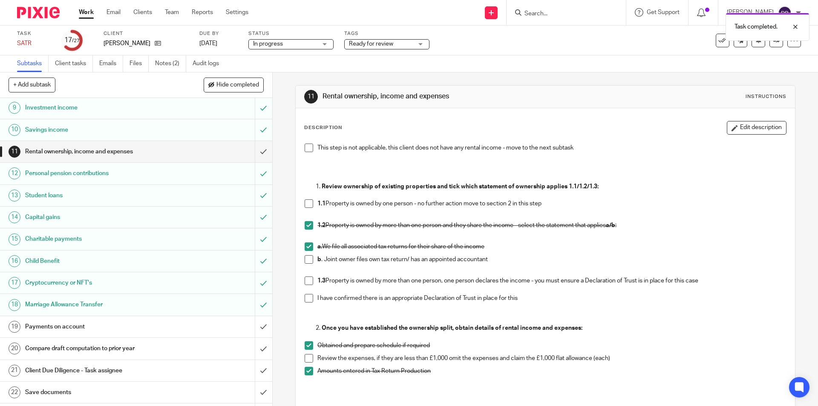
click at [192, 328] on div "Payments on account" at bounding box center [135, 326] width 221 height 13
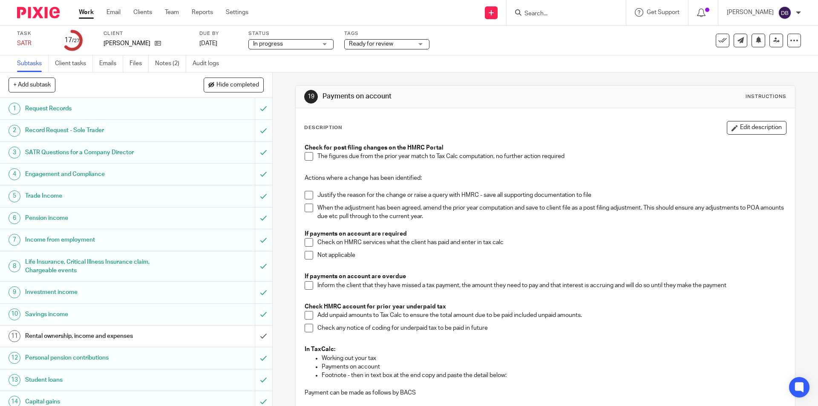
click at [307, 158] on span at bounding box center [309, 156] width 9 height 9
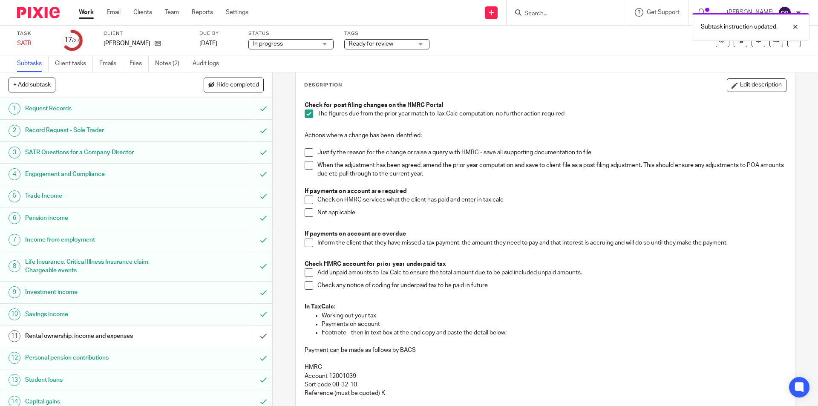
scroll to position [71, 0]
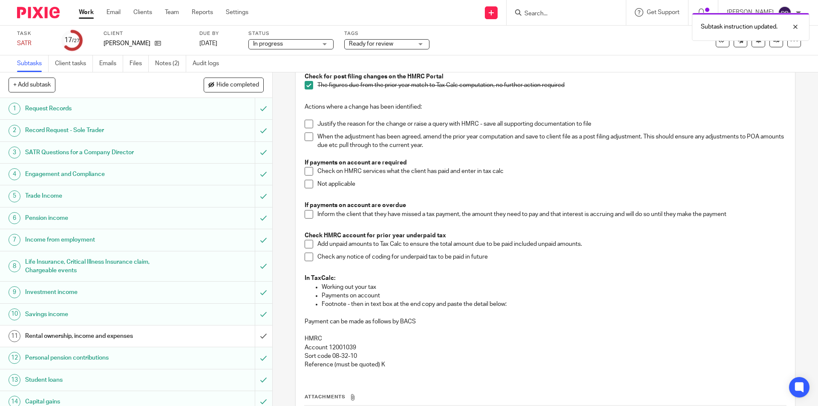
click at [305, 183] on span at bounding box center [309, 184] width 9 height 9
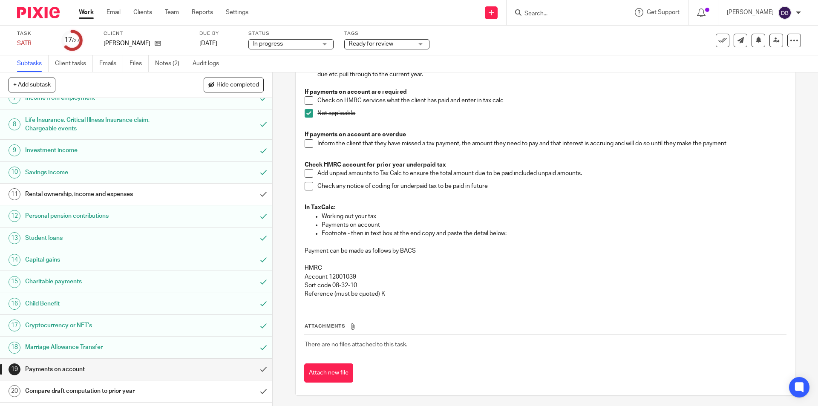
scroll to position [170, 0]
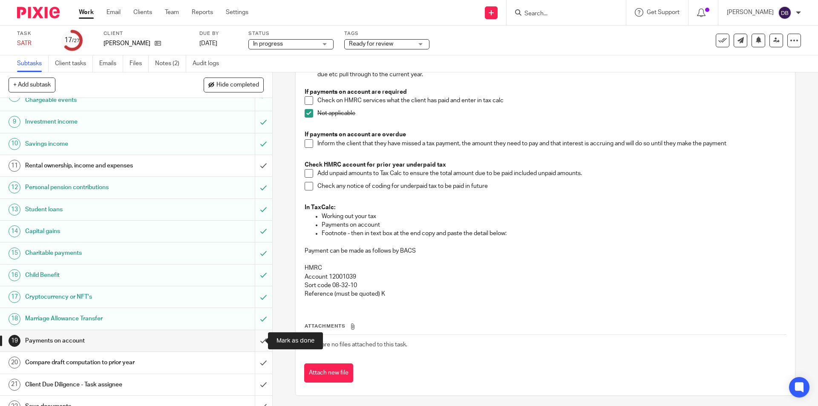
click at [252, 340] on input "submit" at bounding box center [136, 340] width 272 height 21
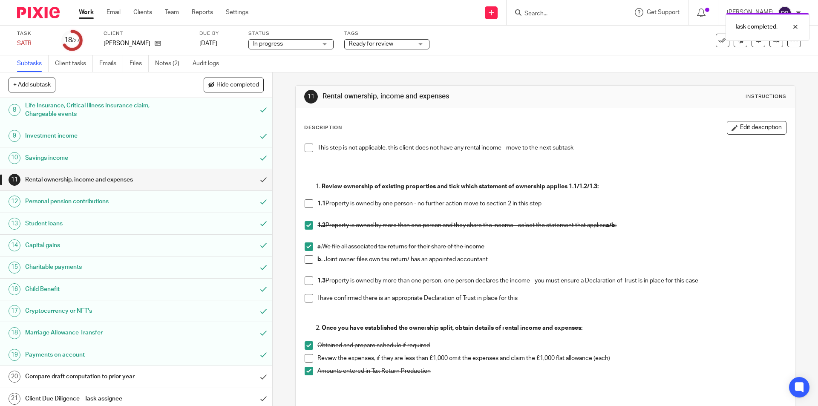
scroll to position [242, 0]
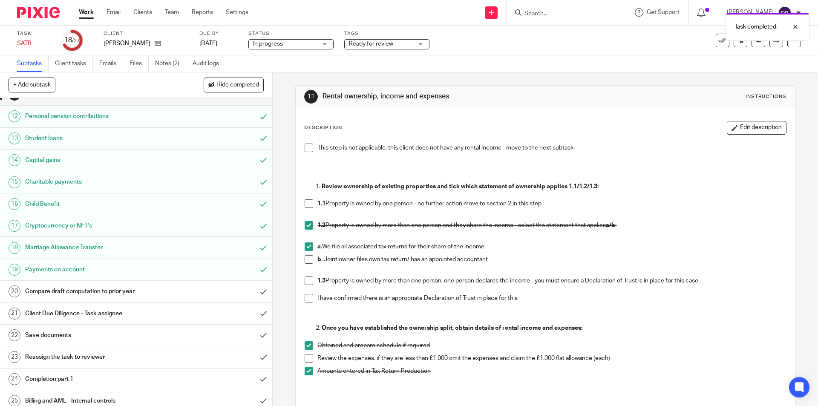
click at [201, 289] on div "Compare draft computation to prior year" at bounding box center [135, 291] width 221 height 13
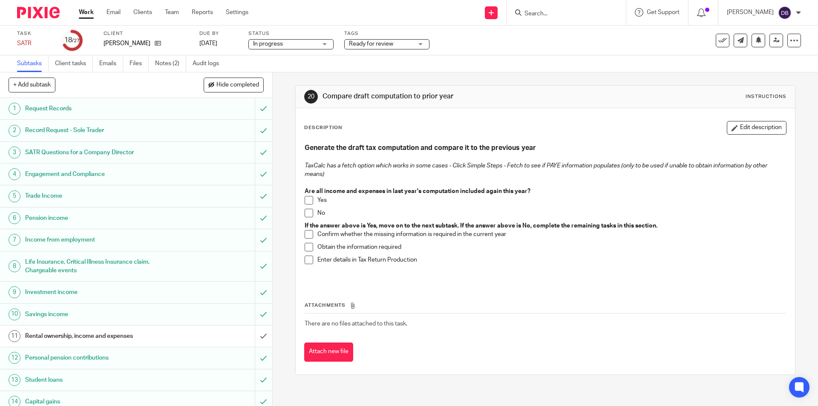
click at [307, 196] on span at bounding box center [309, 200] width 9 height 9
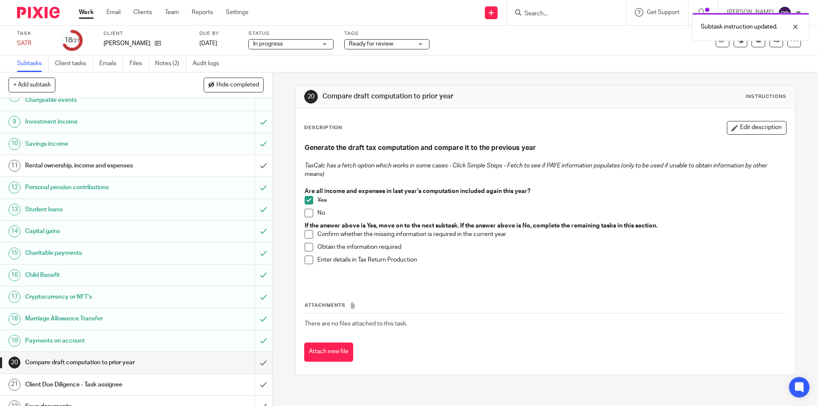
scroll to position [213, 0]
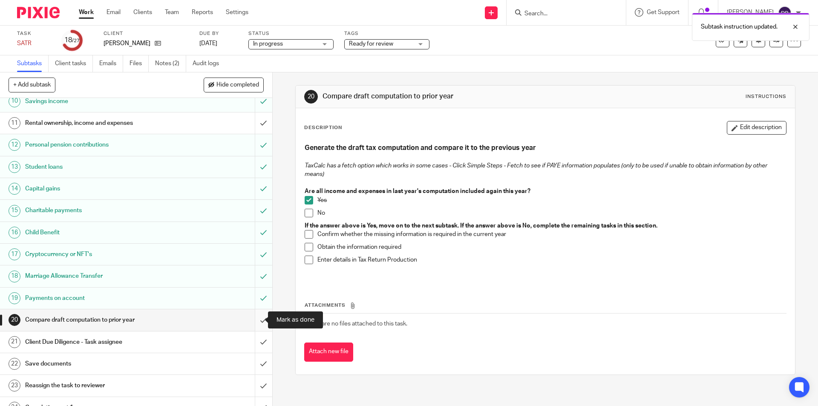
click at [254, 318] on input "submit" at bounding box center [136, 319] width 272 height 21
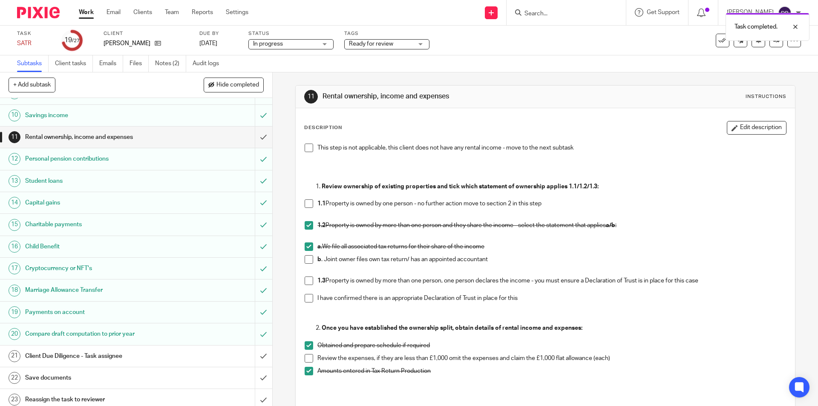
scroll to position [270, 0]
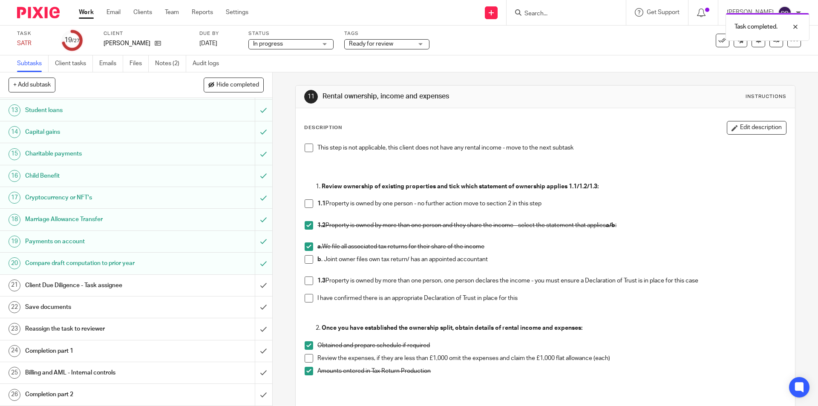
click at [213, 283] on div "Client Due Diligence - Task assignee" at bounding box center [135, 285] width 221 height 13
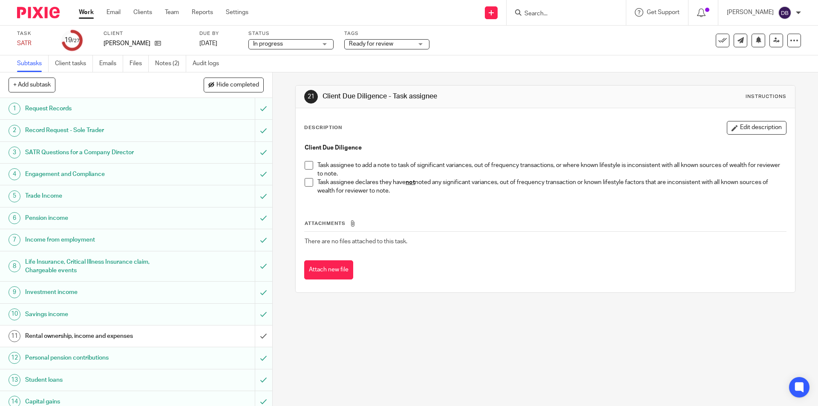
click at [307, 185] on span at bounding box center [309, 182] width 9 height 9
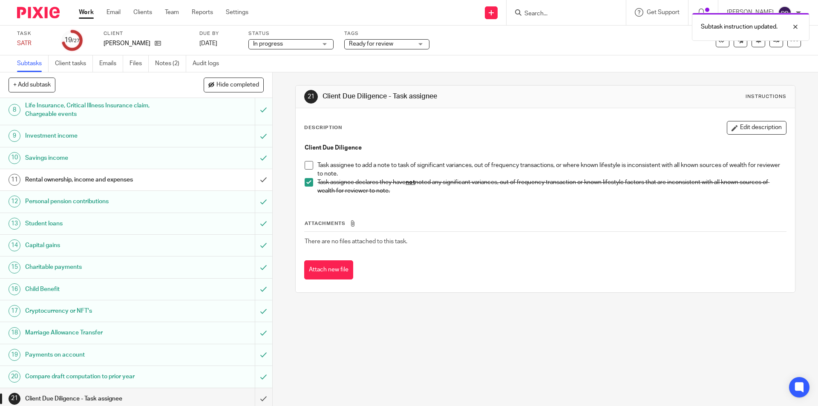
scroll to position [227, 0]
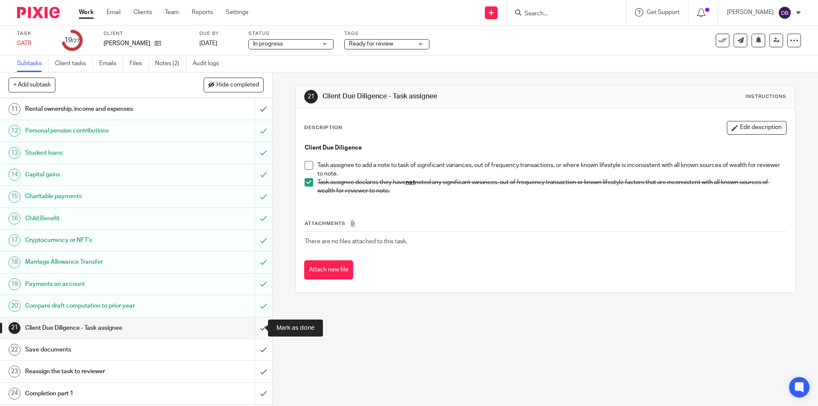
click at [253, 327] on input "submit" at bounding box center [136, 327] width 272 height 21
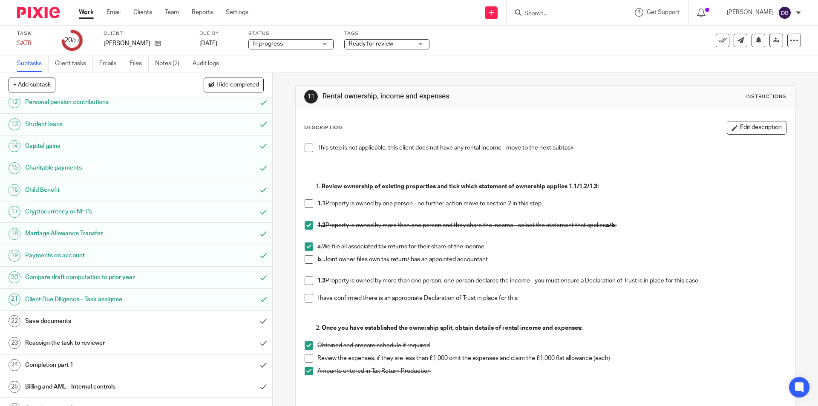
scroll to position [291, 0]
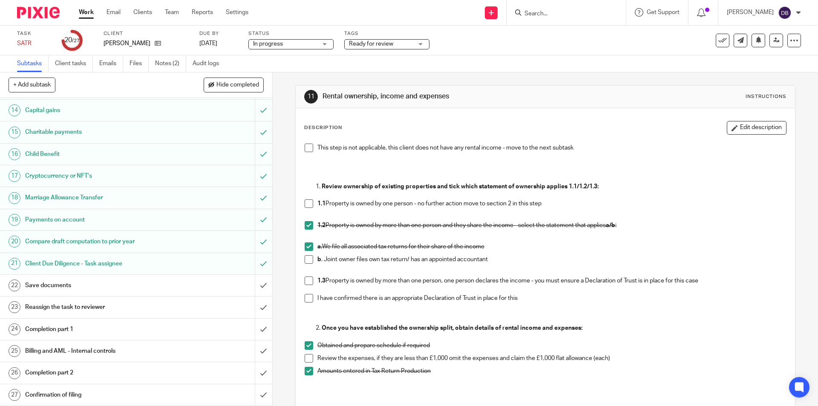
click at [182, 279] on div "Save documents" at bounding box center [135, 285] width 221 height 13
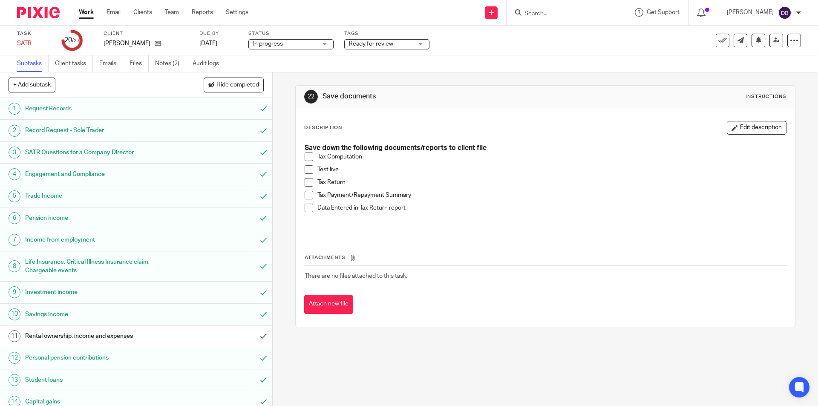
click at [307, 156] on span at bounding box center [309, 157] width 9 height 9
click at [307, 167] on span at bounding box center [309, 169] width 9 height 9
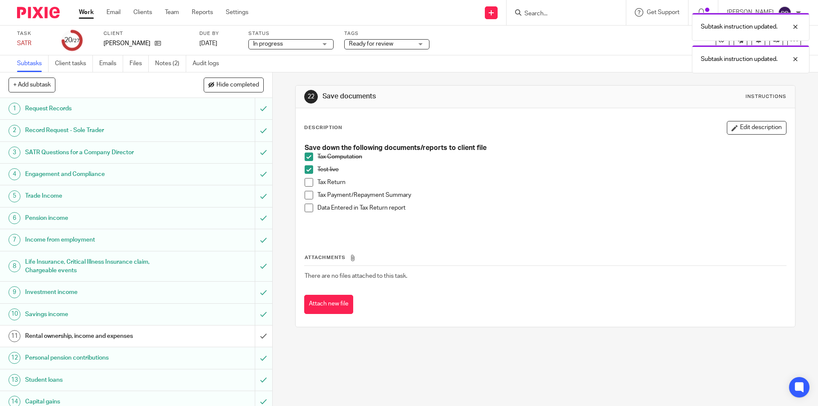
click at [307, 182] on span at bounding box center [309, 182] width 9 height 9
click at [308, 195] on span at bounding box center [309, 195] width 9 height 9
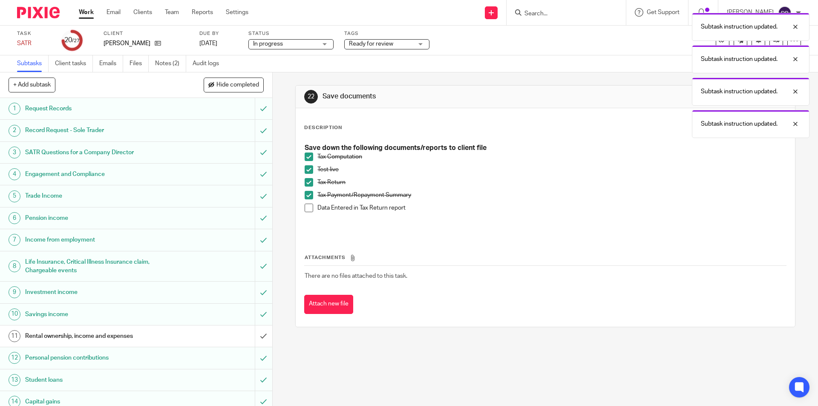
click at [307, 207] on span at bounding box center [309, 208] width 9 height 9
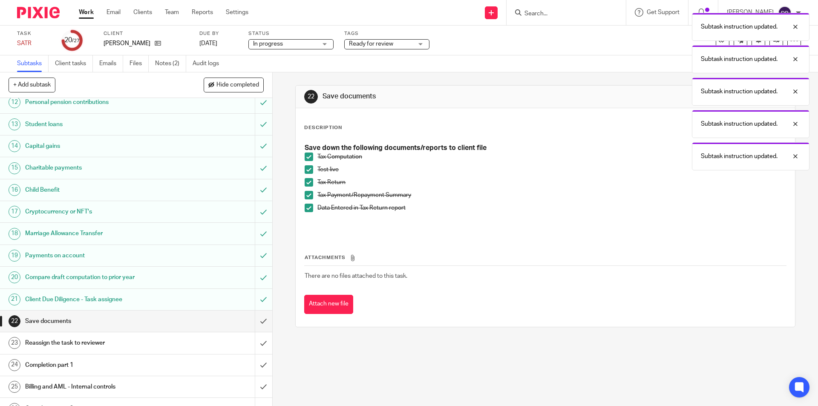
scroll to position [270, 0]
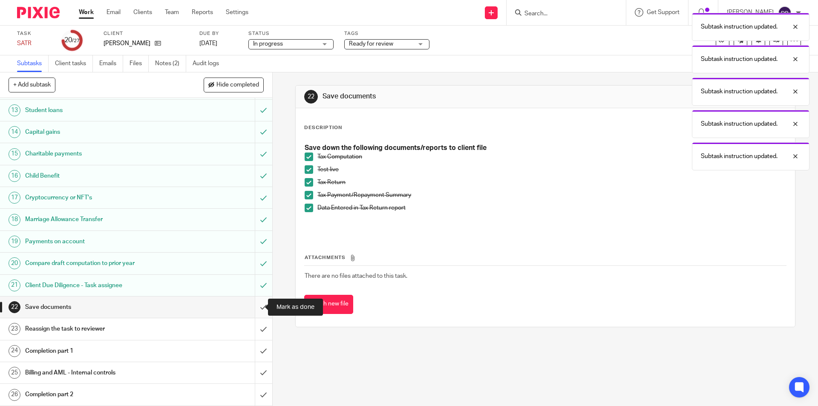
click at [253, 307] on input "submit" at bounding box center [136, 307] width 272 height 21
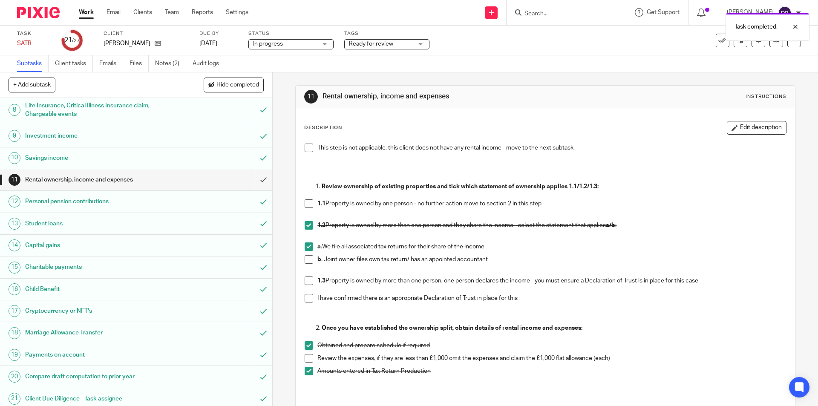
scroll to position [242, 0]
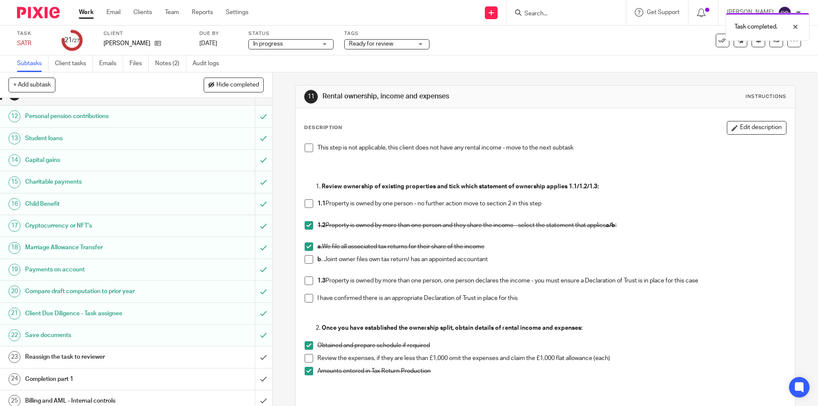
click at [184, 355] on div "Reassign the task to reviewer" at bounding box center [135, 357] width 221 height 13
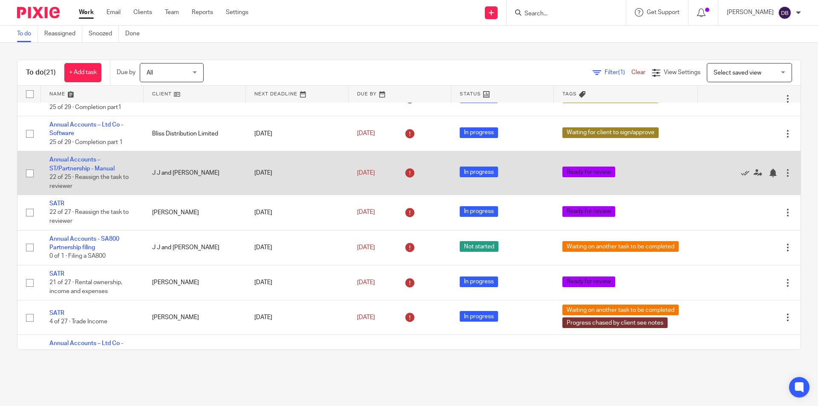
scroll to position [114, 0]
